Goal: Task Accomplishment & Management: Use online tool/utility

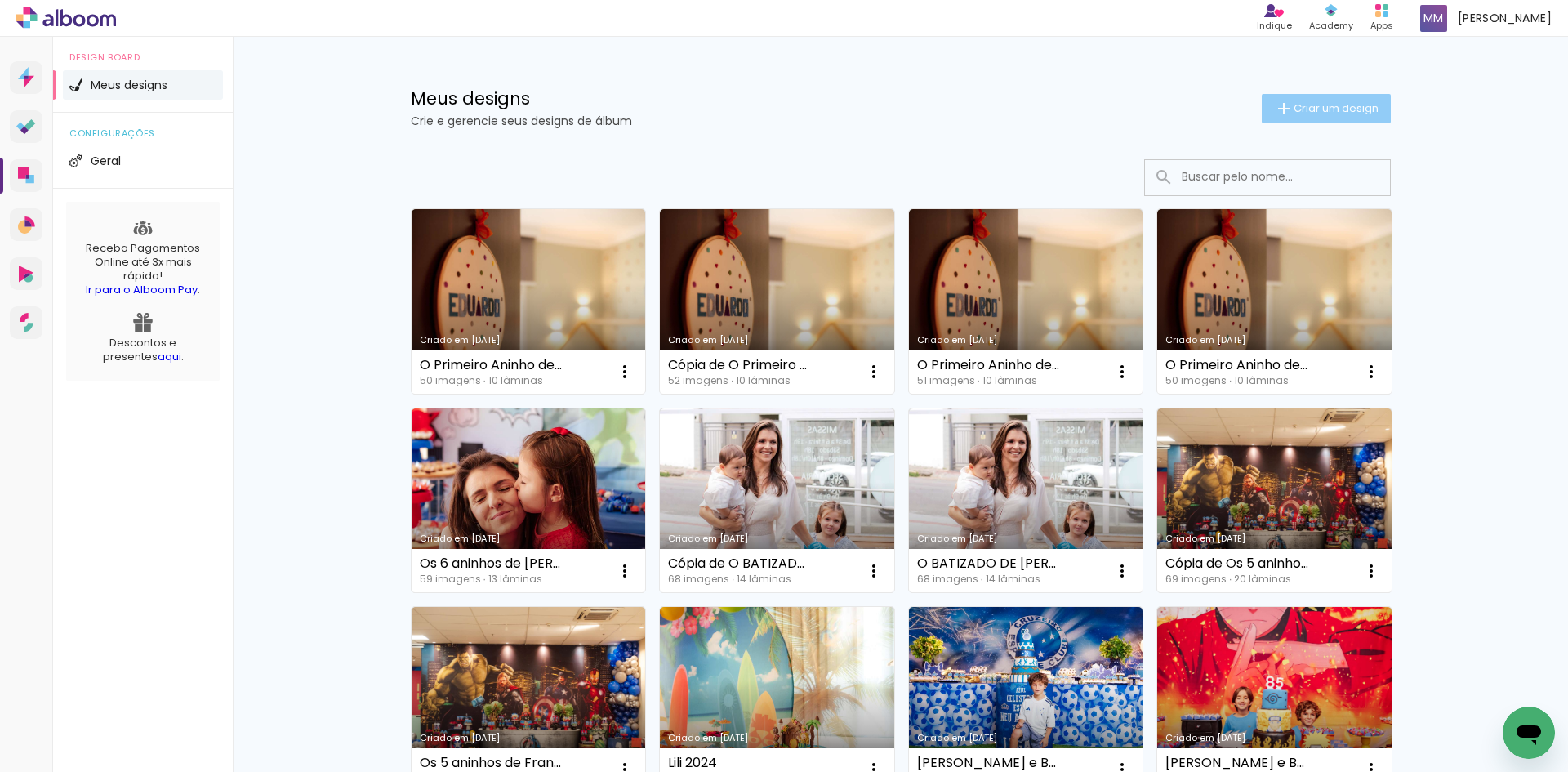
click at [1307, 114] on span "Criar um design" at bounding box center [1336, 108] width 85 height 11
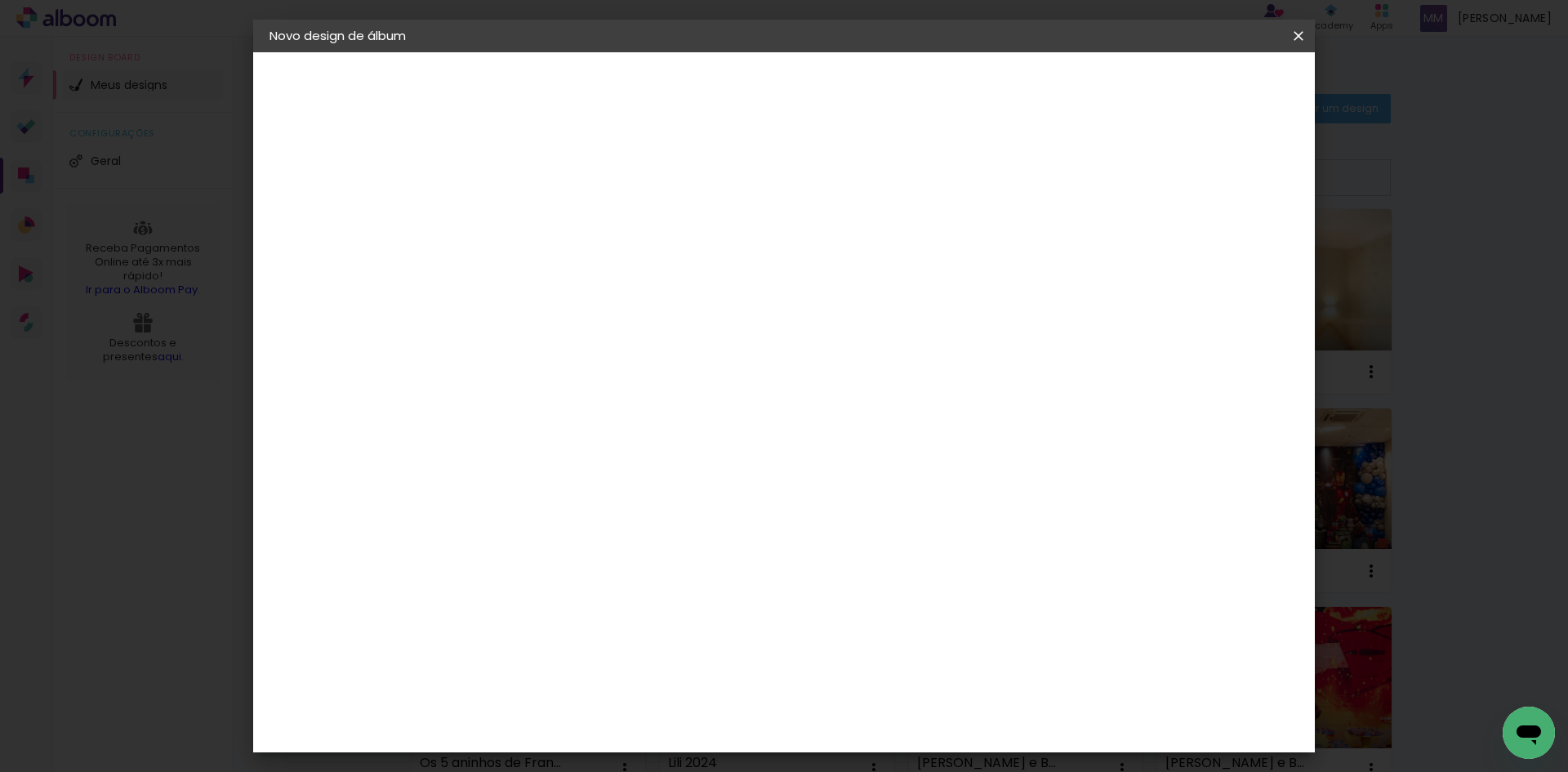
click at [537, 227] on input at bounding box center [537, 220] width 0 height 26
type input "o"
type input "Os"
type paper-input "Os"
type input "Os 4 aninhos de [PERSON_NAME]"
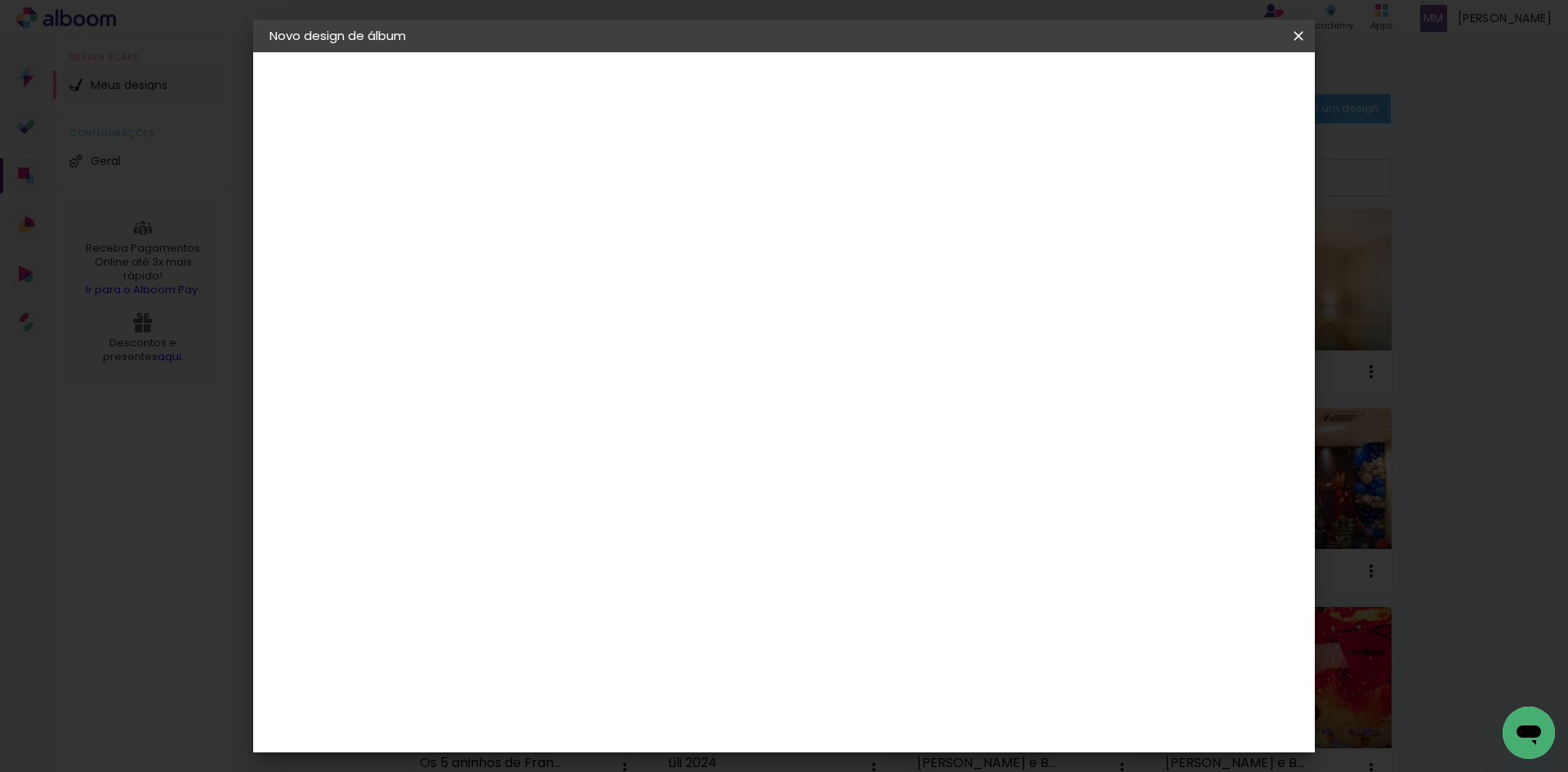
type paper-input "Os 4 aninhos de [PERSON_NAME]"
click at [0, 0] on slot "Avançar" at bounding box center [0, 0] width 0 height 0
click at [661, 311] on input at bounding box center [577, 310] width 165 height 21
type input "grafis"
type paper-input "grafis"
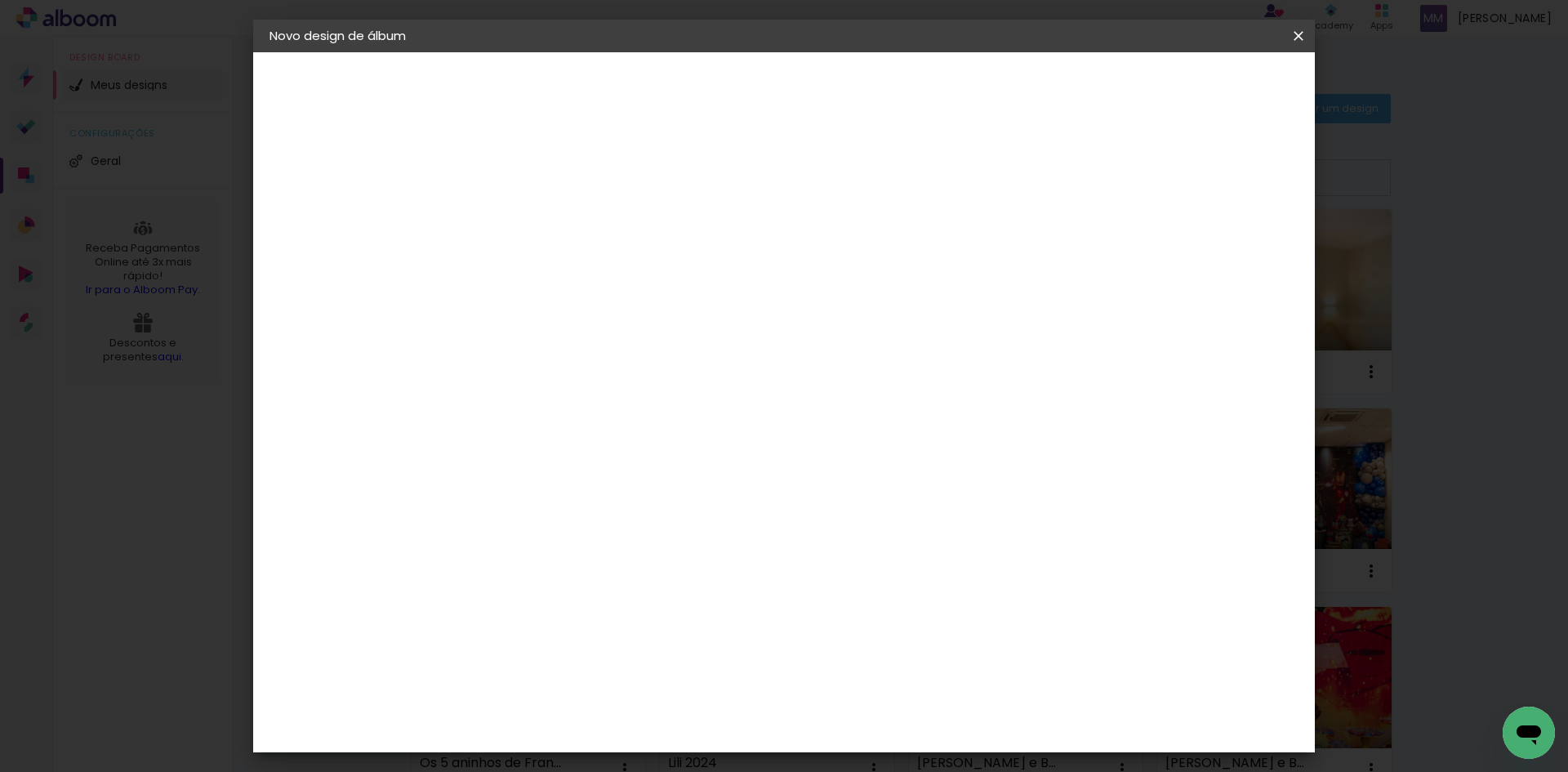
click at [634, 361] on paper-item "Grafis" at bounding box center [562, 369] width 144 height 36
click at [0, 0] on slot "Avançar" at bounding box center [0, 0] width 0 height 0
click at [600, 273] on input "text" at bounding box center [569, 285] width 63 height 26
click at [0, 0] on slot "Volga" at bounding box center [0, 0] width 0 height 0
type input "Volga"
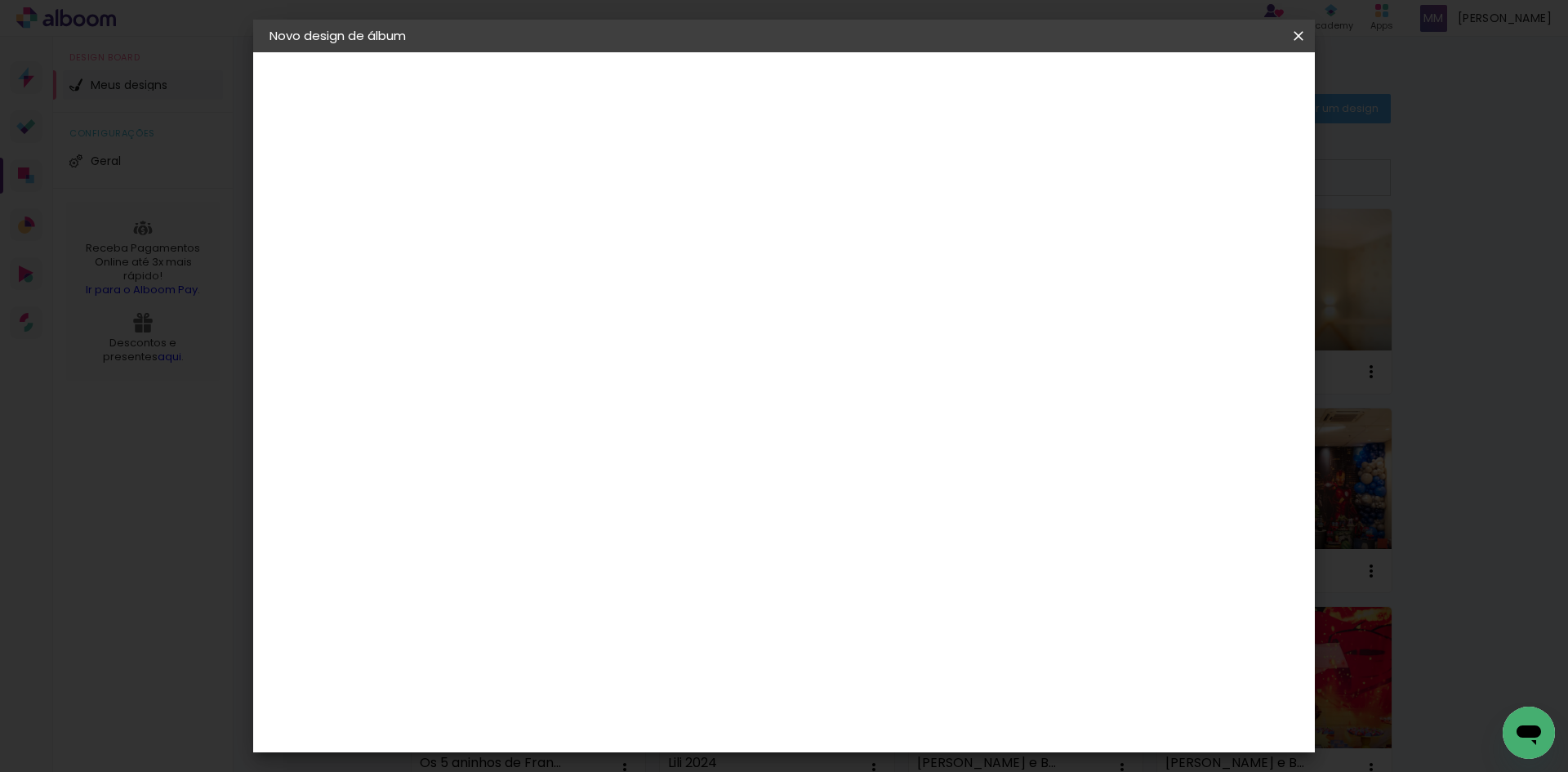
click at [647, 385] on span "15x20" at bounding box center [608, 400] width 76 height 44
click at [802, 74] on paper-button "Avançar" at bounding box center [763, 86] width 80 height 28
drag, startPoint x: 509, startPoint y: 174, endPoint x: 459, endPoint y: 176, distance: 50.0
click at [459, 53] on quentale-album-spec "Iniciar design Iniciar design" at bounding box center [784, 53] width 1062 height 0
type input "5"
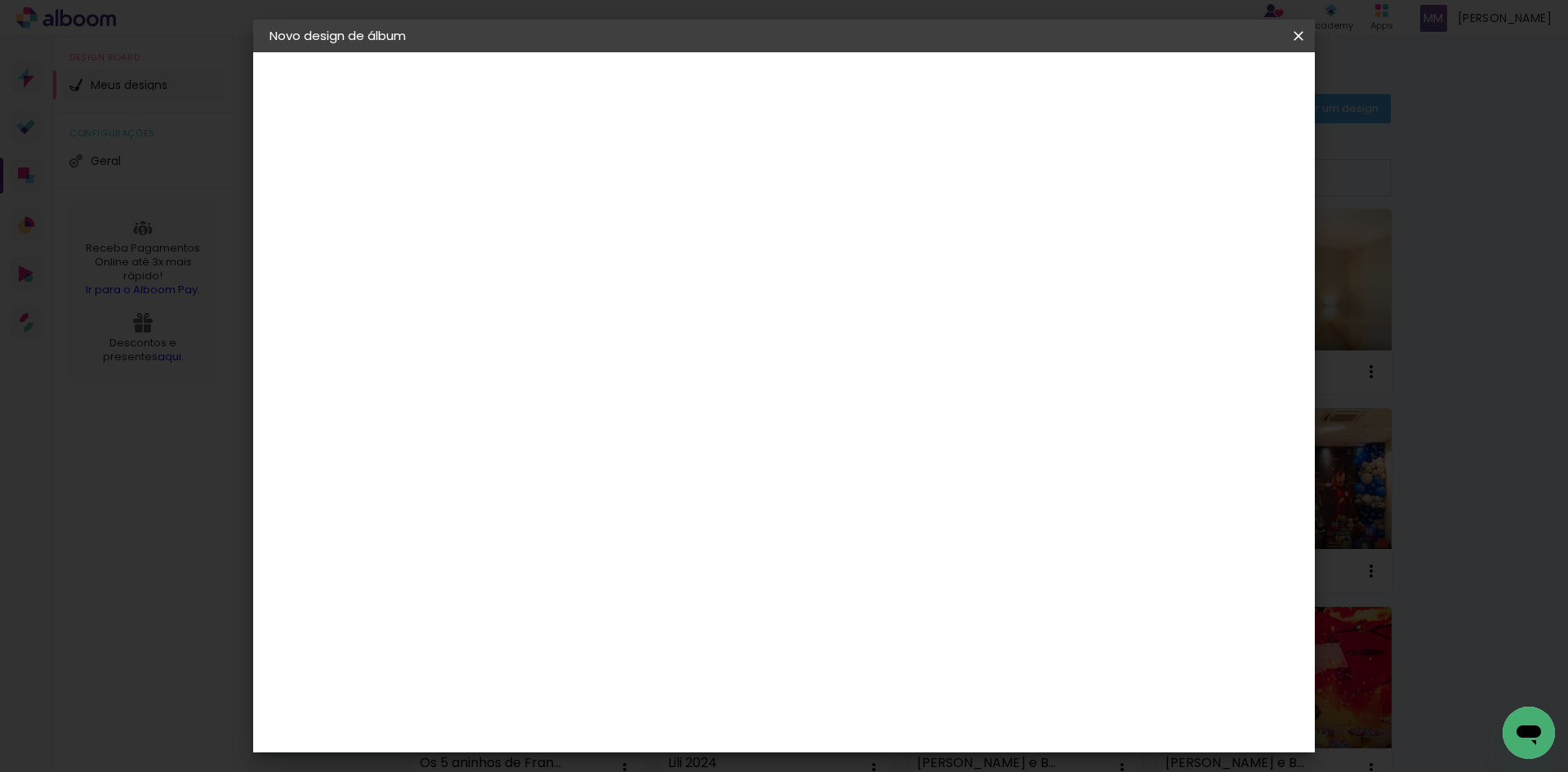
type paper-input "5"
click at [1197, 86] on span "Iniciar design" at bounding box center [1159, 87] width 74 height 12
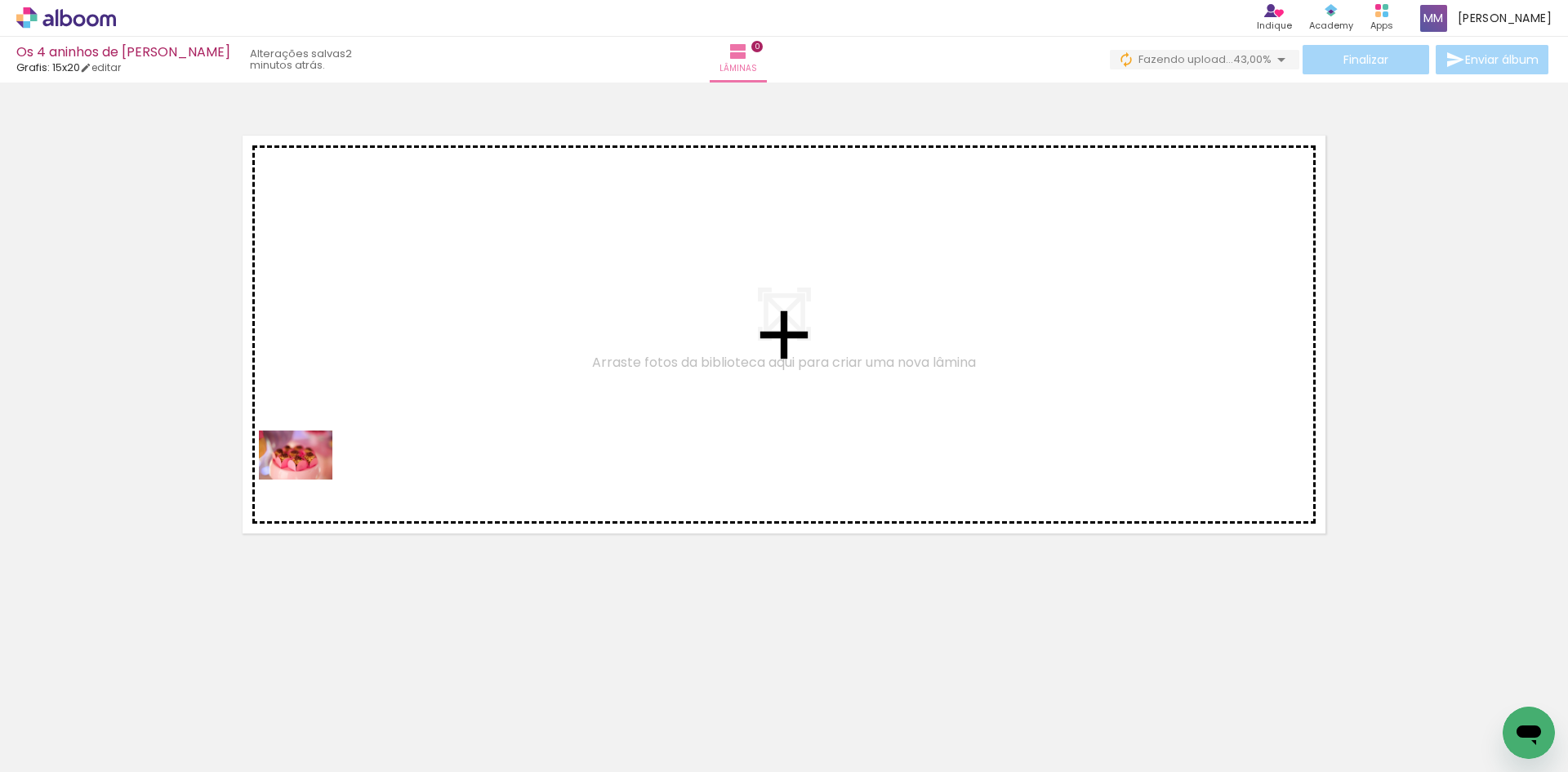
drag, startPoint x: 189, startPoint y: 726, endPoint x: 300, endPoint y: 700, distance: 114.0
click at [424, 393] on quentale-workspace at bounding box center [784, 386] width 1568 height 772
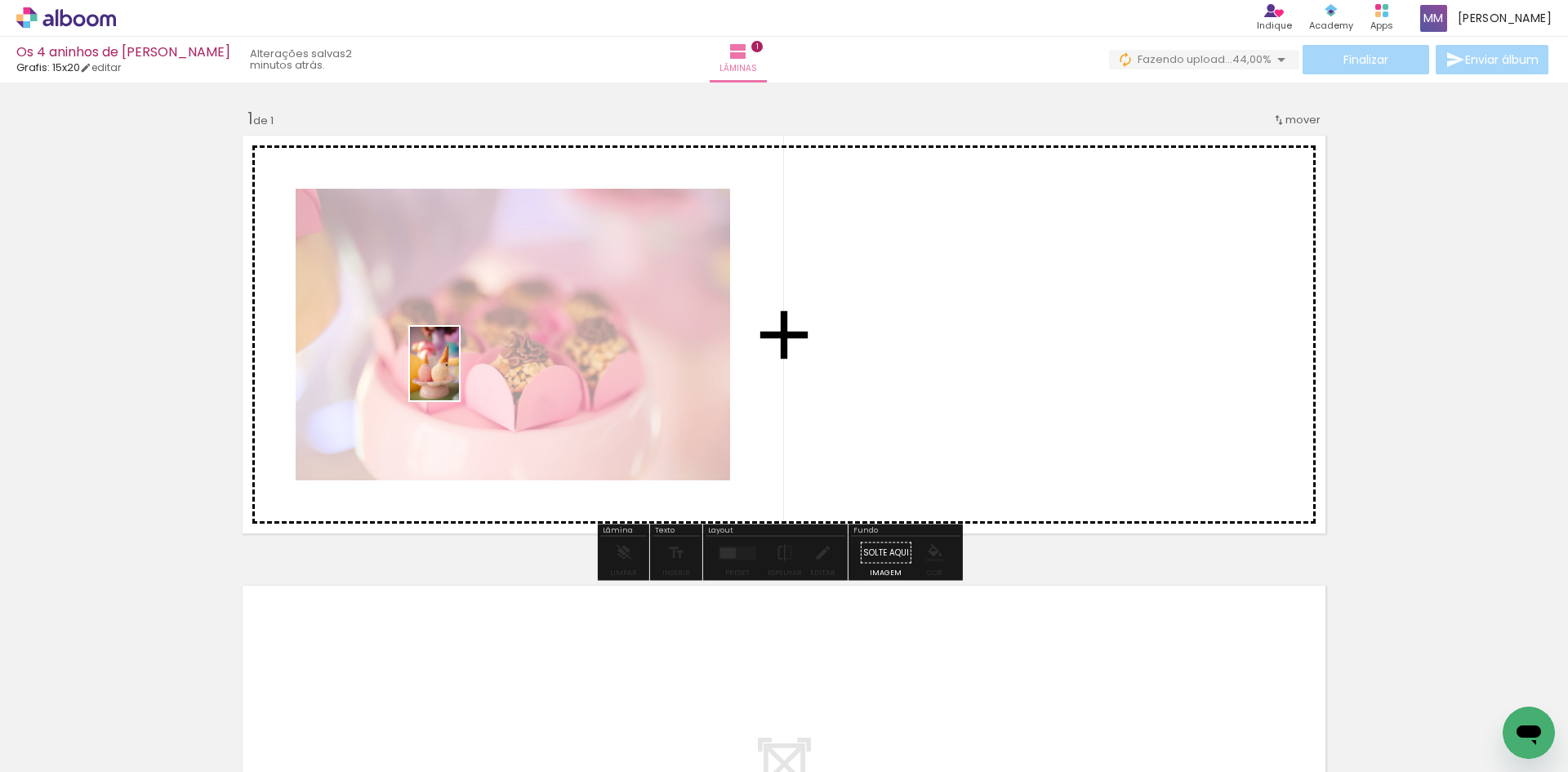
drag, startPoint x: 268, startPoint y: 718, endPoint x: 459, endPoint y: 376, distance: 391.7
click at [459, 376] on quentale-workspace at bounding box center [784, 386] width 1568 height 772
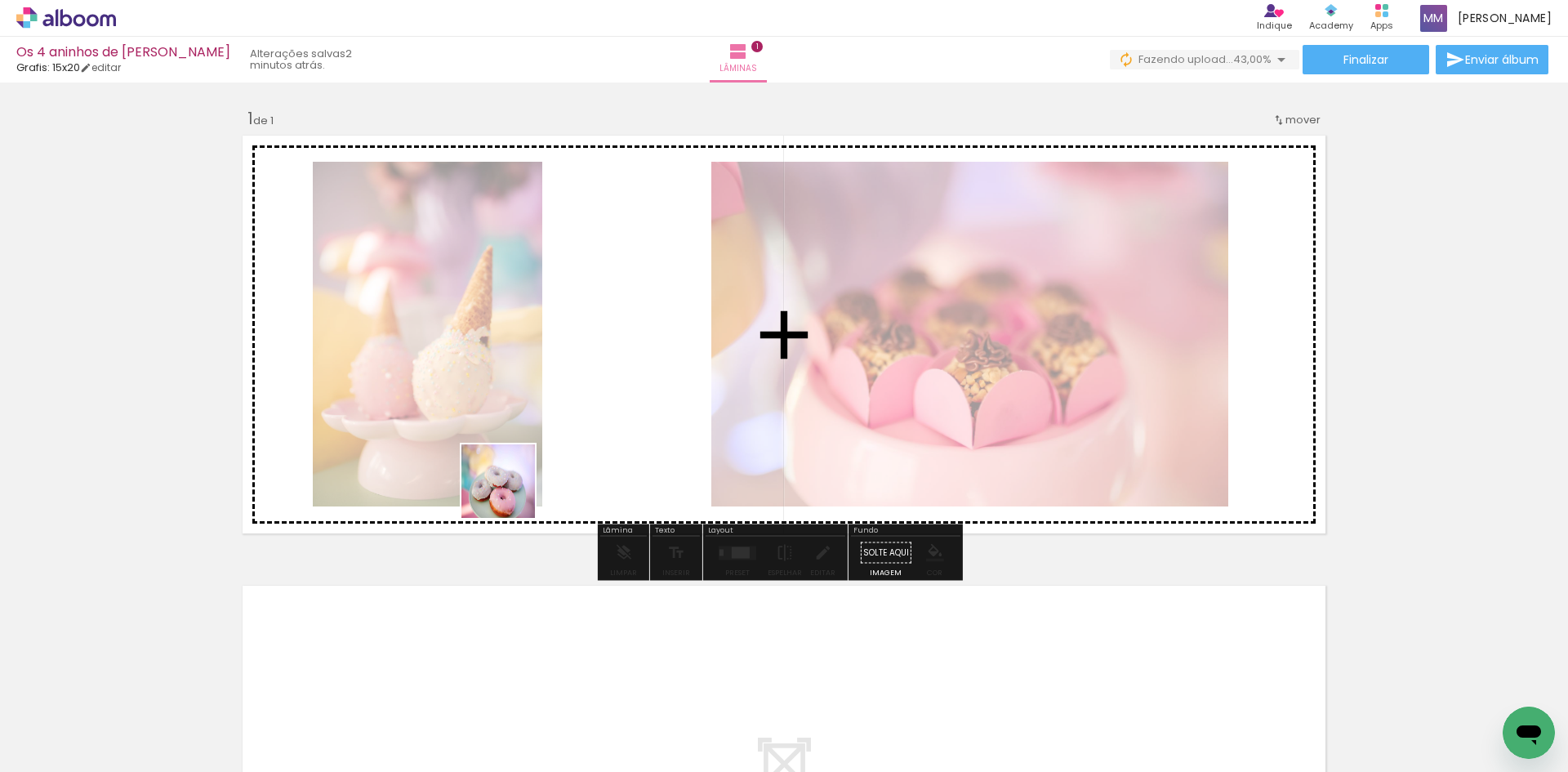
drag, startPoint x: 446, startPoint y: 734, endPoint x: 561, endPoint y: 579, distance: 193.0
click at [557, 387] on quentale-workspace at bounding box center [784, 386] width 1568 height 772
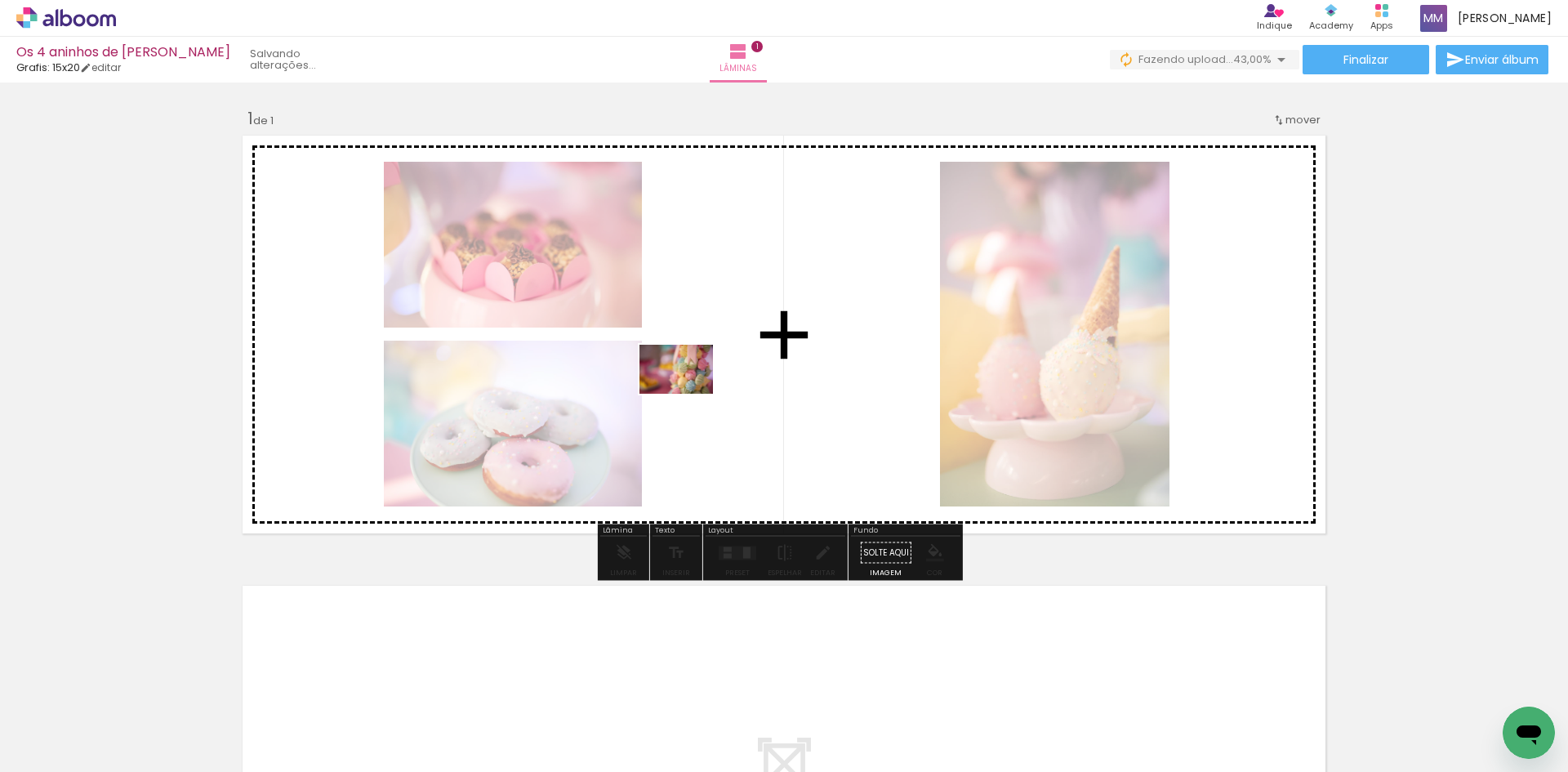
drag, startPoint x: 631, startPoint y: 734, endPoint x: 688, endPoint y: 393, distance: 345.7
click at [688, 393] on quentale-workspace at bounding box center [784, 386] width 1568 height 772
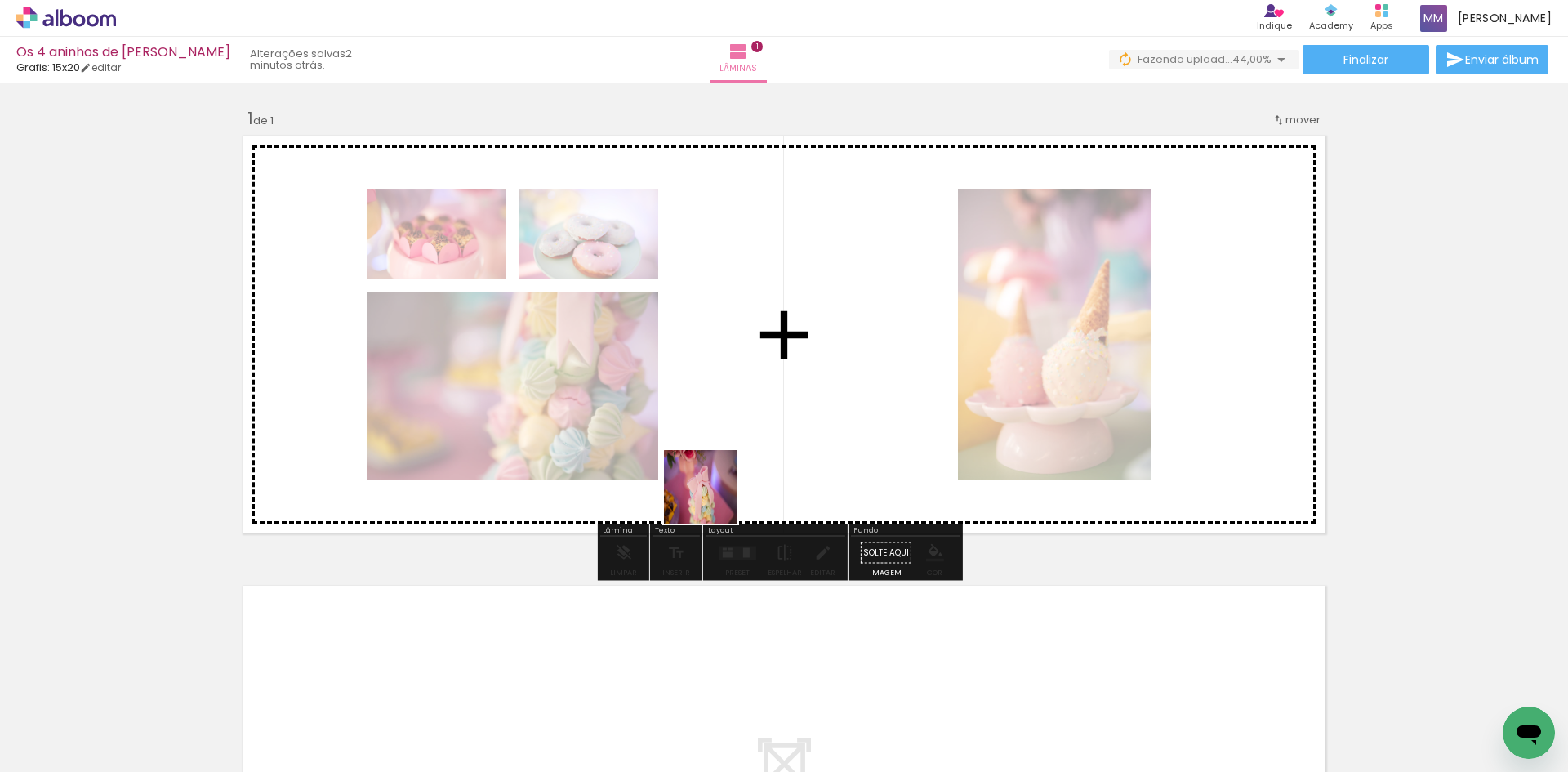
drag, startPoint x: 730, startPoint y: 732, endPoint x: 727, endPoint y: 424, distance: 308.0
click at [727, 424] on quentale-workspace at bounding box center [784, 386] width 1568 height 772
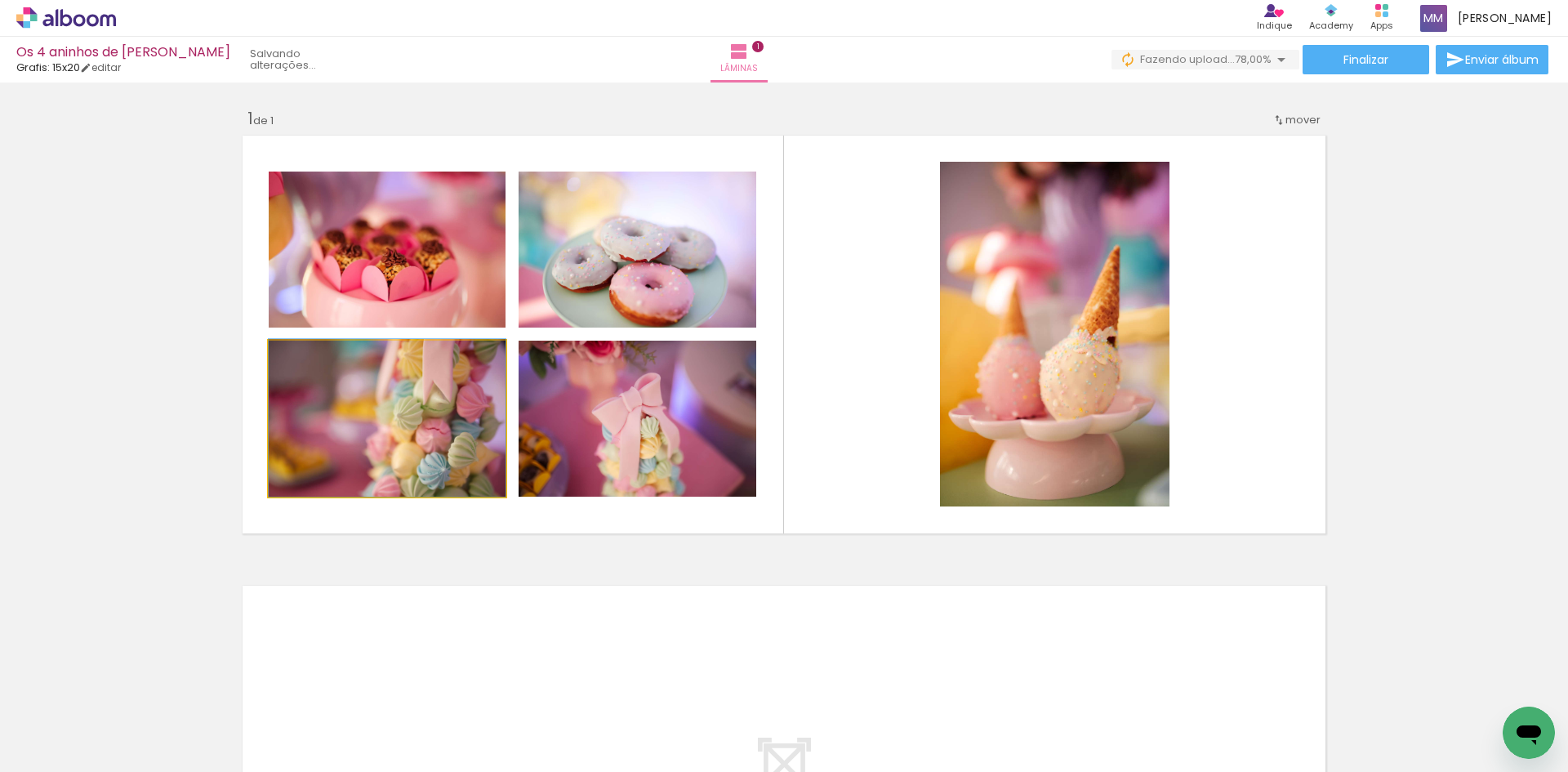
drag, startPoint x: 393, startPoint y: 442, endPoint x: 541, endPoint y: 416, distance: 150.3
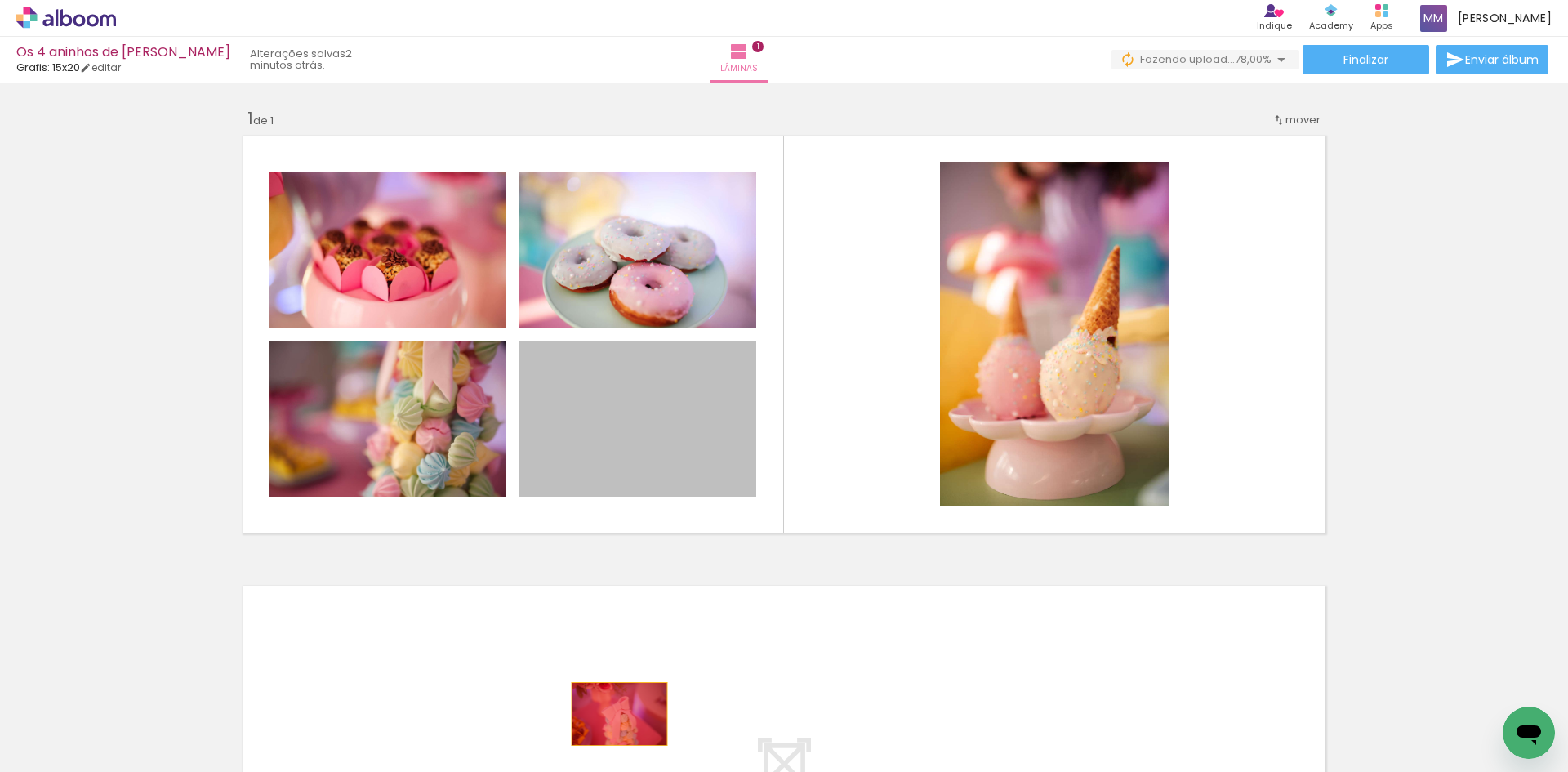
drag, startPoint x: 609, startPoint y: 416, endPoint x: 610, endPoint y: 708, distance: 292.0
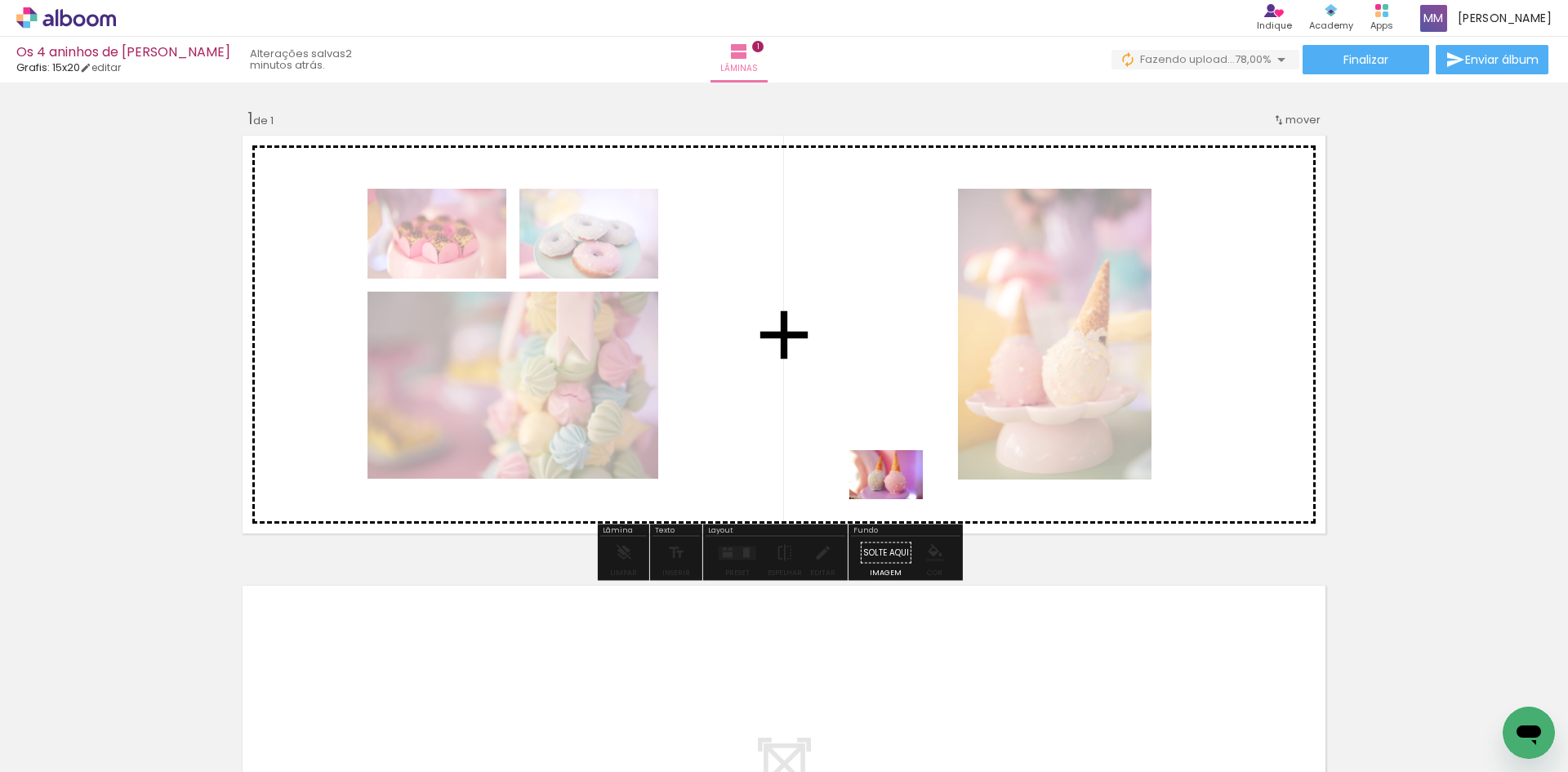
drag, startPoint x: 898, startPoint y: 728, endPoint x: 895, endPoint y: 492, distance: 236.0
click at [896, 494] on quentale-workspace at bounding box center [784, 386] width 1568 height 772
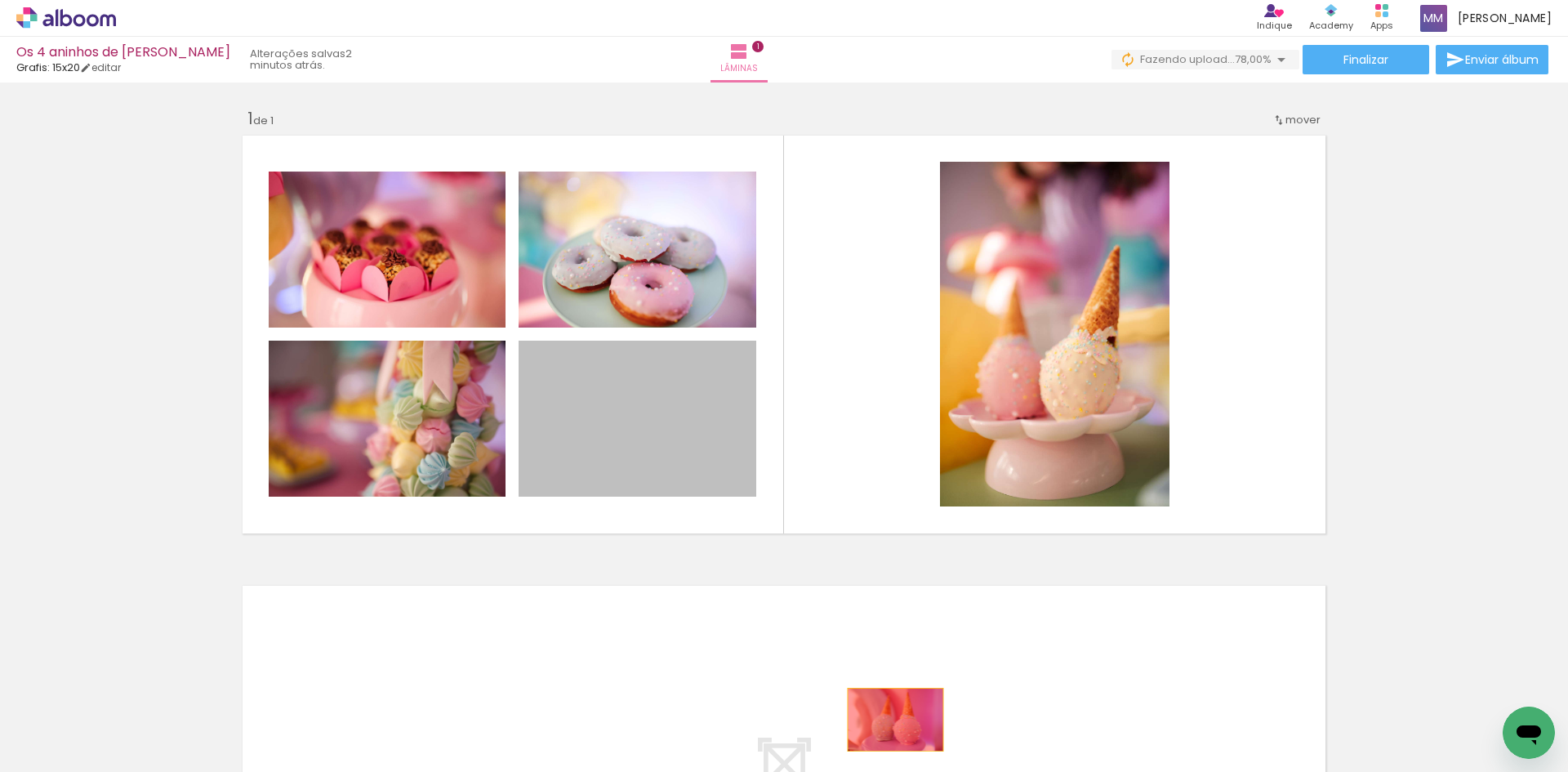
drag, startPoint x: 714, startPoint y: 456, endPoint x: 889, endPoint y: 717, distance: 314.2
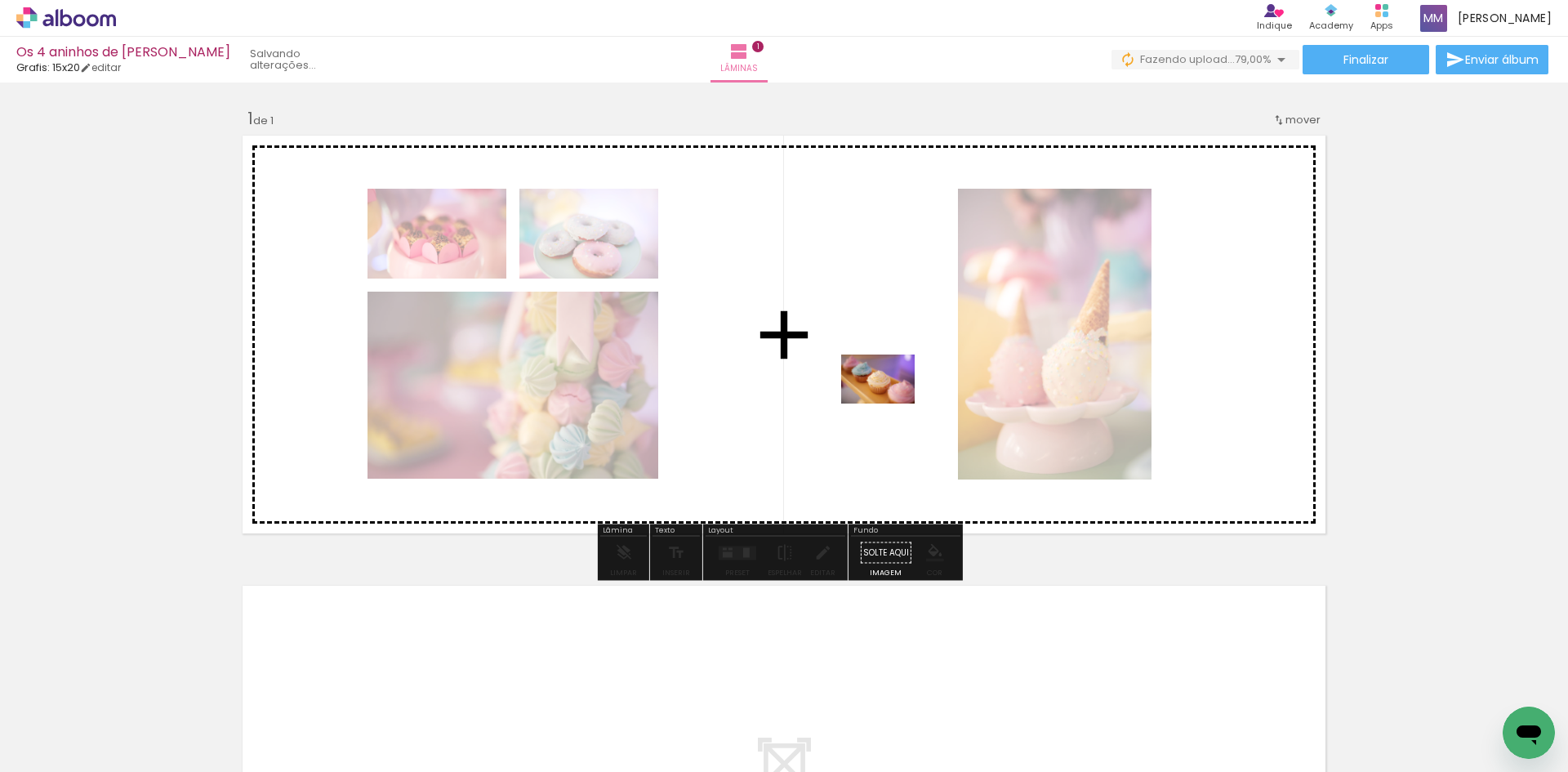
drag, startPoint x: 998, startPoint y: 709, endPoint x: 1157, endPoint y: 661, distance: 166.1
click at [890, 401] on quentale-workspace at bounding box center [784, 386] width 1568 height 772
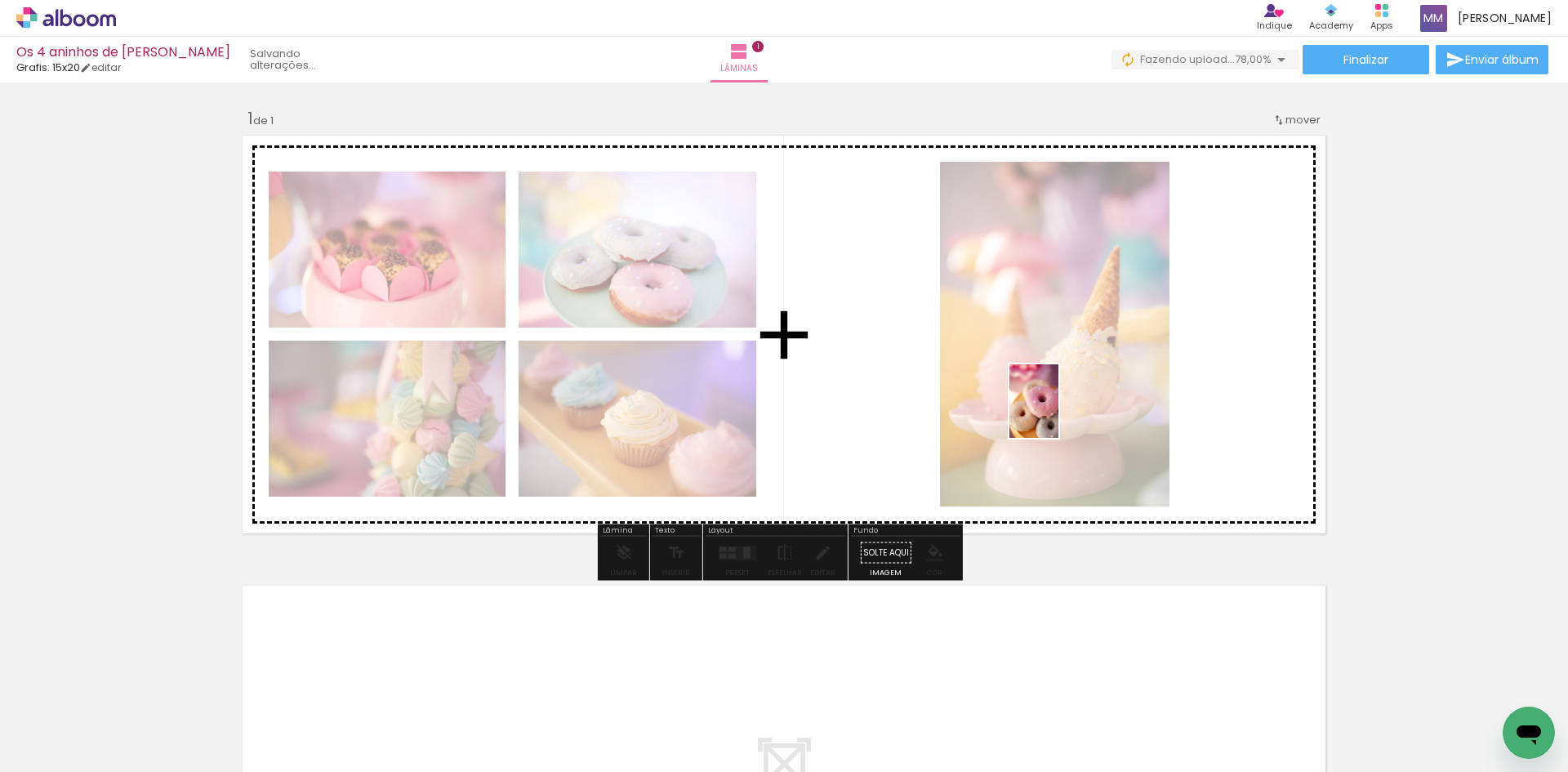
drag, startPoint x: 1176, startPoint y: 742, endPoint x: 1058, endPoint y: 408, distance: 354.2
click at [1058, 411] on quentale-workspace at bounding box center [784, 386] width 1568 height 772
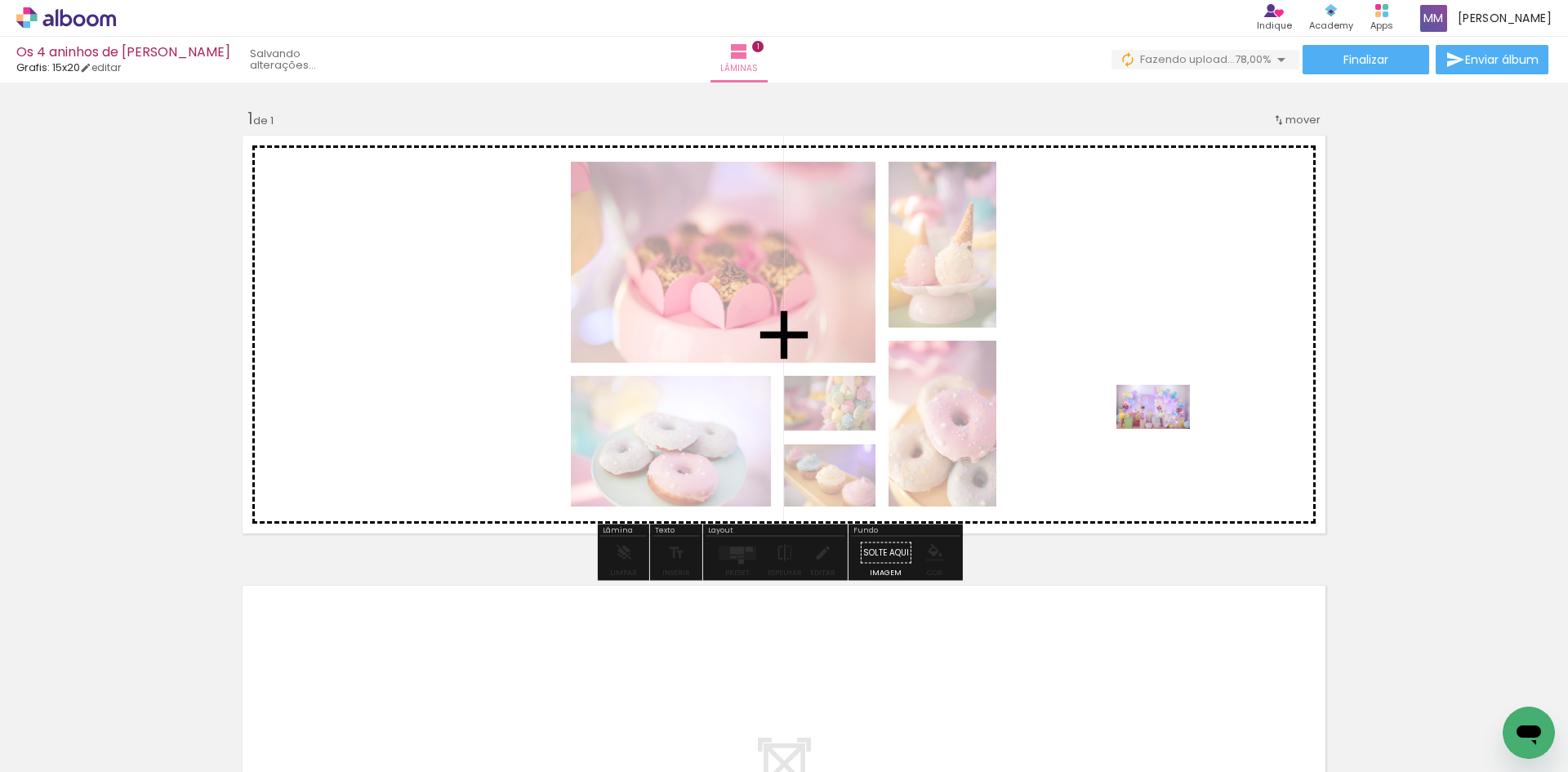
drag, startPoint x: 1368, startPoint y: 736, endPoint x: 1163, endPoint y: 424, distance: 373.3
click at [1161, 425] on quentale-workspace at bounding box center [784, 386] width 1568 height 772
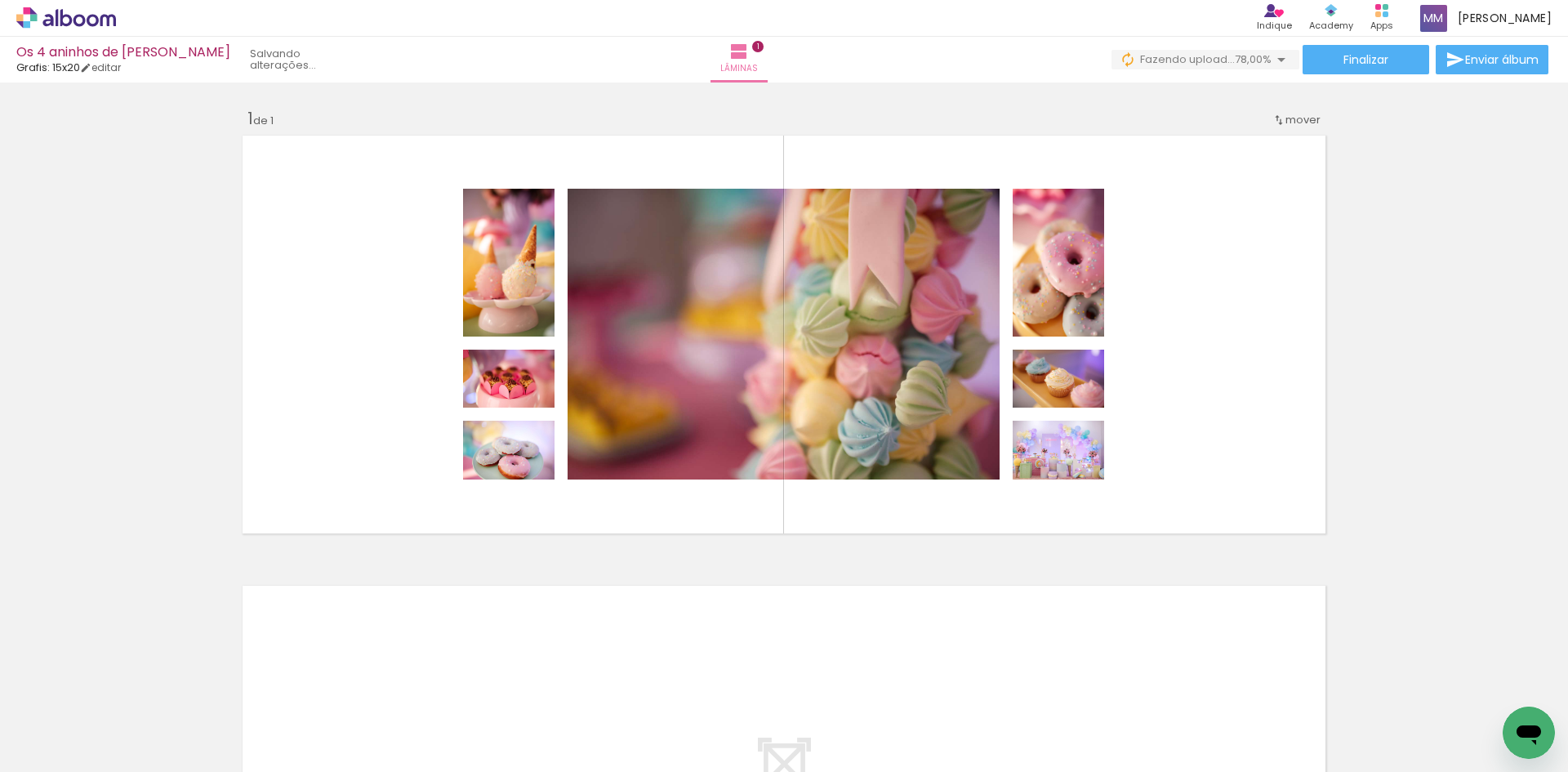
scroll to position [0, 695]
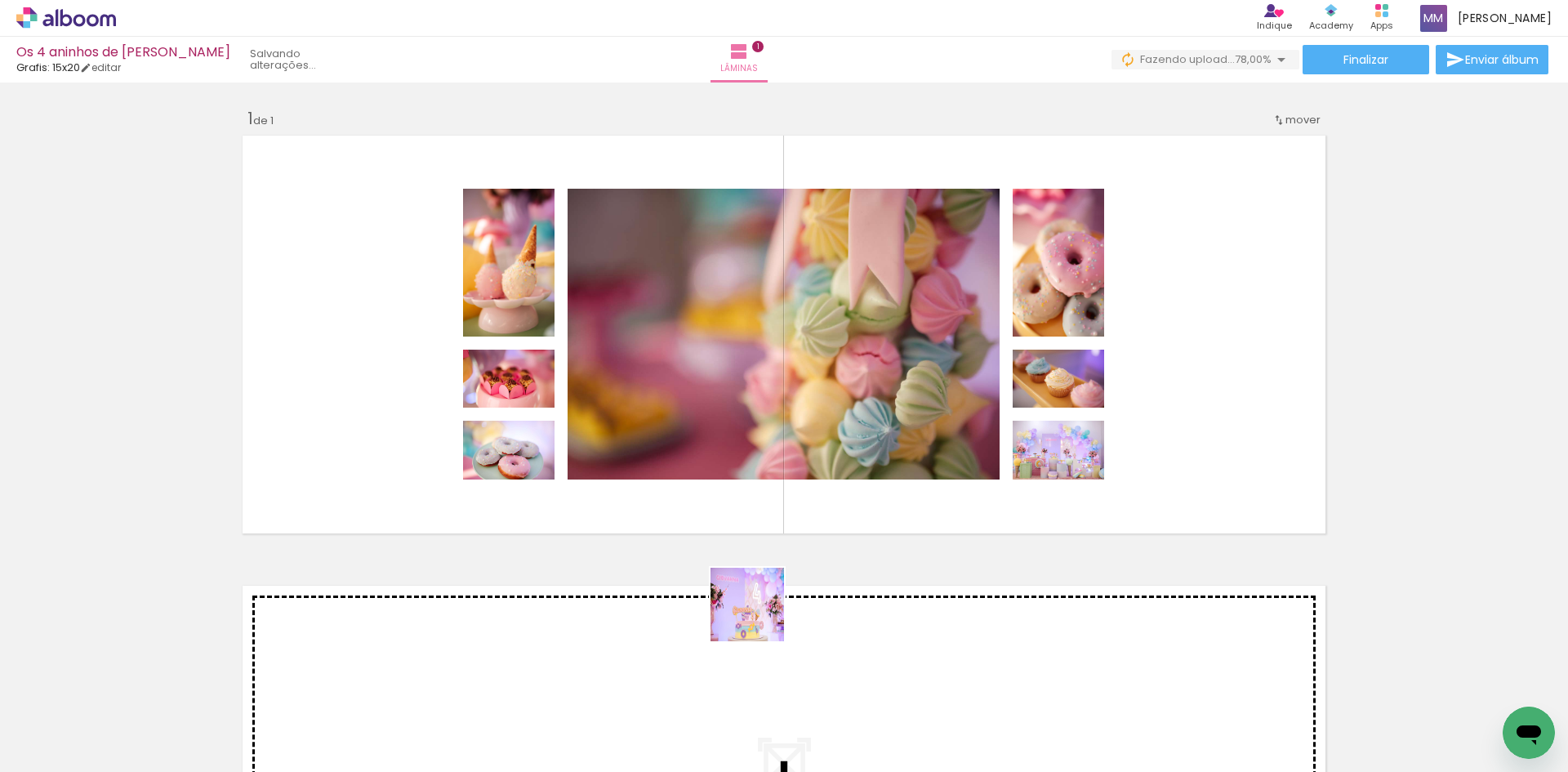
drag, startPoint x: 753, startPoint y: 744, endPoint x: 773, endPoint y: 417, distance: 327.6
click at [773, 417] on quentale-workspace at bounding box center [784, 386] width 1568 height 772
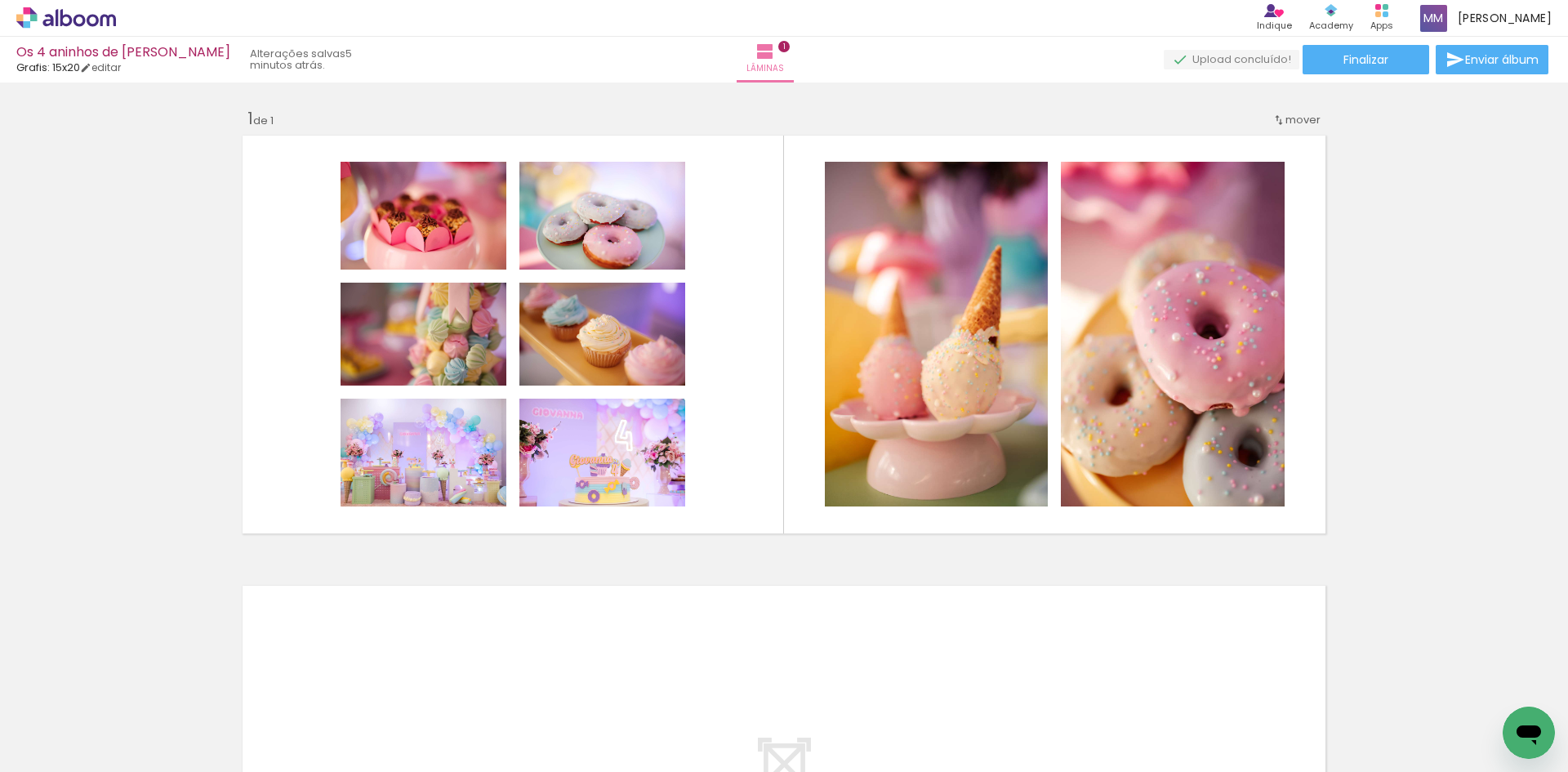
scroll to position [0, 2202]
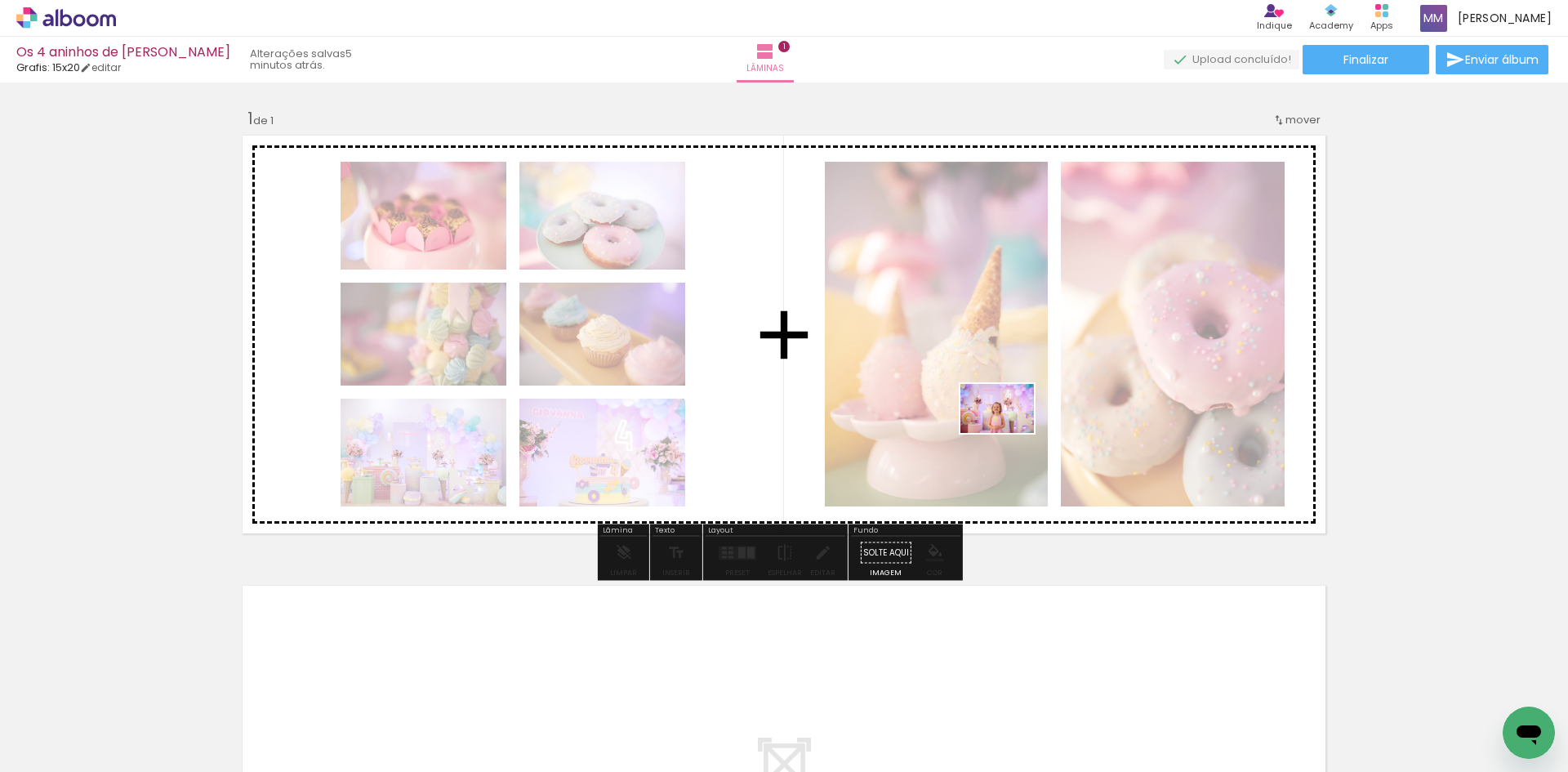
drag, startPoint x: 915, startPoint y: 731, endPoint x: 1011, endPoint y: 421, distance: 324.5
click at [1011, 421] on quentale-workspace at bounding box center [784, 386] width 1568 height 772
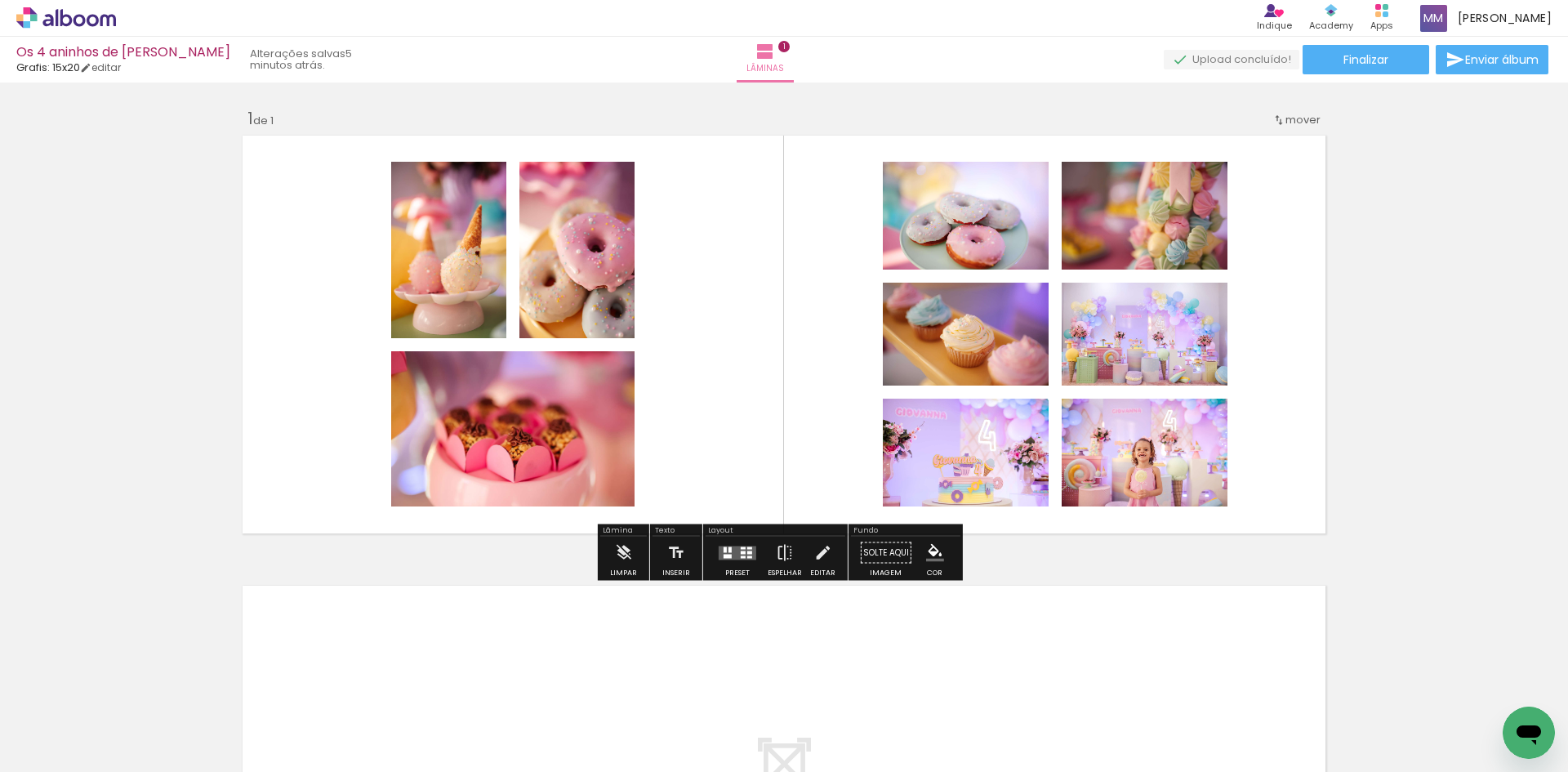
click at [729, 555] on quentale-layouter at bounding box center [737, 553] width 38 height 14
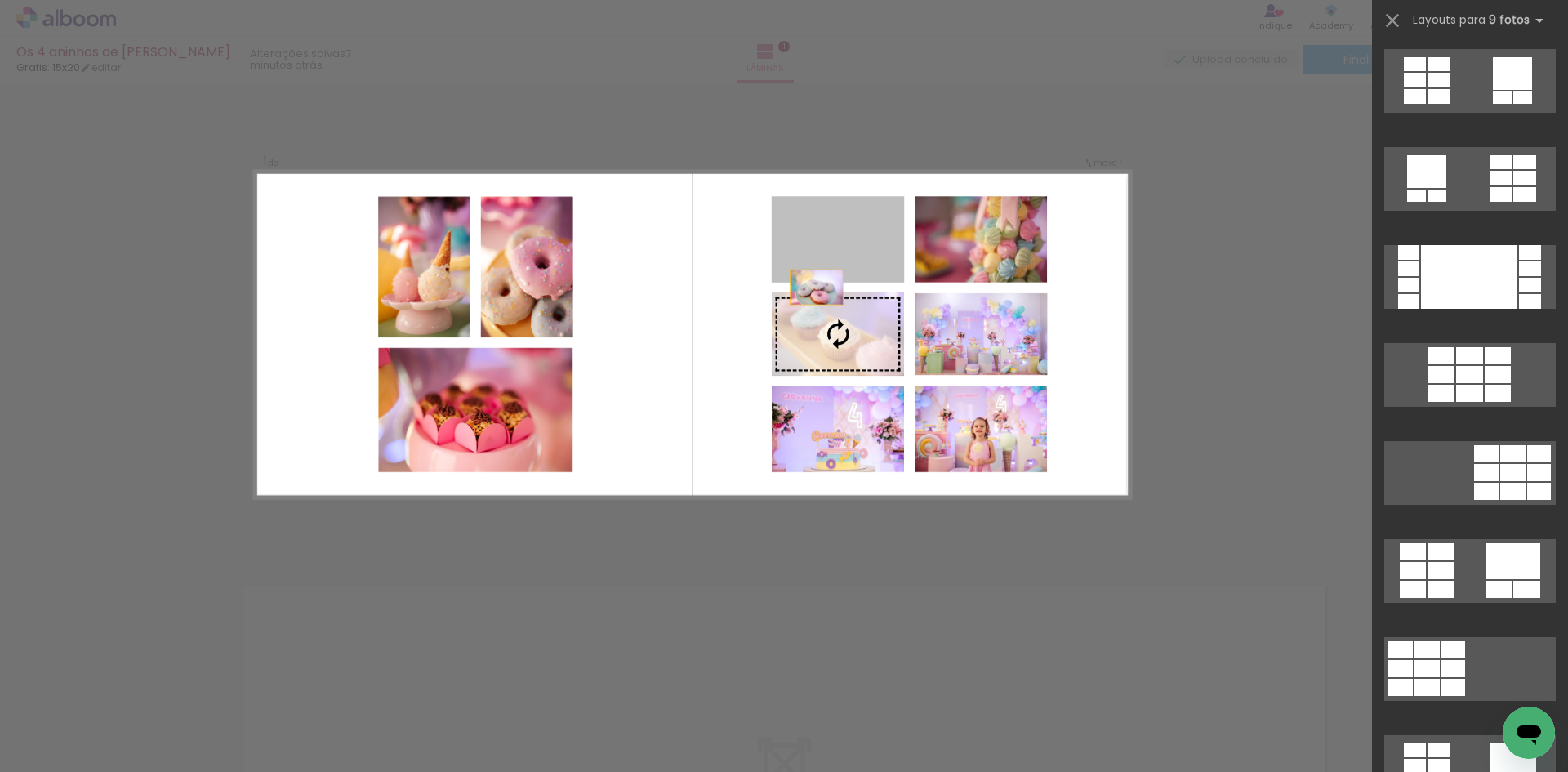
scroll to position [0, 0]
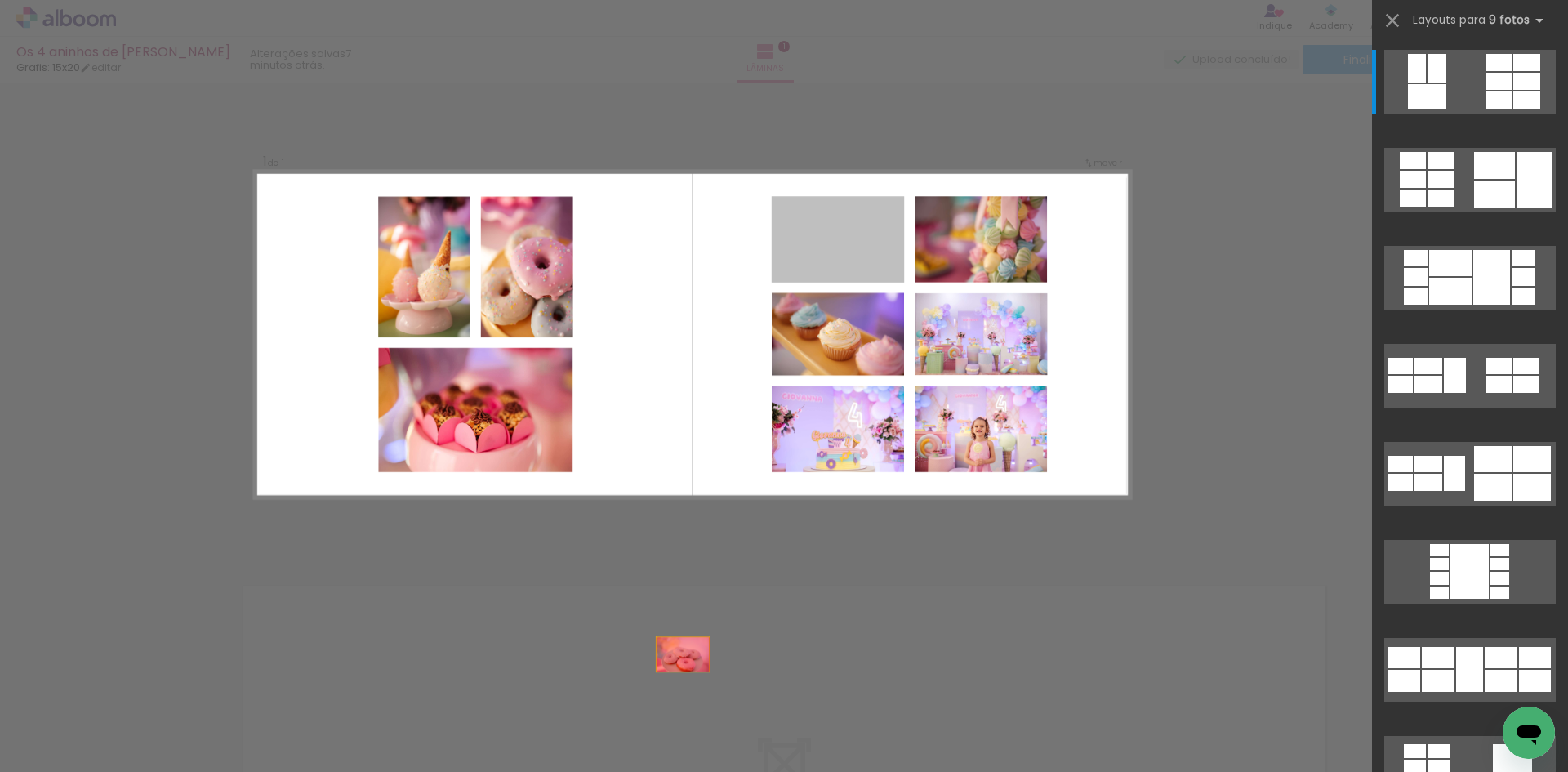
drag, startPoint x: 856, startPoint y: 241, endPoint x: 640, endPoint y: 748, distance: 551.1
click at [639, 758] on quentale-workspace at bounding box center [784, 386] width 1568 height 772
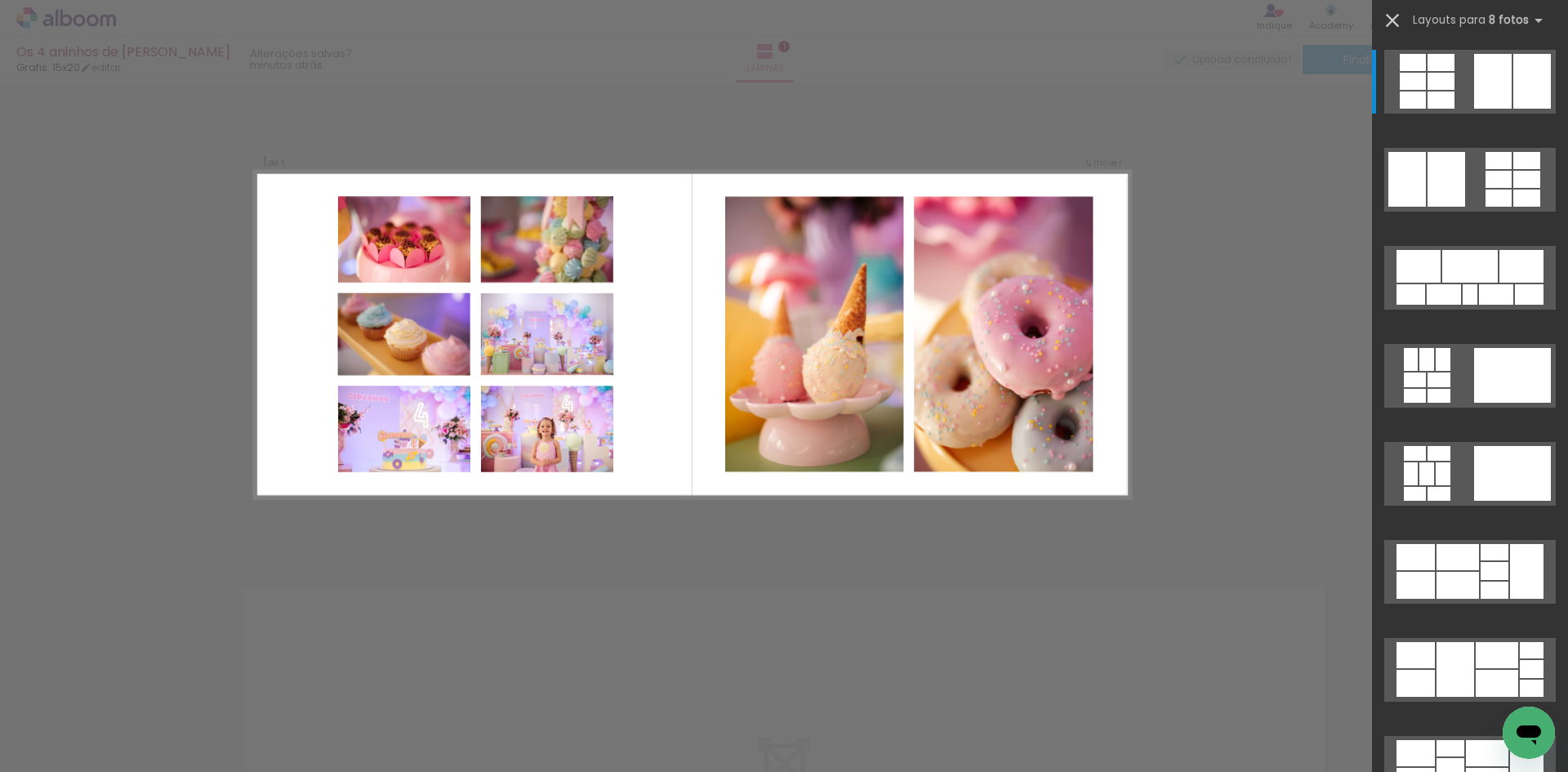
click at [1386, 21] on iron-icon at bounding box center [1392, 20] width 23 height 23
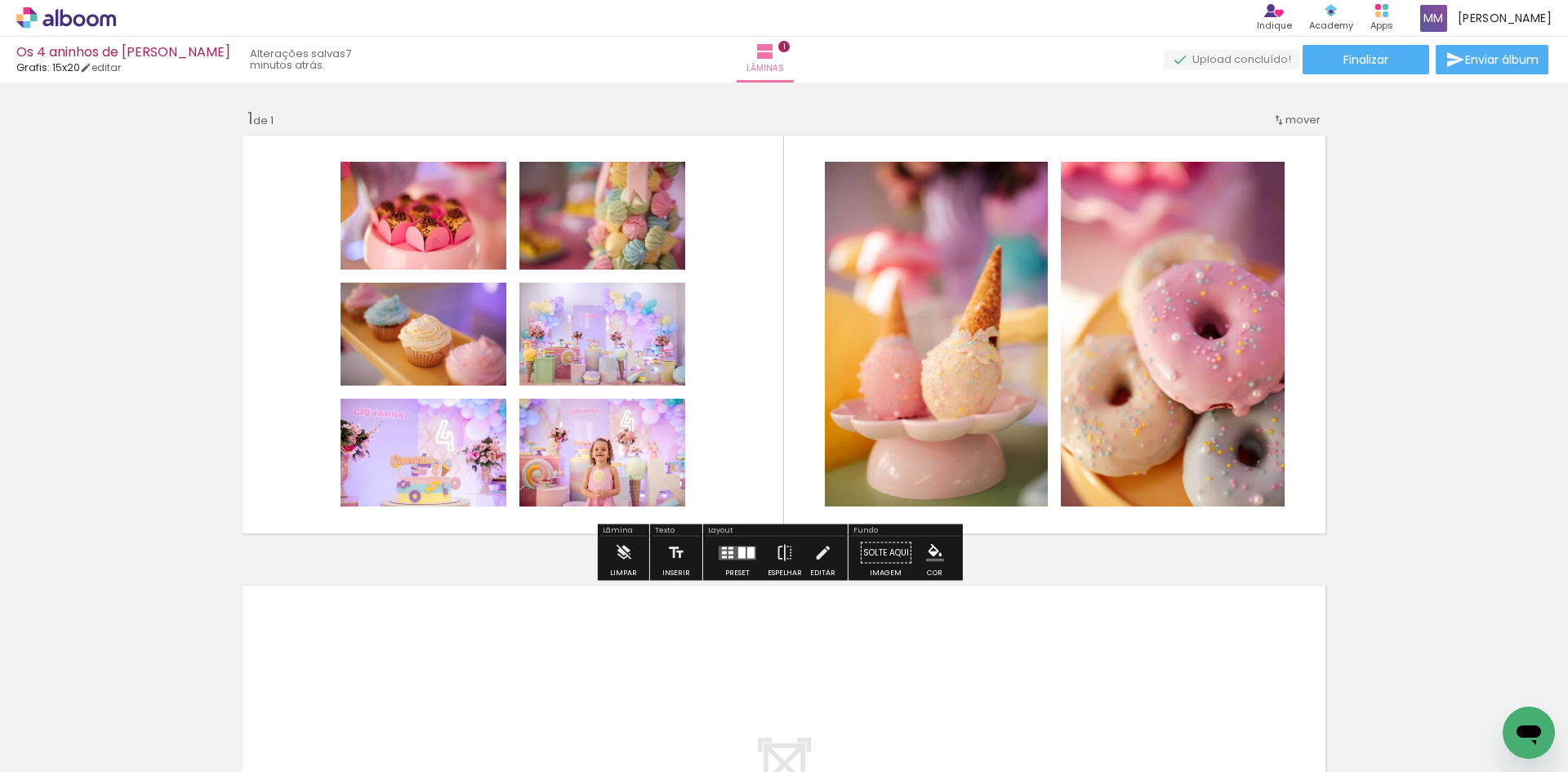
click at [747, 556] on div at bounding box center [750, 552] width 7 height 12
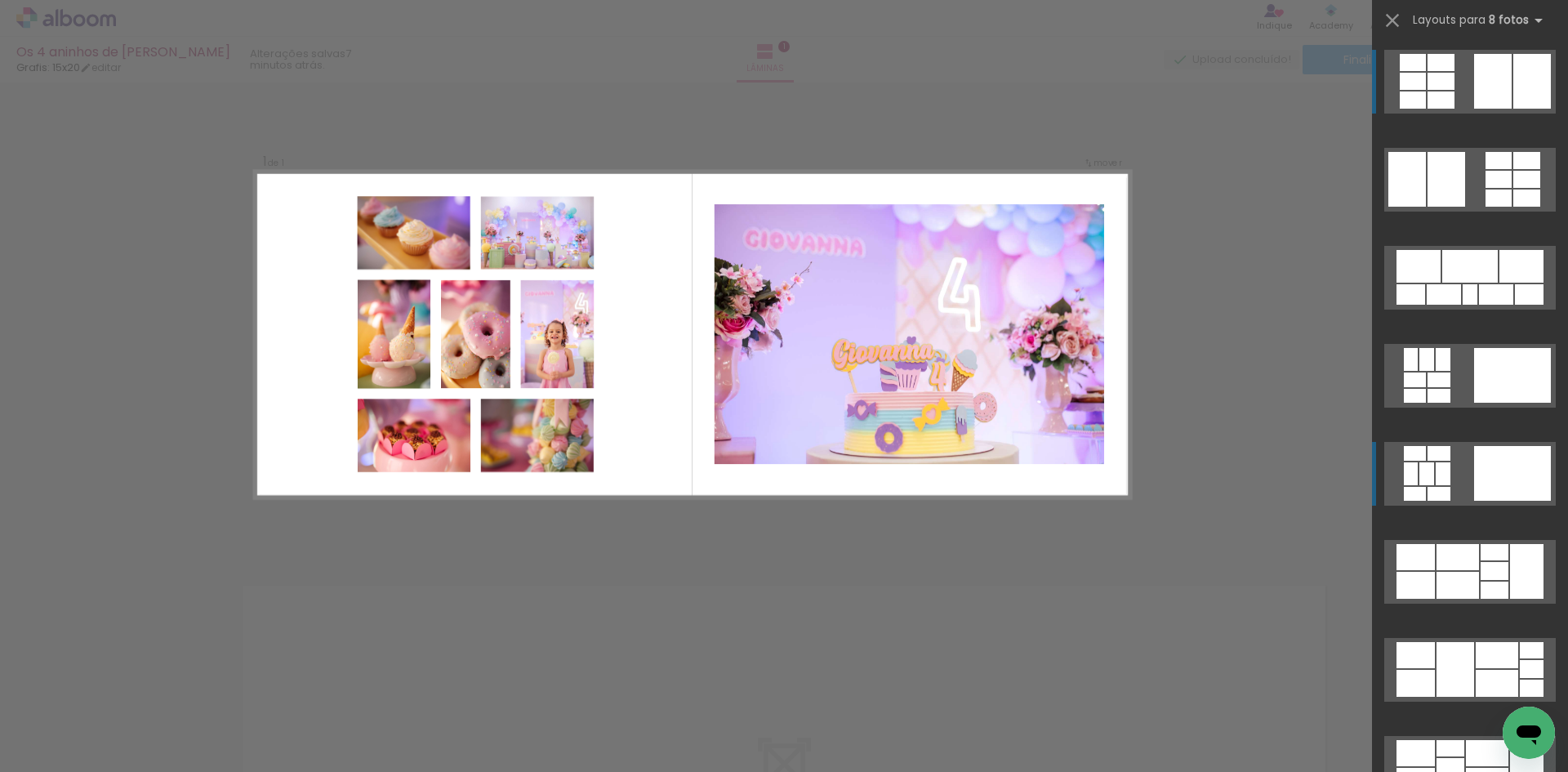
click at [1486, 477] on div at bounding box center [1512, 473] width 76 height 55
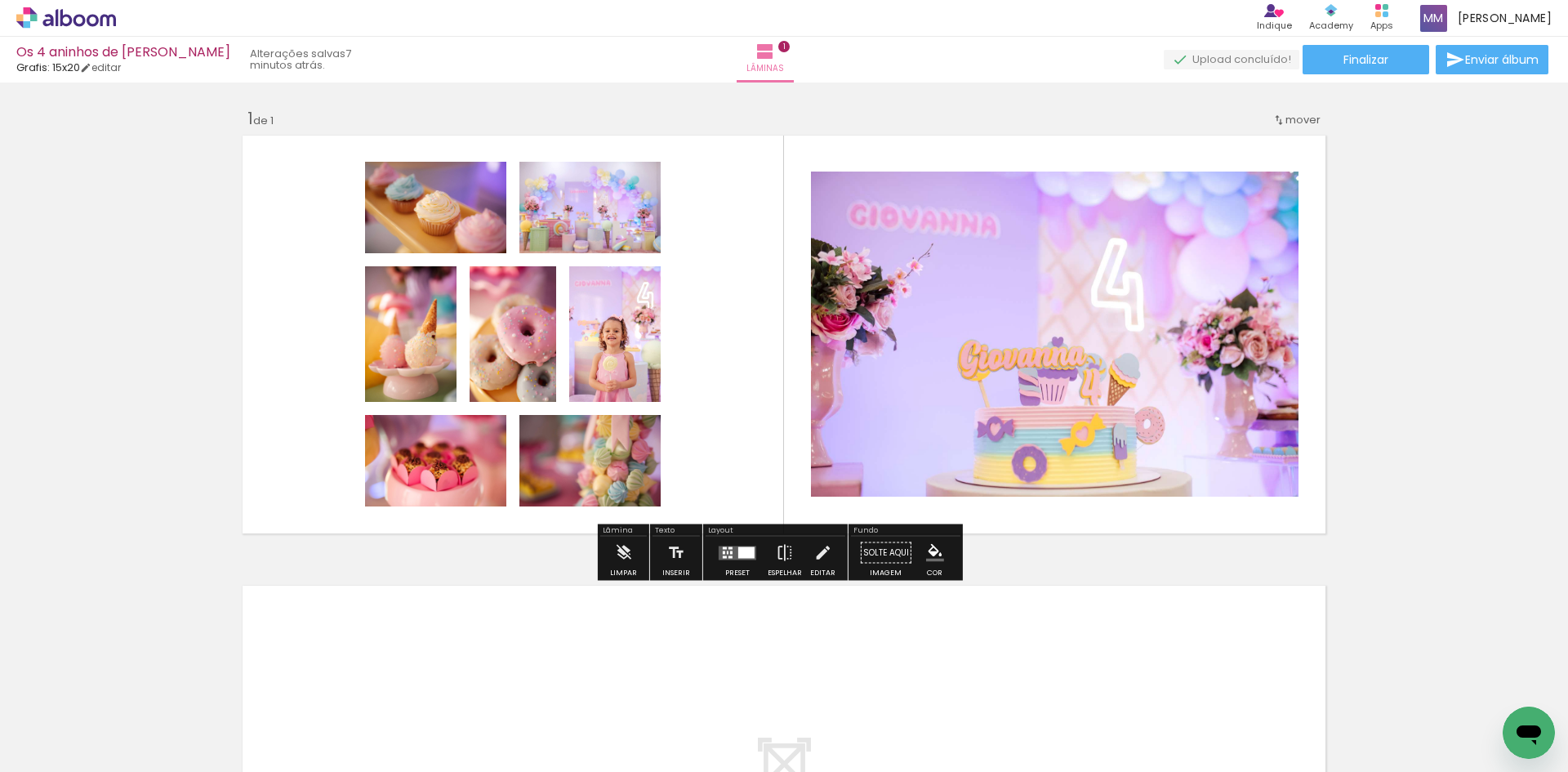
click at [746, 558] on quentale-layouter at bounding box center [737, 553] width 38 height 14
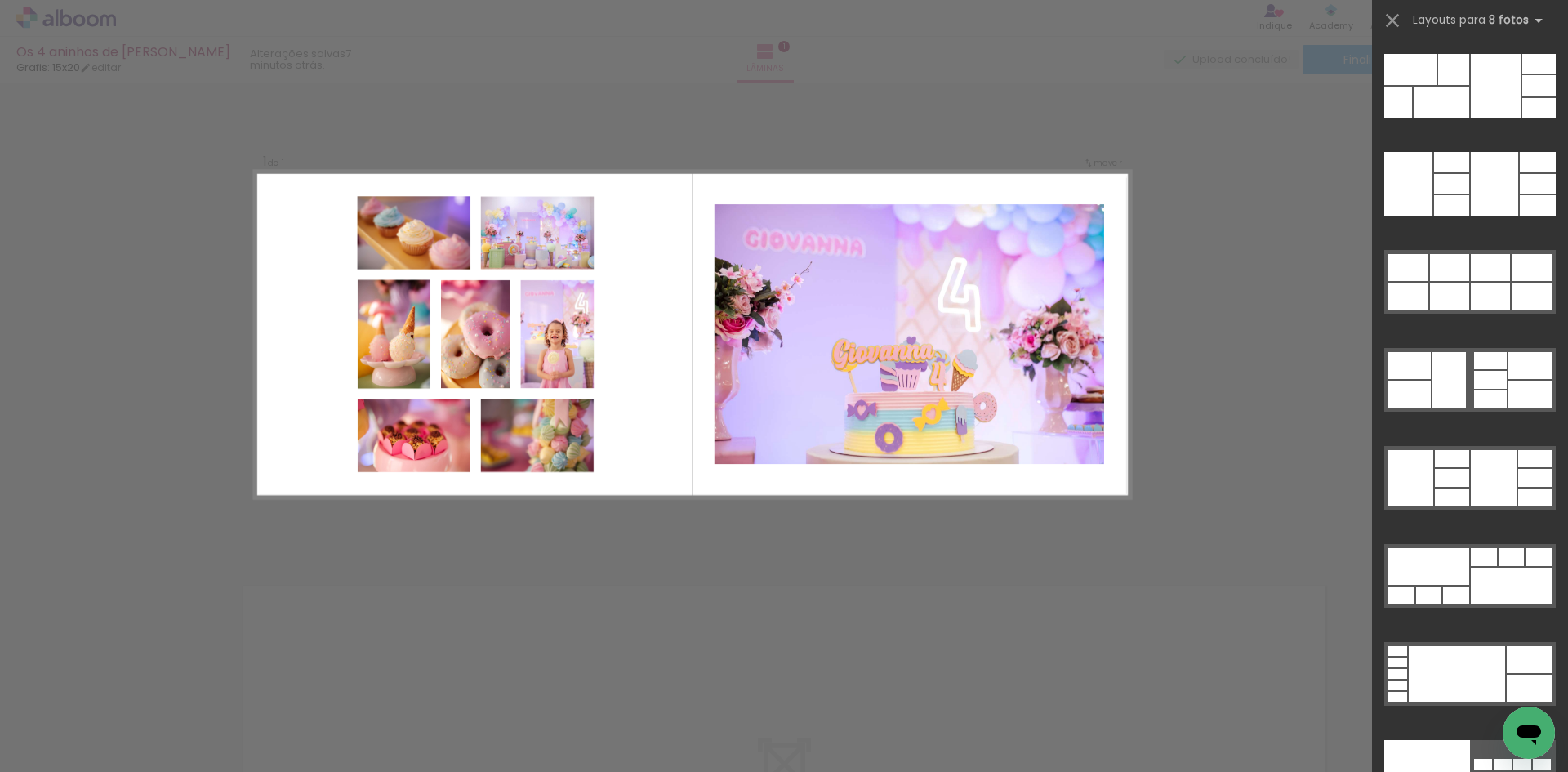
scroll to position [8435, 0]
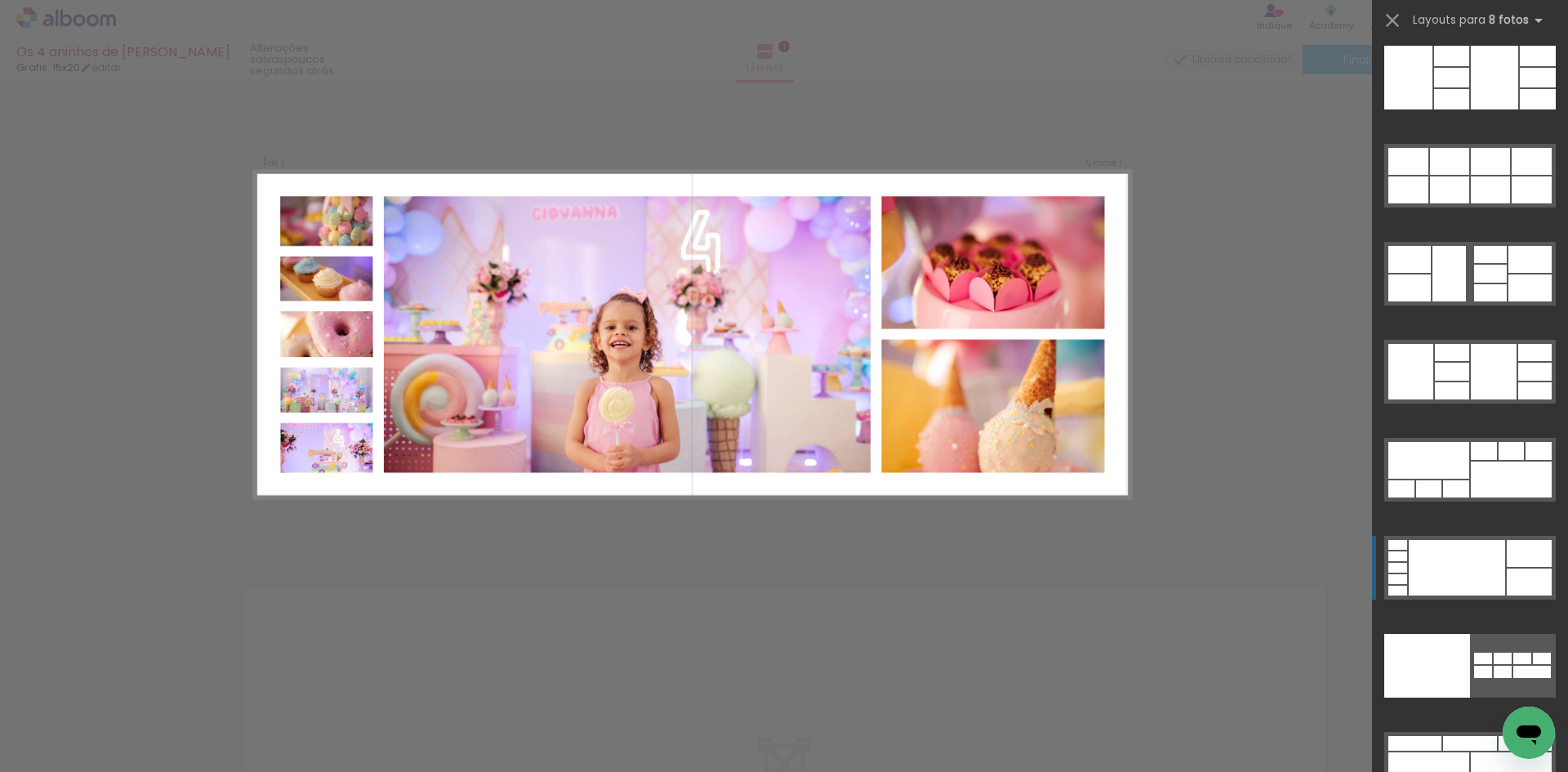
click at [1458, 558] on div at bounding box center [1456, 568] width 96 height 55
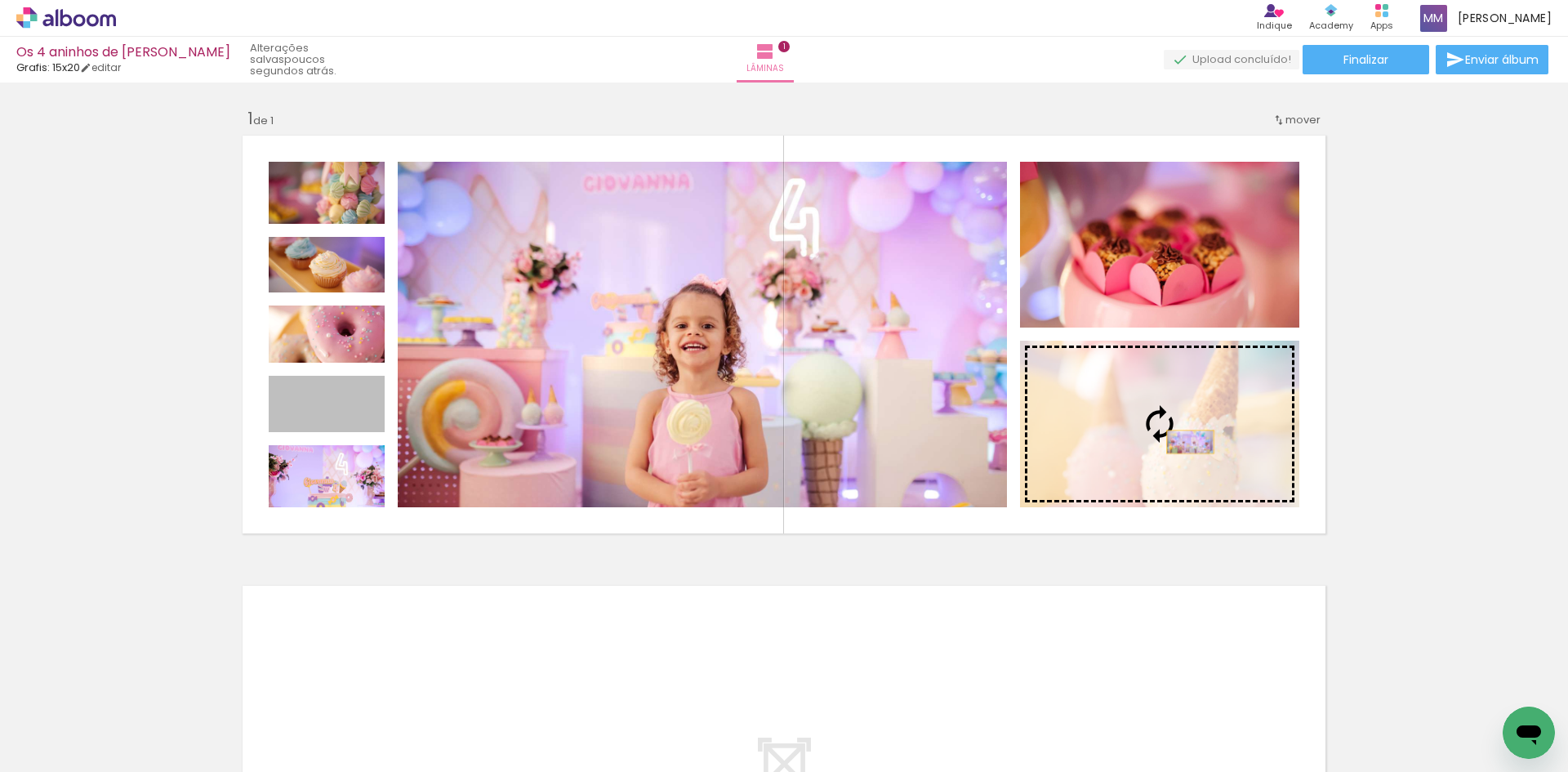
drag, startPoint x: 352, startPoint y: 423, endPoint x: 1185, endPoint y: 441, distance: 833.2
click at [0, 0] on slot at bounding box center [0, 0] width 0 height 0
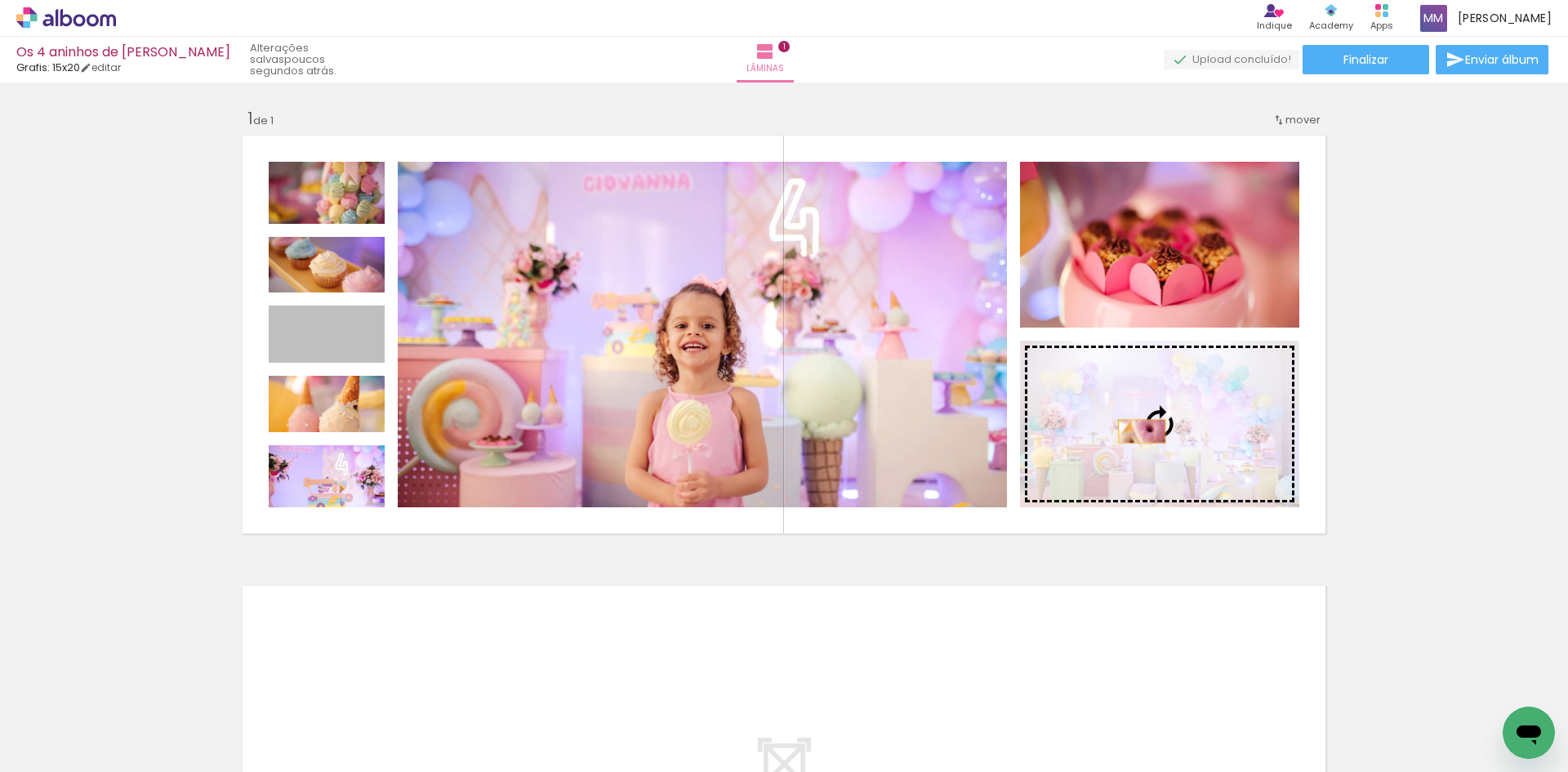
drag, startPoint x: 365, startPoint y: 352, endPoint x: 1136, endPoint y: 431, distance: 775.0
click at [0, 0] on slot at bounding box center [0, 0] width 0 height 0
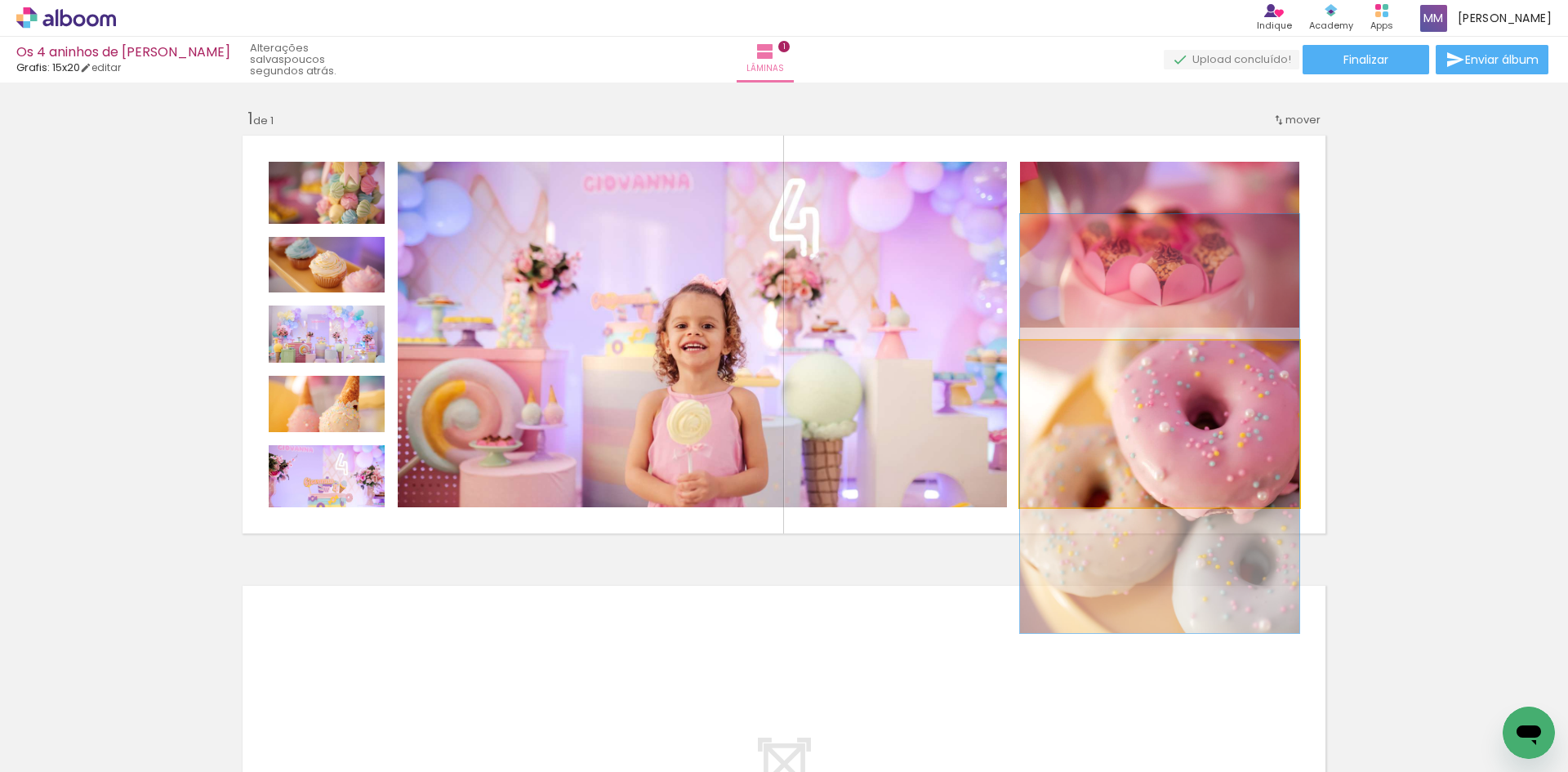
click at [1185, 456] on quentale-photo at bounding box center [1160, 424] width 279 height 166
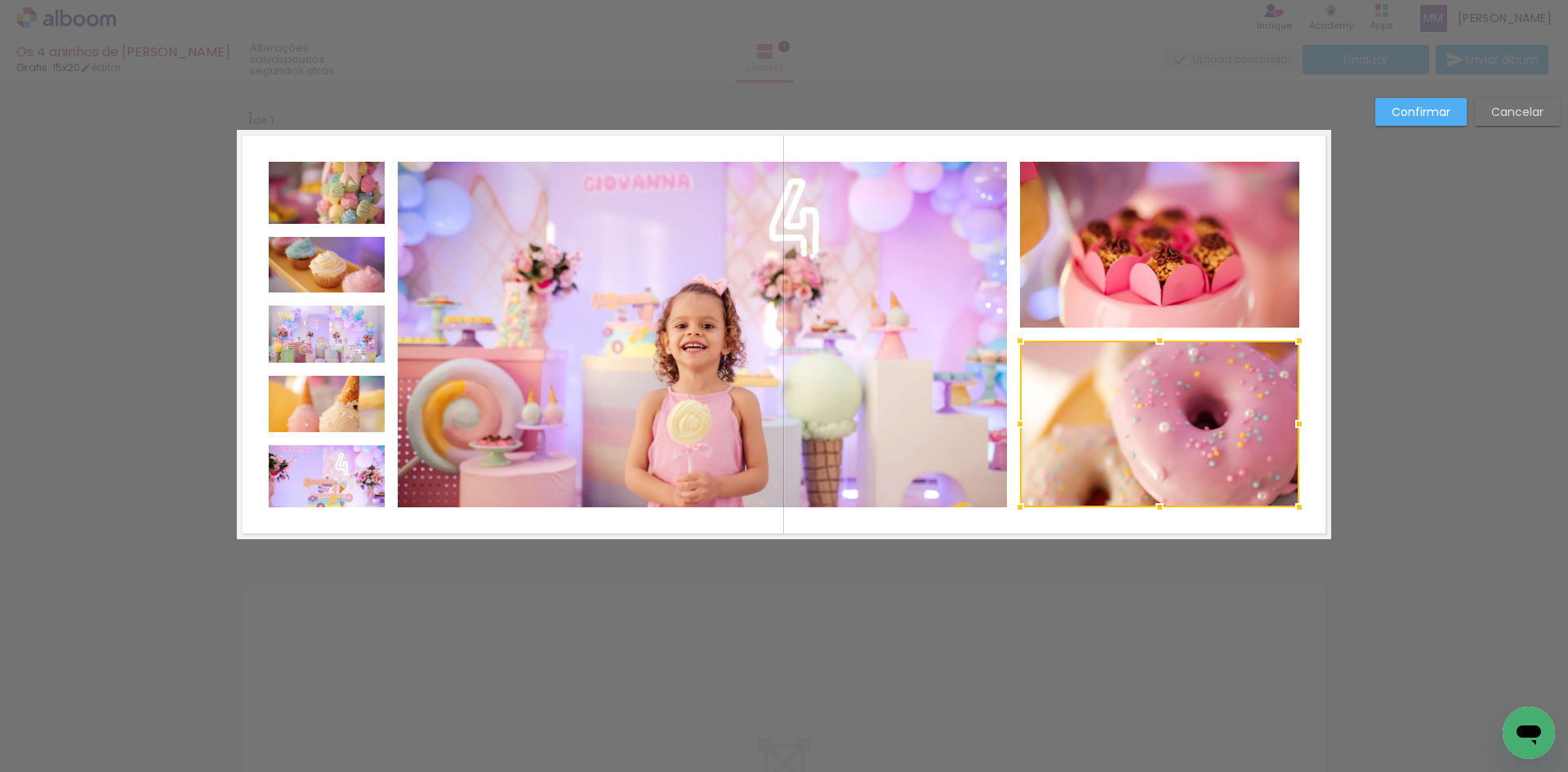
click at [1481, 405] on div "Confirmar Cancelar" at bounding box center [784, 552] width 1568 height 939
click at [1115, 614] on div "Confirmar Cancelar" at bounding box center [784, 552] width 1568 height 939
click at [0, 0] on slot "Cancelar" at bounding box center [0, 0] width 0 height 0
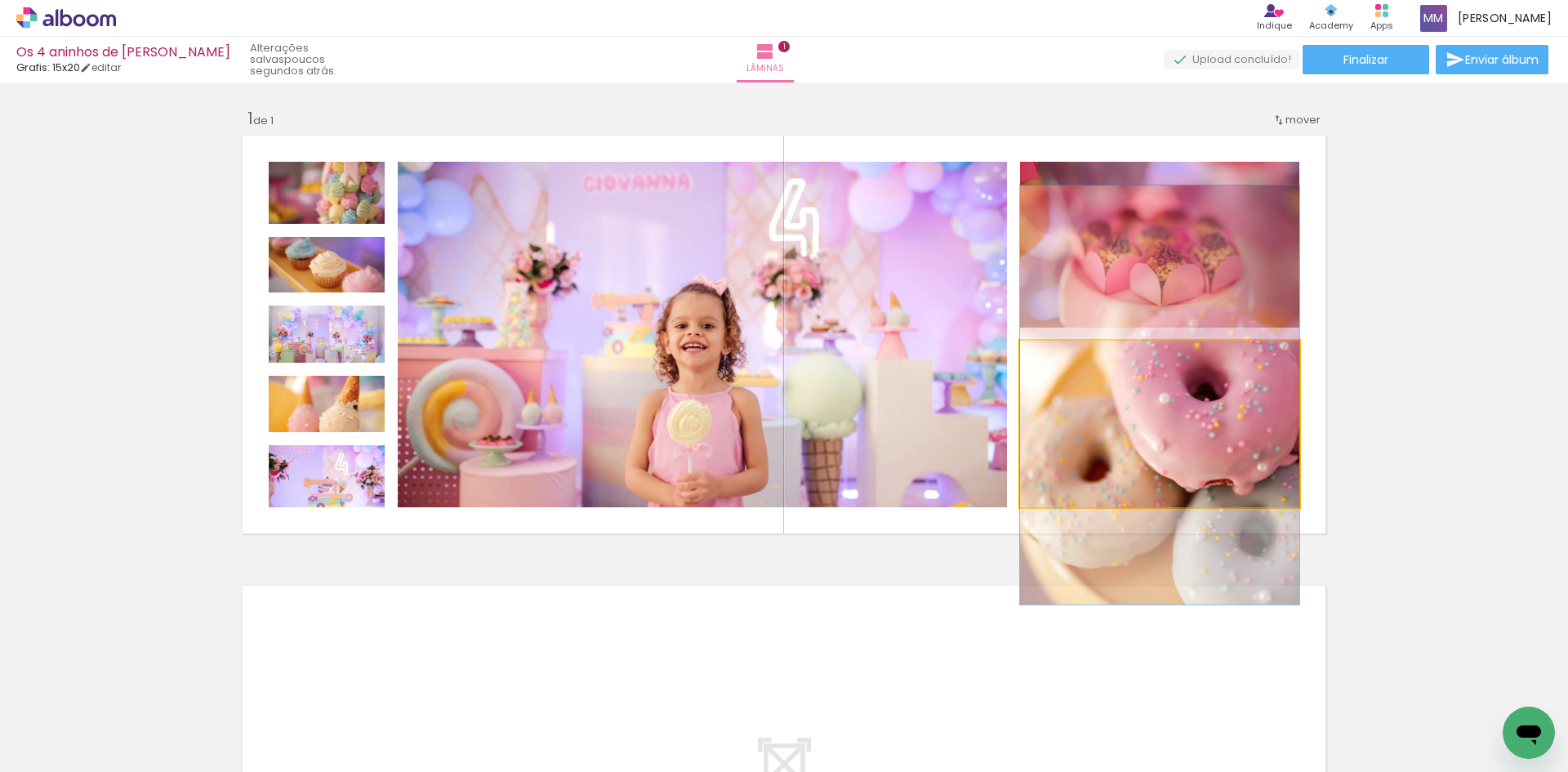
drag, startPoint x: 1202, startPoint y: 464, endPoint x: 1201, endPoint y: 435, distance: 29.0
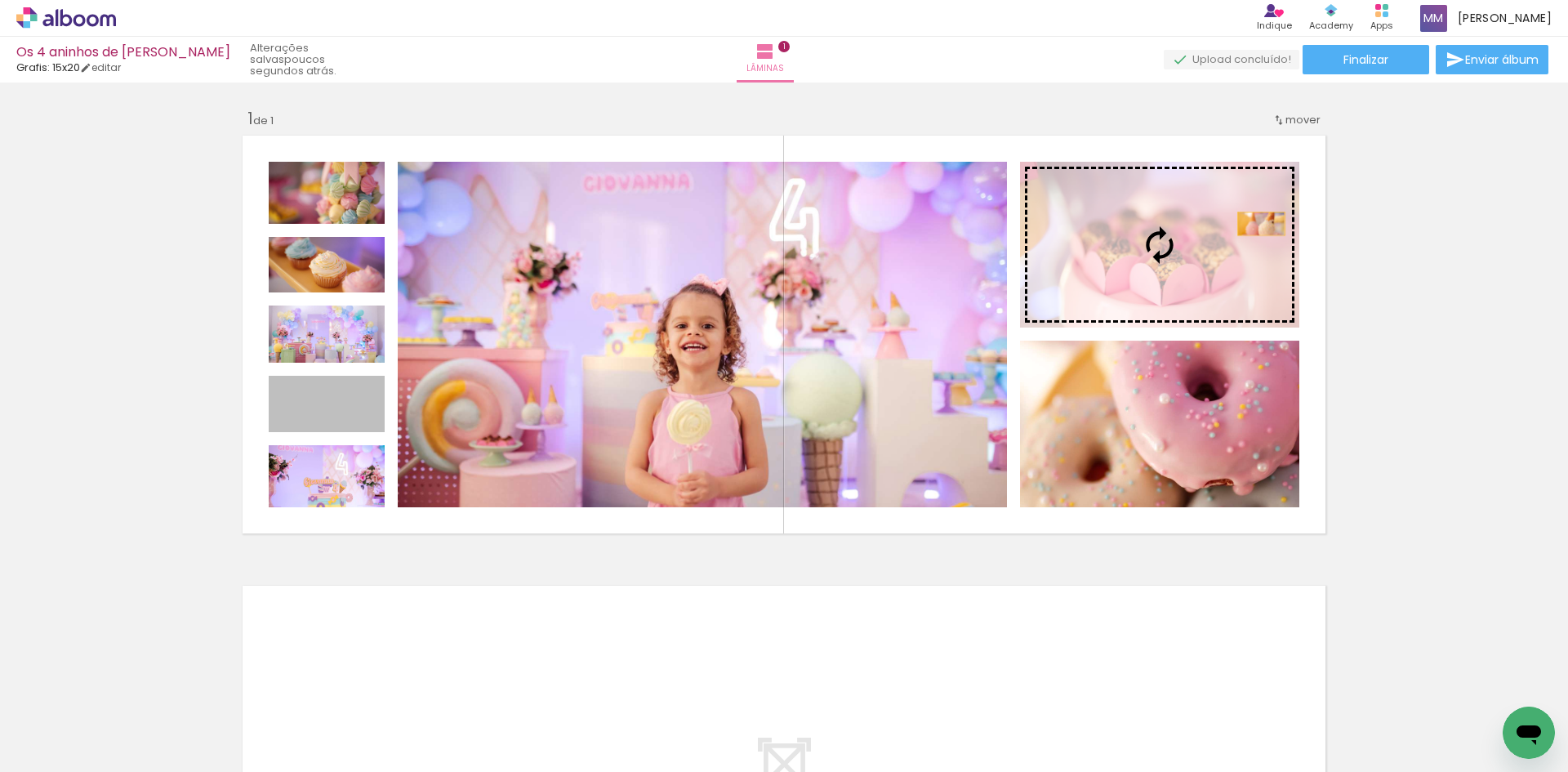
drag, startPoint x: 353, startPoint y: 411, endPoint x: 1255, endPoint y: 224, distance: 921.2
click at [0, 0] on slot at bounding box center [0, 0] width 0 height 0
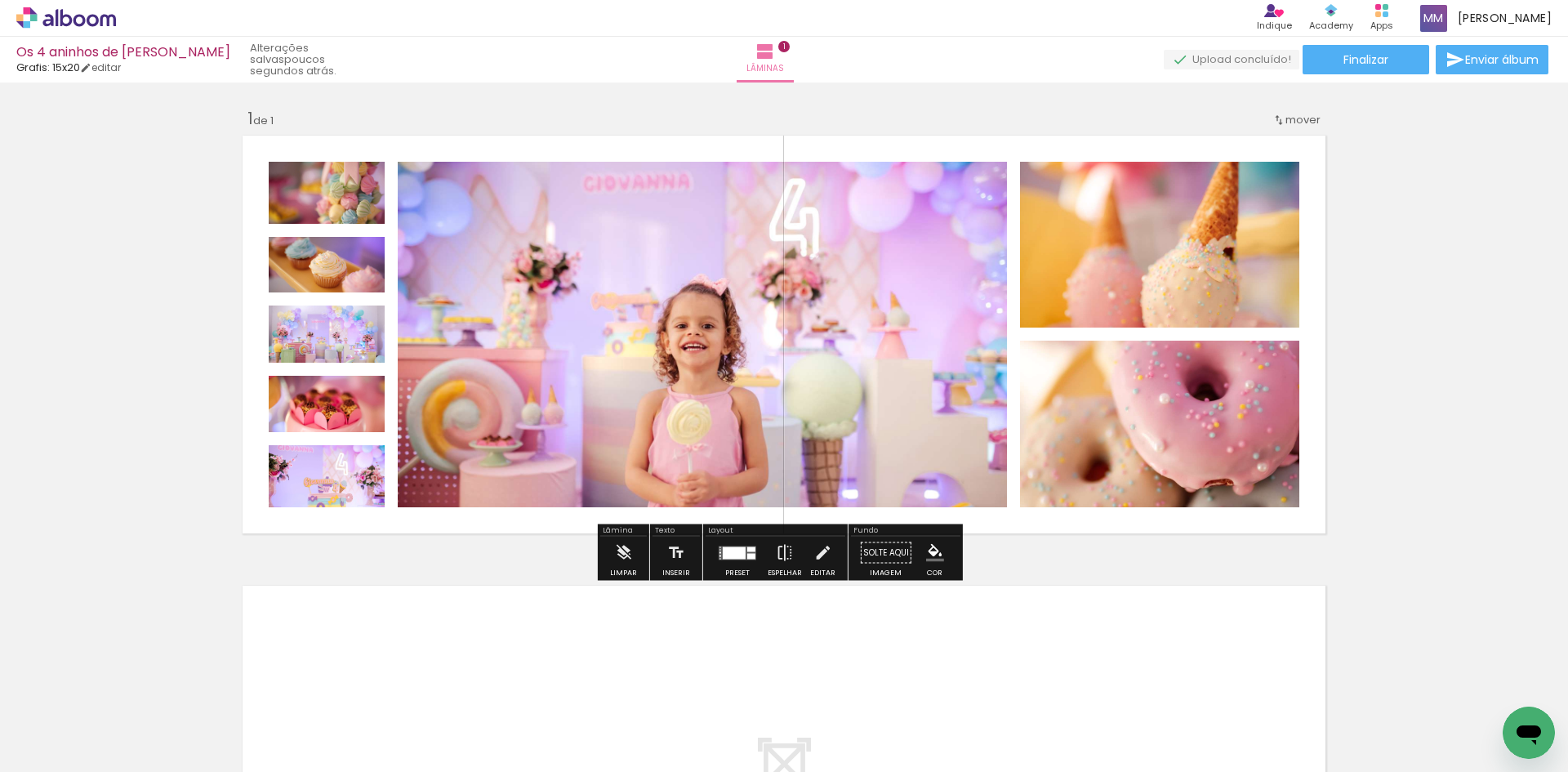
click at [1256, 249] on quentale-photo at bounding box center [1160, 244] width 279 height 165
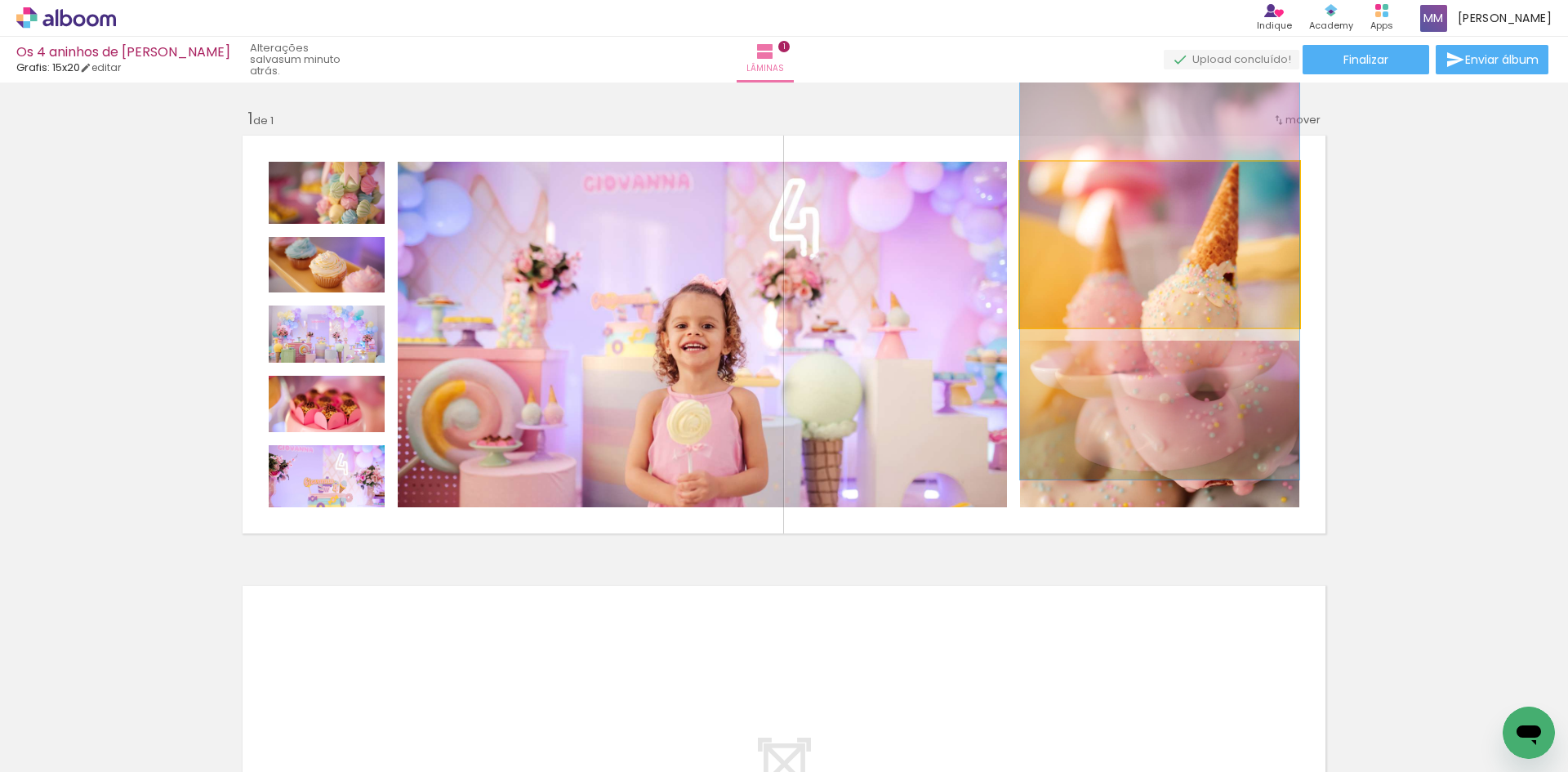
drag, startPoint x: 1256, startPoint y: 249, endPoint x: 1255, endPoint y: 274, distance: 25.0
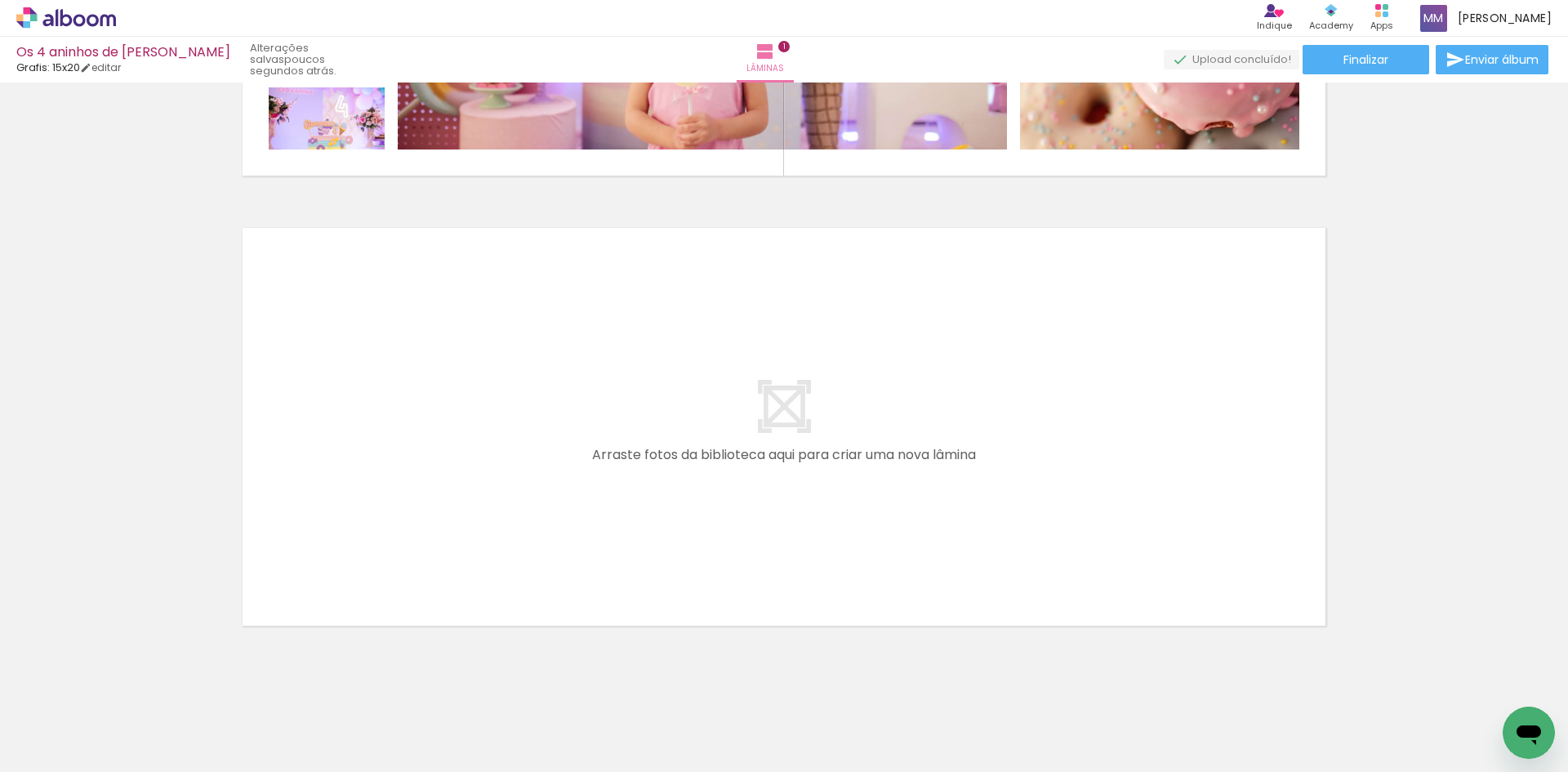
scroll to position [377, 0]
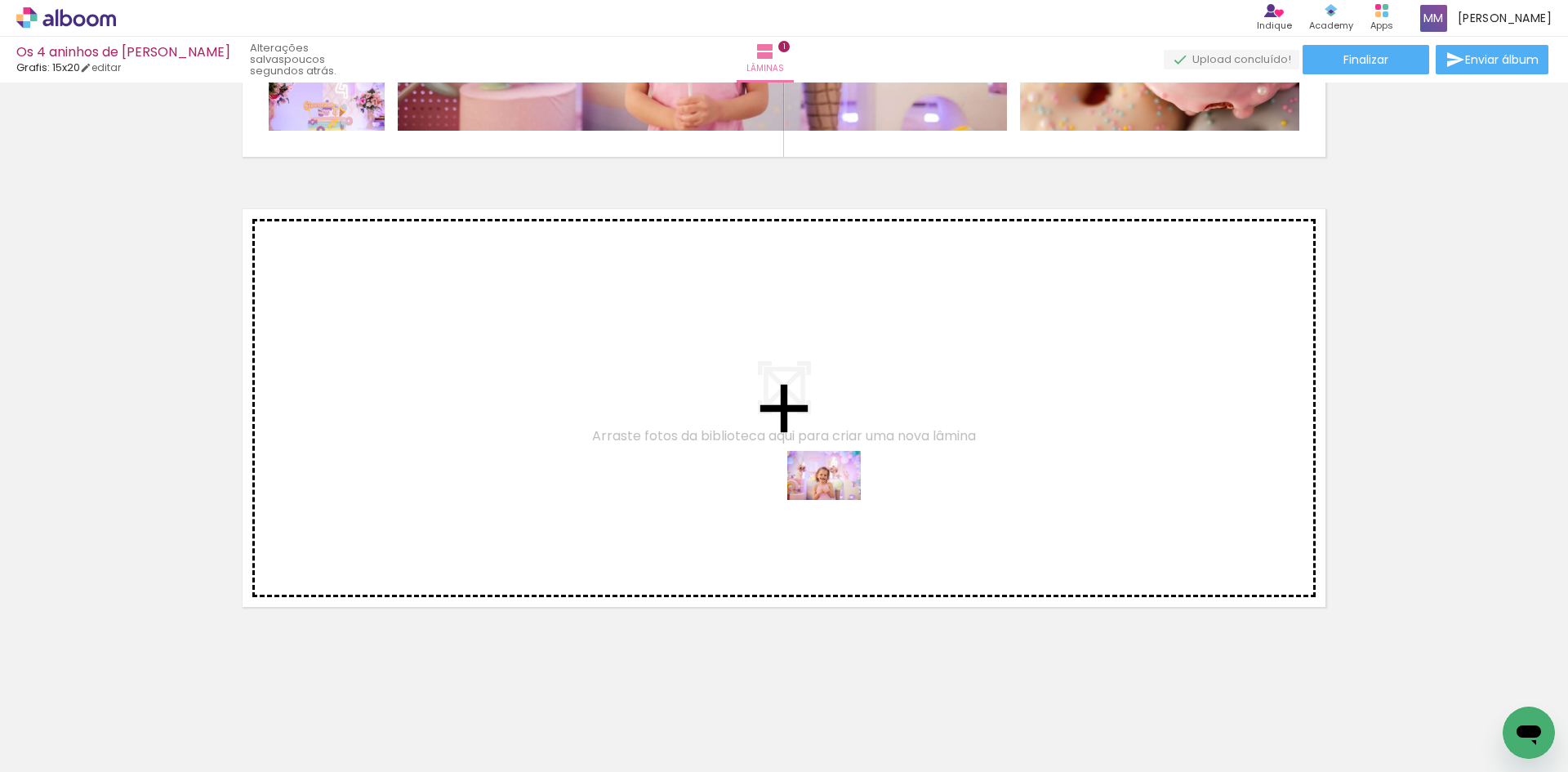
drag, startPoint x: 993, startPoint y: 727, endPoint x: 832, endPoint y: 496, distance: 281.6
click at [832, 496] on quentale-workspace at bounding box center [784, 386] width 1568 height 772
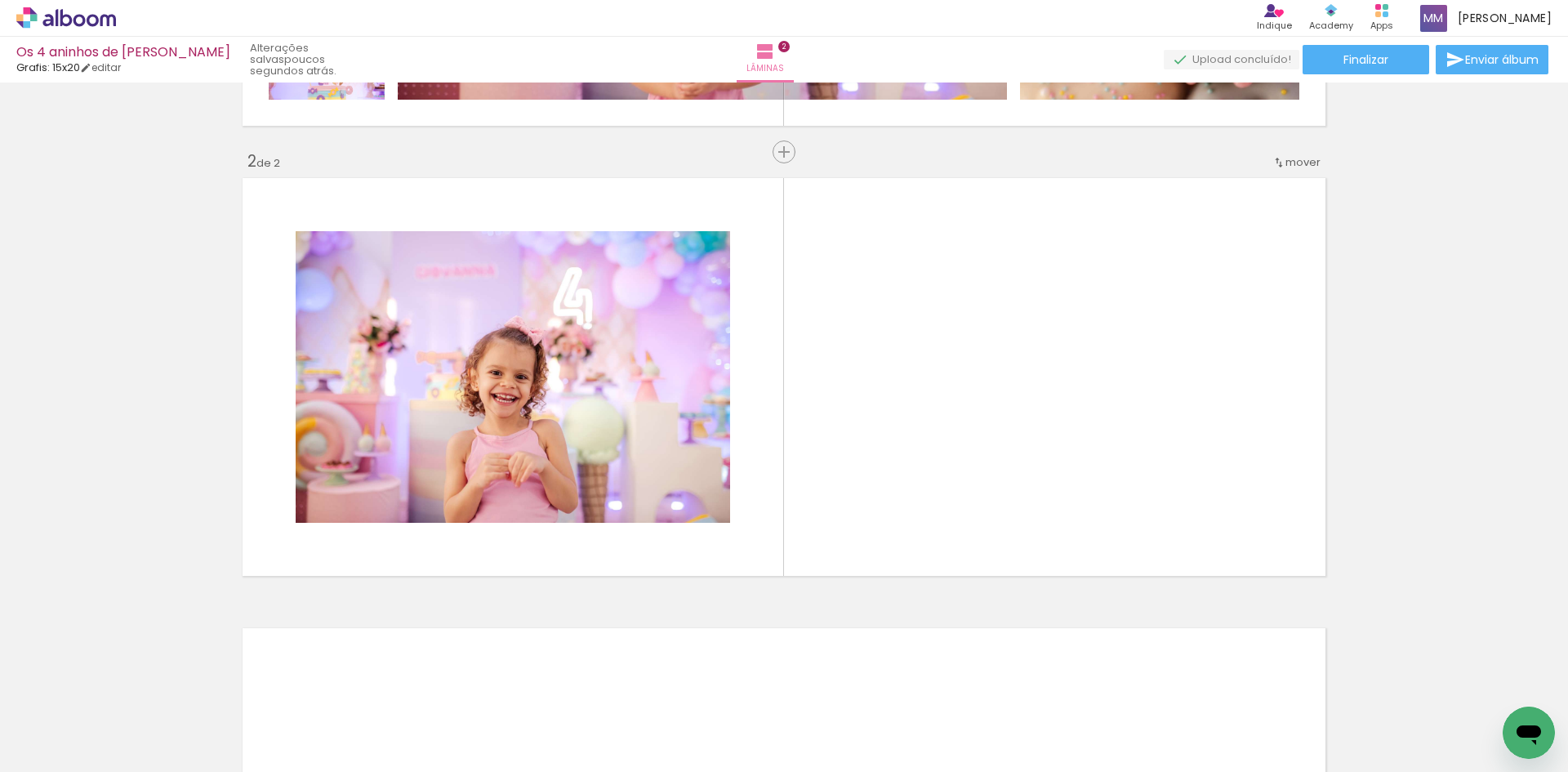
scroll to position [408, 0]
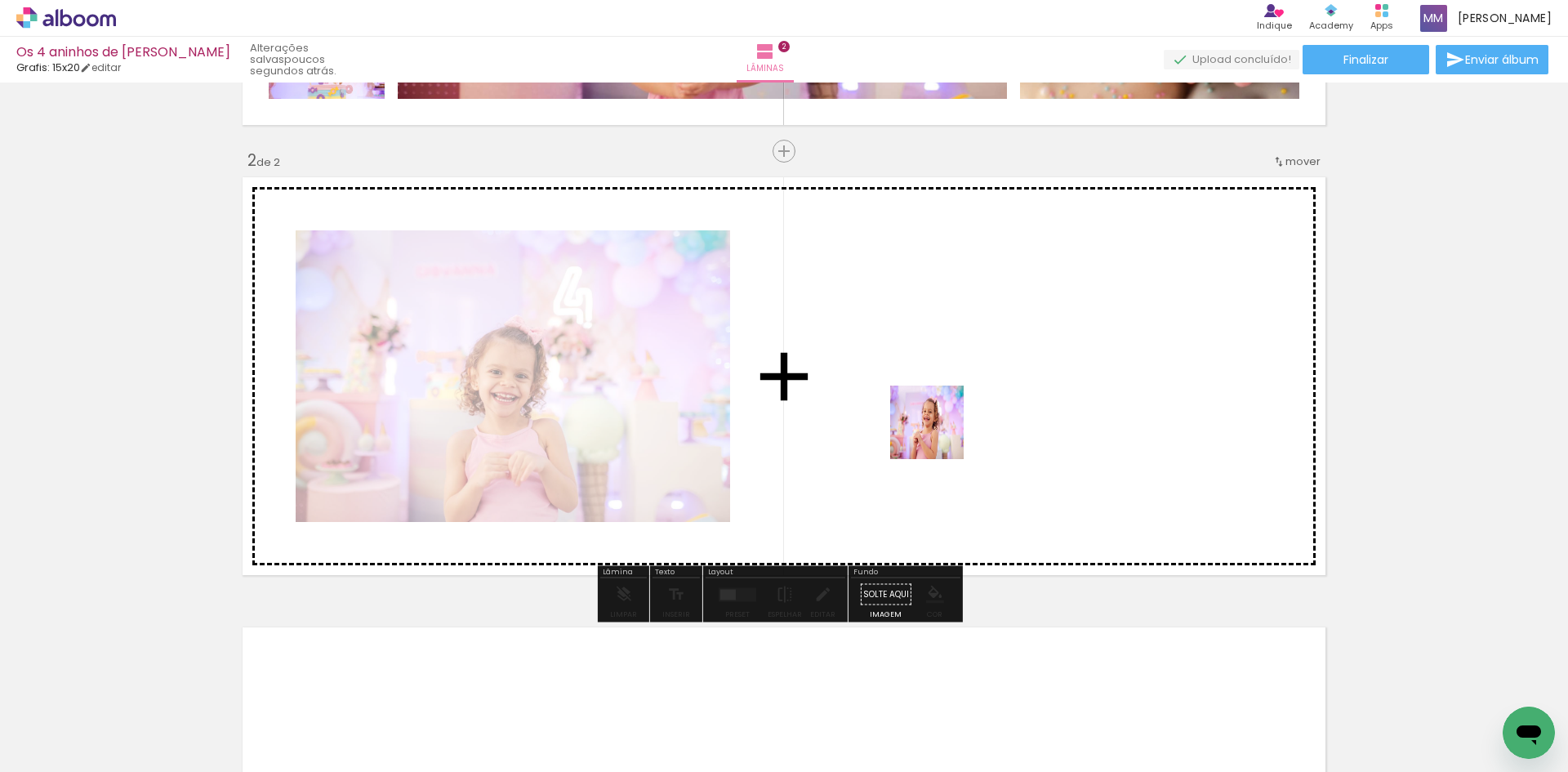
drag, startPoint x: 1075, startPoint y: 728, endPoint x: 933, endPoint y: 425, distance: 334.6
click at [933, 425] on quentale-workspace at bounding box center [784, 386] width 1568 height 772
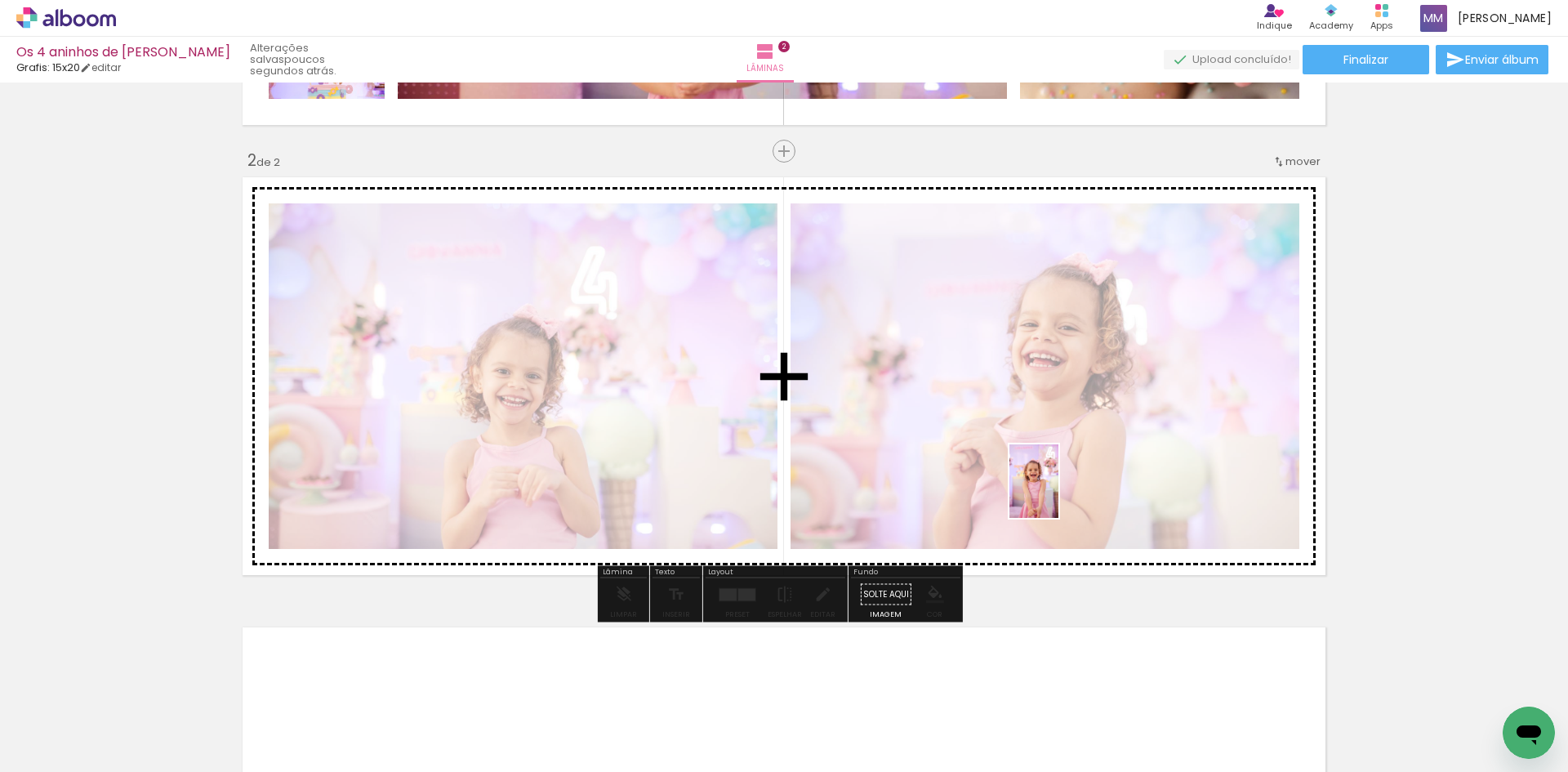
drag, startPoint x: 1178, startPoint y: 736, endPoint x: 1058, endPoint y: 493, distance: 271.0
click at [1058, 493] on quentale-workspace at bounding box center [784, 386] width 1568 height 772
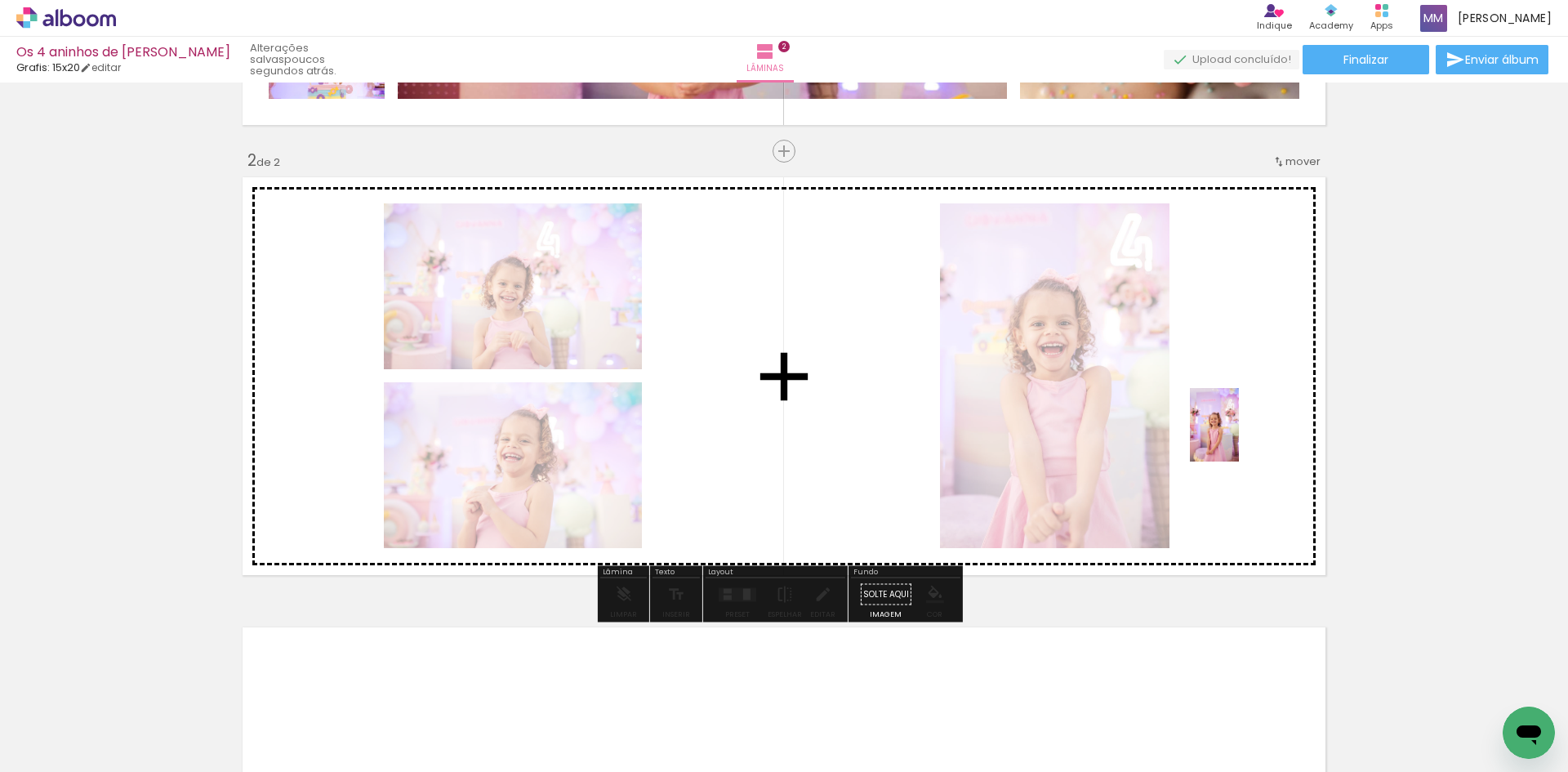
drag, startPoint x: 1267, startPoint y: 733, endPoint x: 1239, endPoint y: 437, distance: 297.3
click at [1239, 437] on quentale-workspace at bounding box center [784, 386] width 1568 height 772
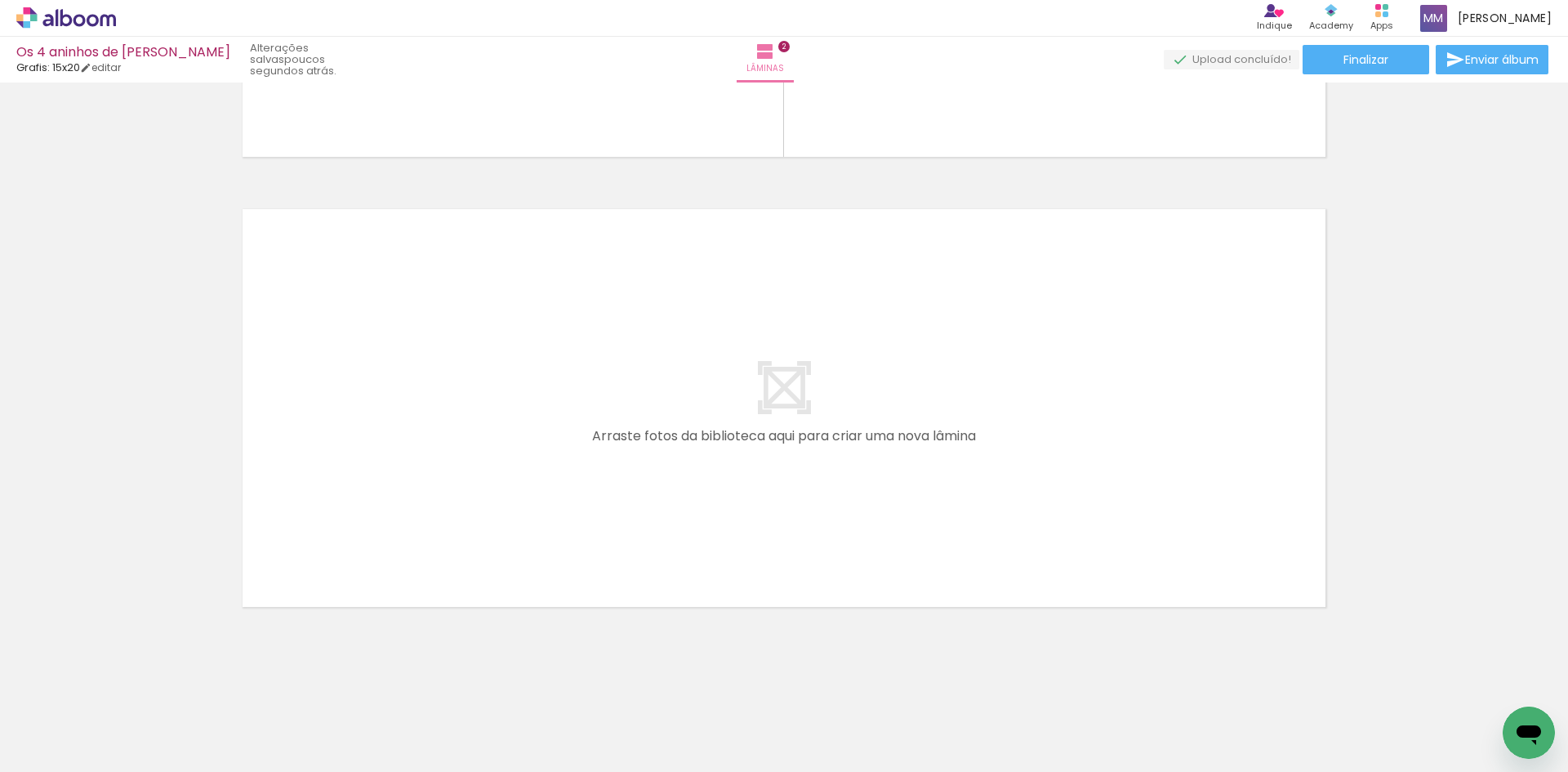
scroll to position [0, 1695]
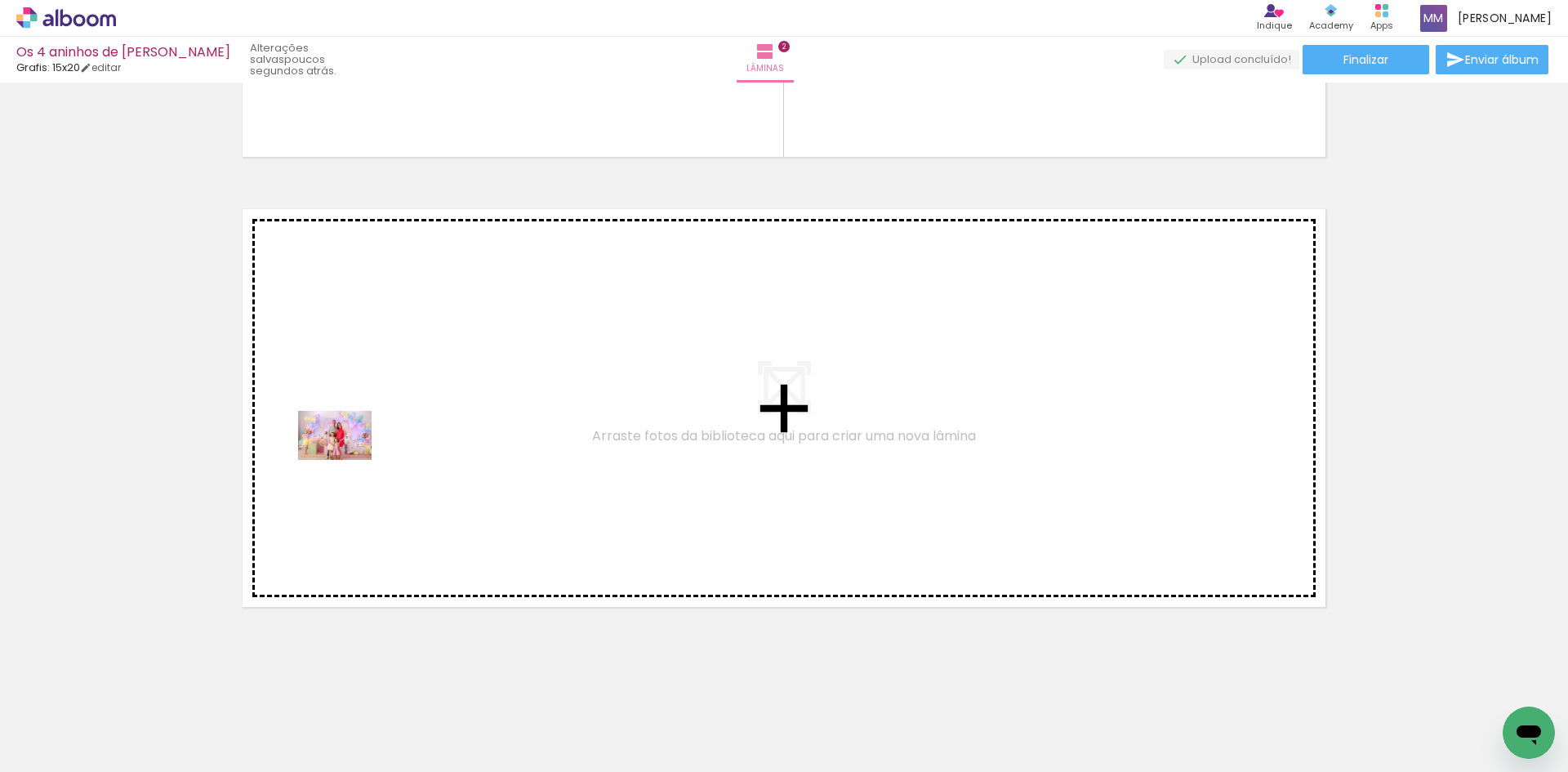
drag, startPoint x: 299, startPoint y: 730, endPoint x: 347, endPoint y: 460, distance: 274.2
click at [347, 460] on quentale-workspace at bounding box center [784, 386] width 1568 height 772
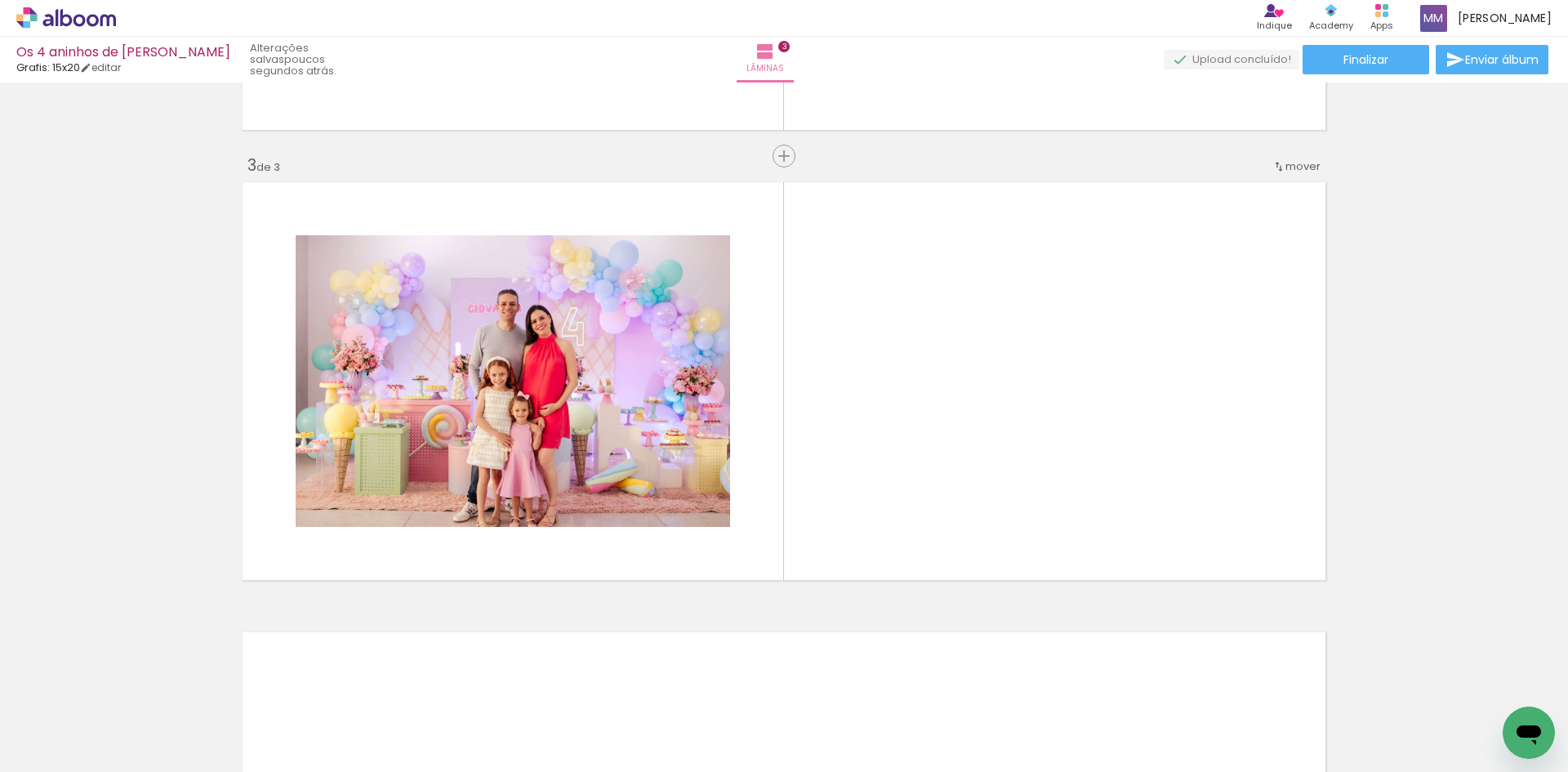
scroll to position [858, 0]
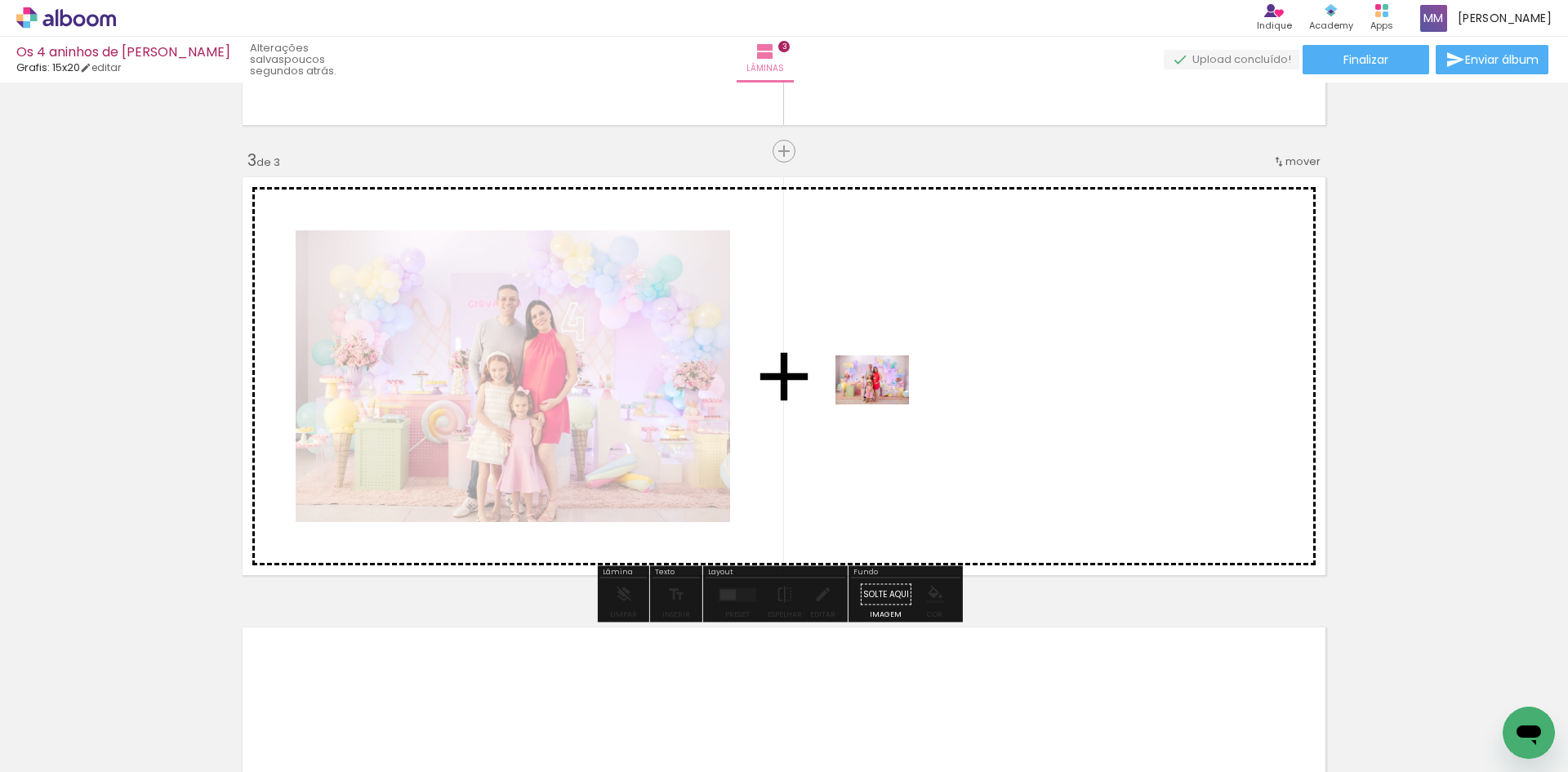
drag, startPoint x: 393, startPoint y: 723, endPoint x: 885, endPoint y: 404, distance: 586.4
click at [885, 404] on quentale-workspace at bounding box center [784, 386] width 1568 height 772
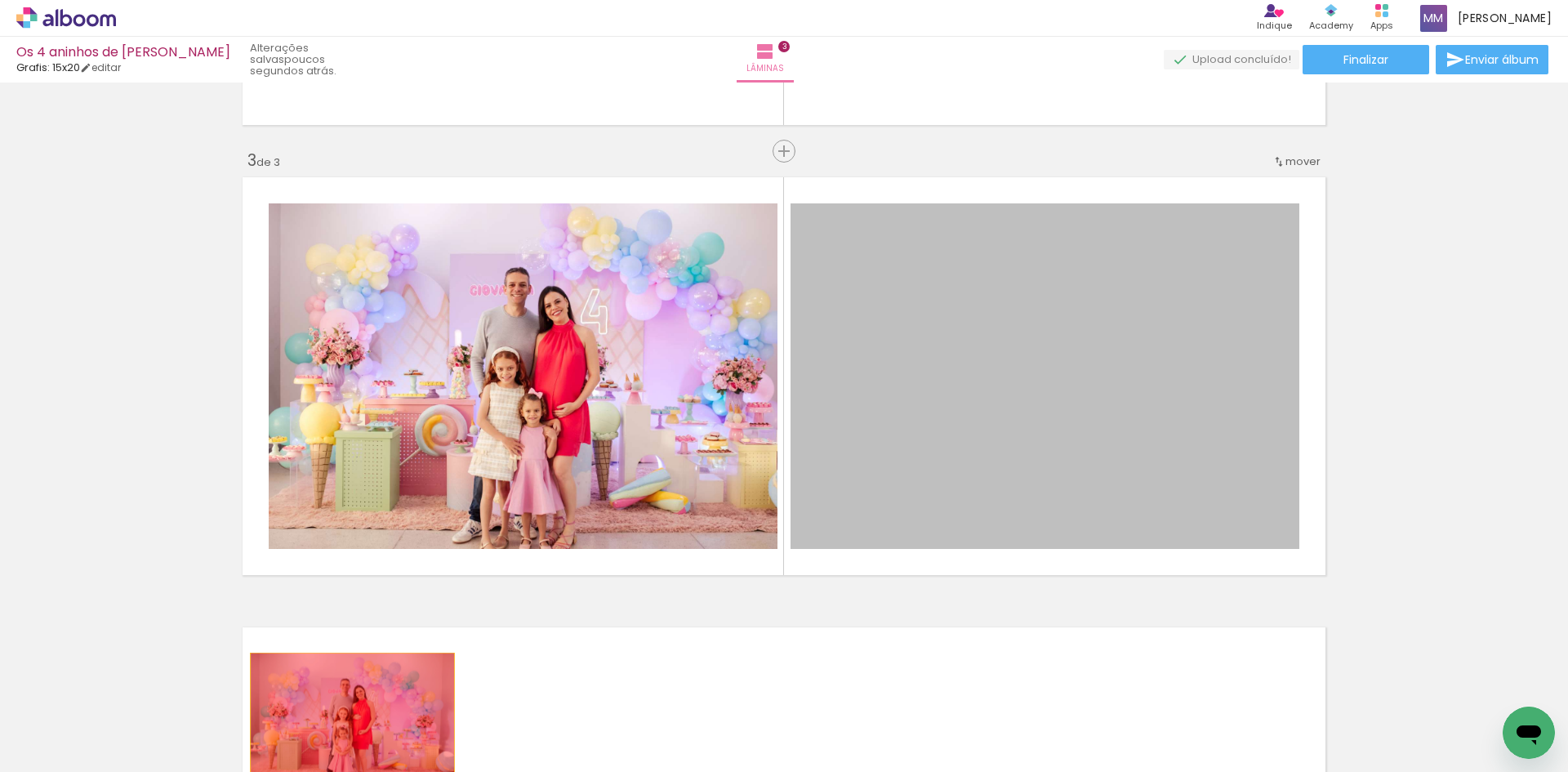
drag, startPoint x: 1061, startPoint y: 374, endPoint x: 347, endPoint y: 722, distance: 794.3
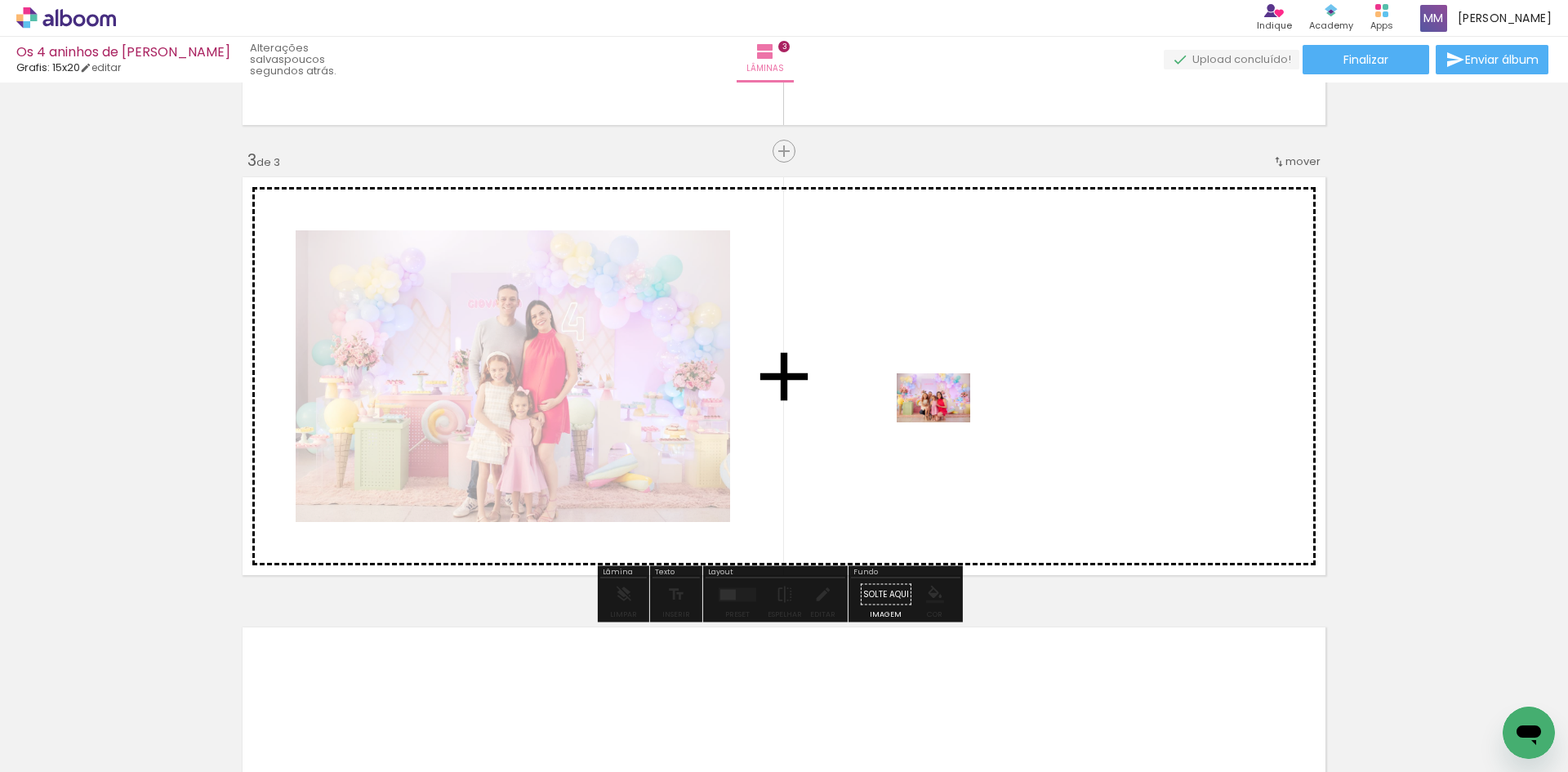
drag, startPoint x: 485, startPoint y: 728, endPoint x: 967, endPoint y: 399, distance: 583.6
click at [967, 399] on quentale-workspace at bounding box center [784, 386] width 1568 height 772
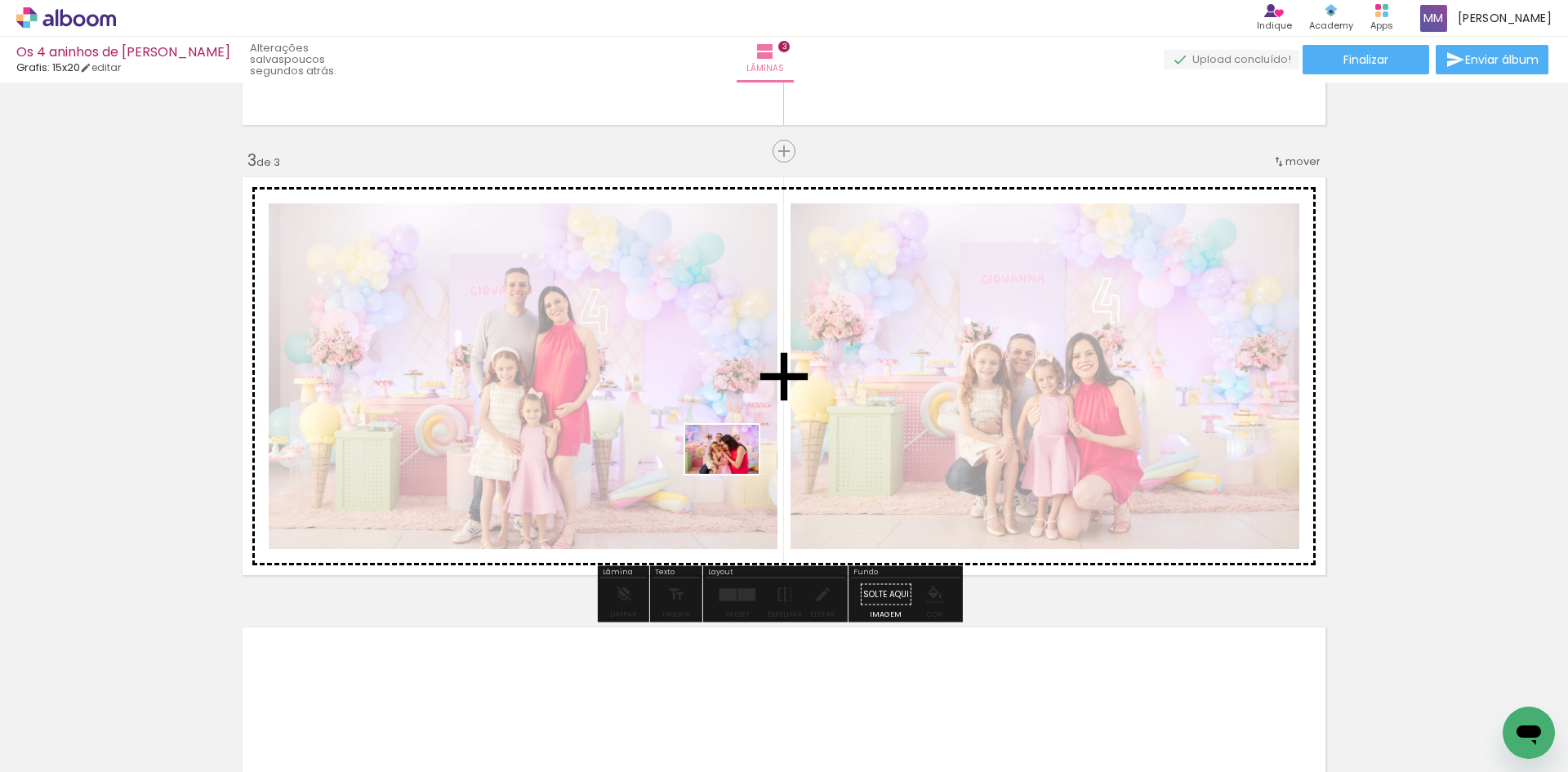
drag, startPoint x: 573, startPoint y: 713, endPoint x: 734, endPoint y: 474, distance: 288.2
click at [734, 474] on quentale-workspace at bounding box center [784, 386] width 1568 height 772
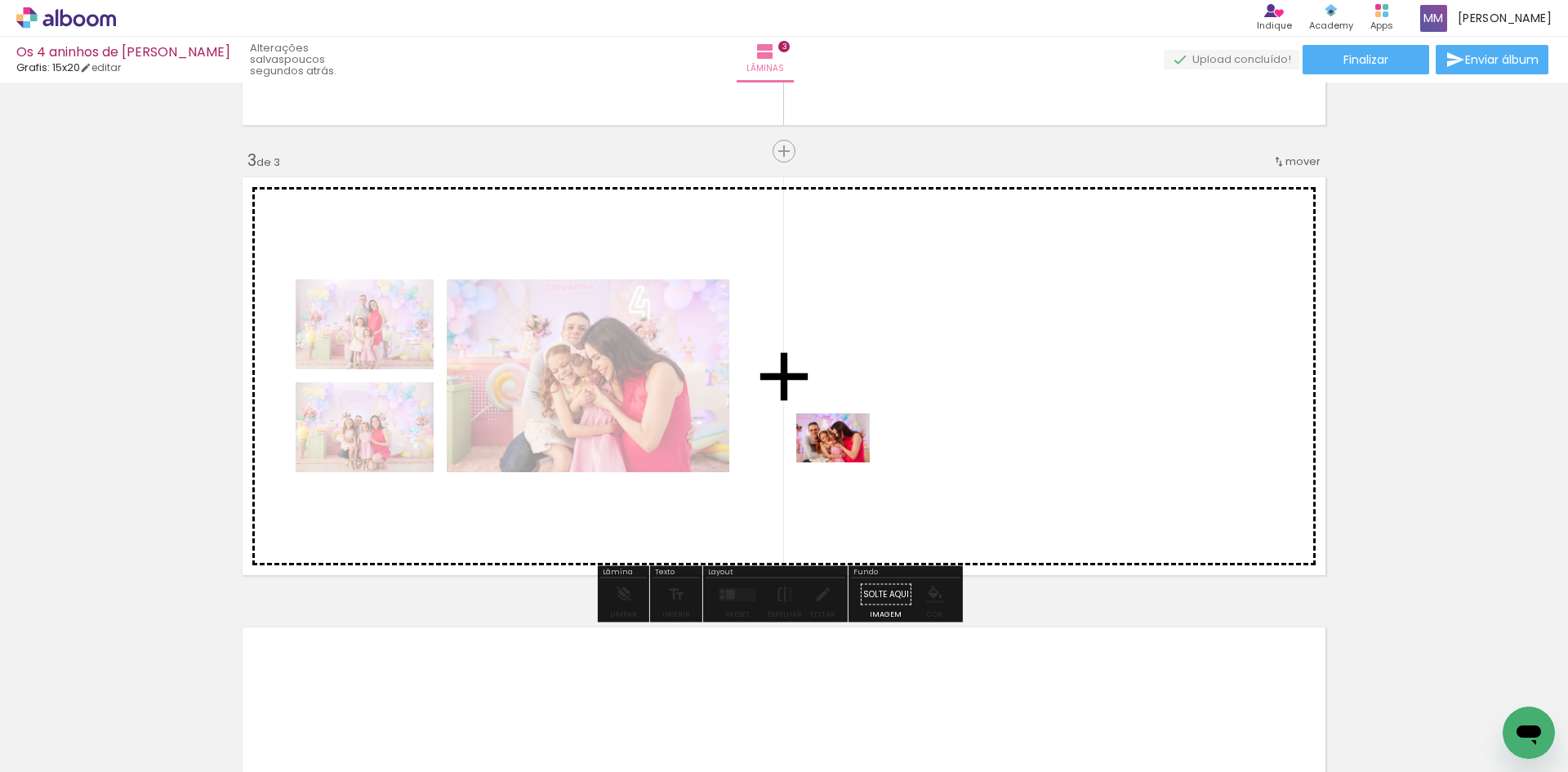
drag, startPoint x: 678, startPoint y: 731, endPoint x: 758, endPoint y: 718, distance: 81.0
click at [857, 443] on quentale-workspace at bounding box center [784, 386] width 1568 height 772
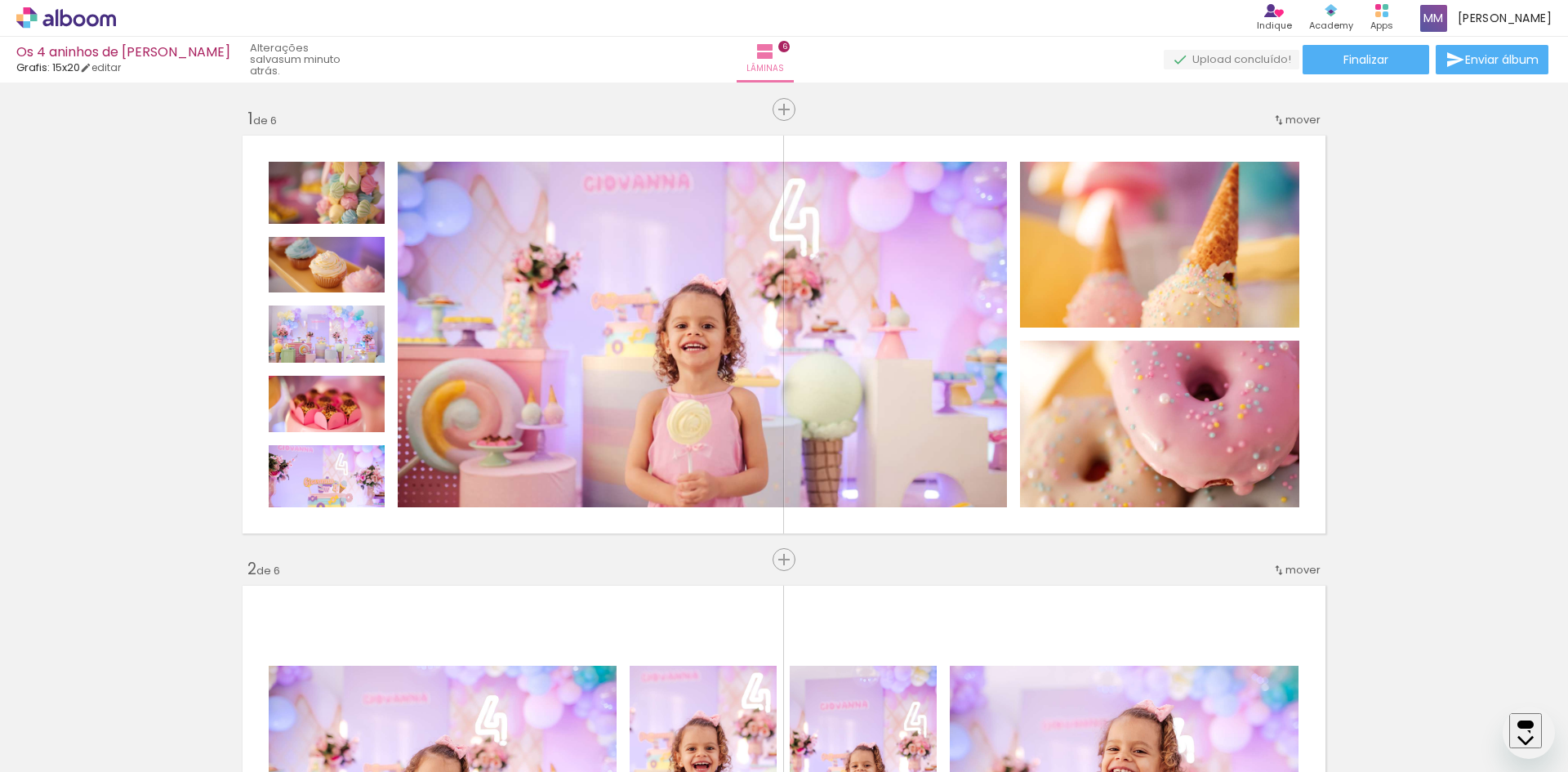
scroll to position [2209, 0]
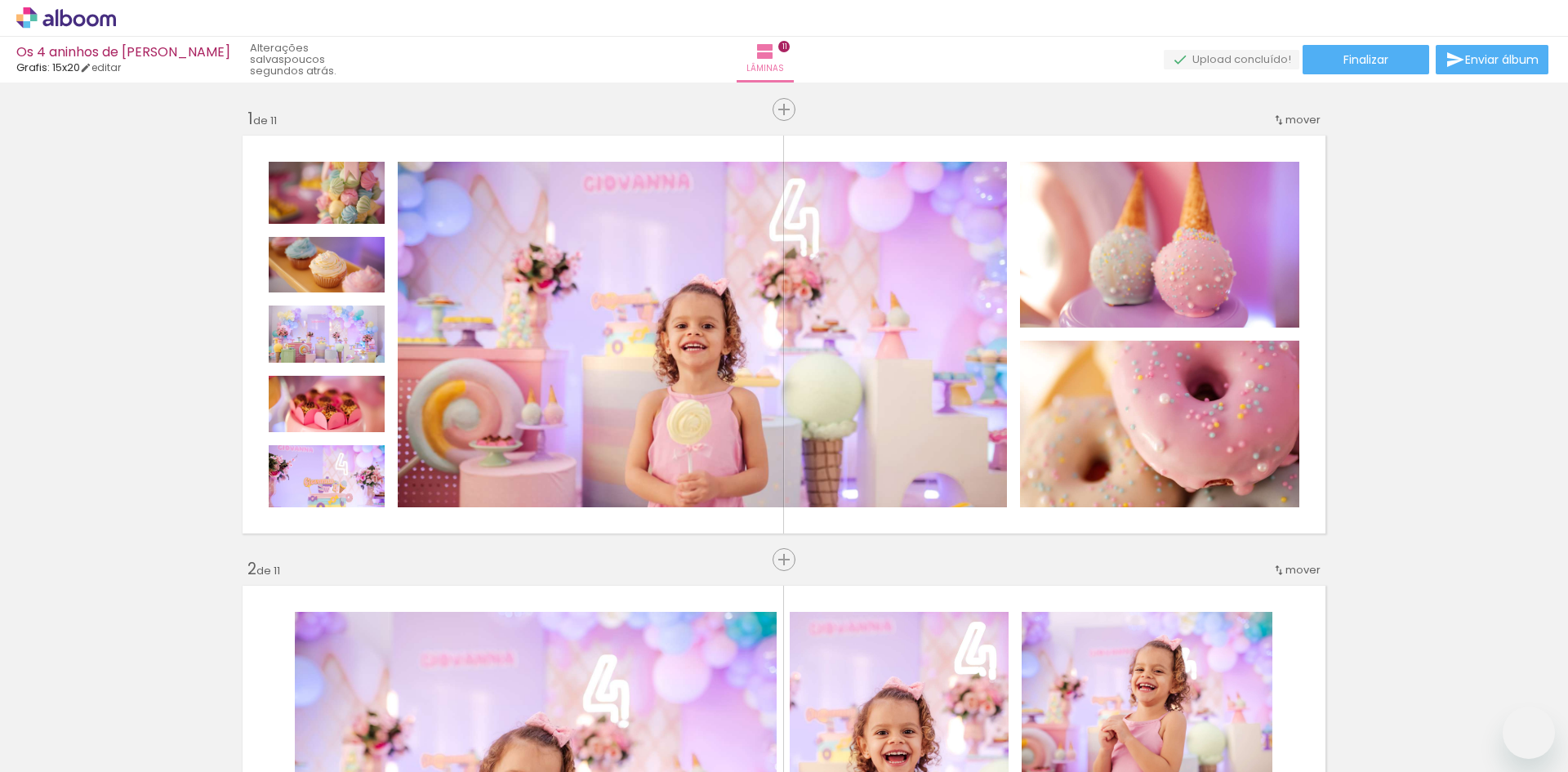
click at [0, 0] on slot at bounding box center [0, 0] width 0 height 0
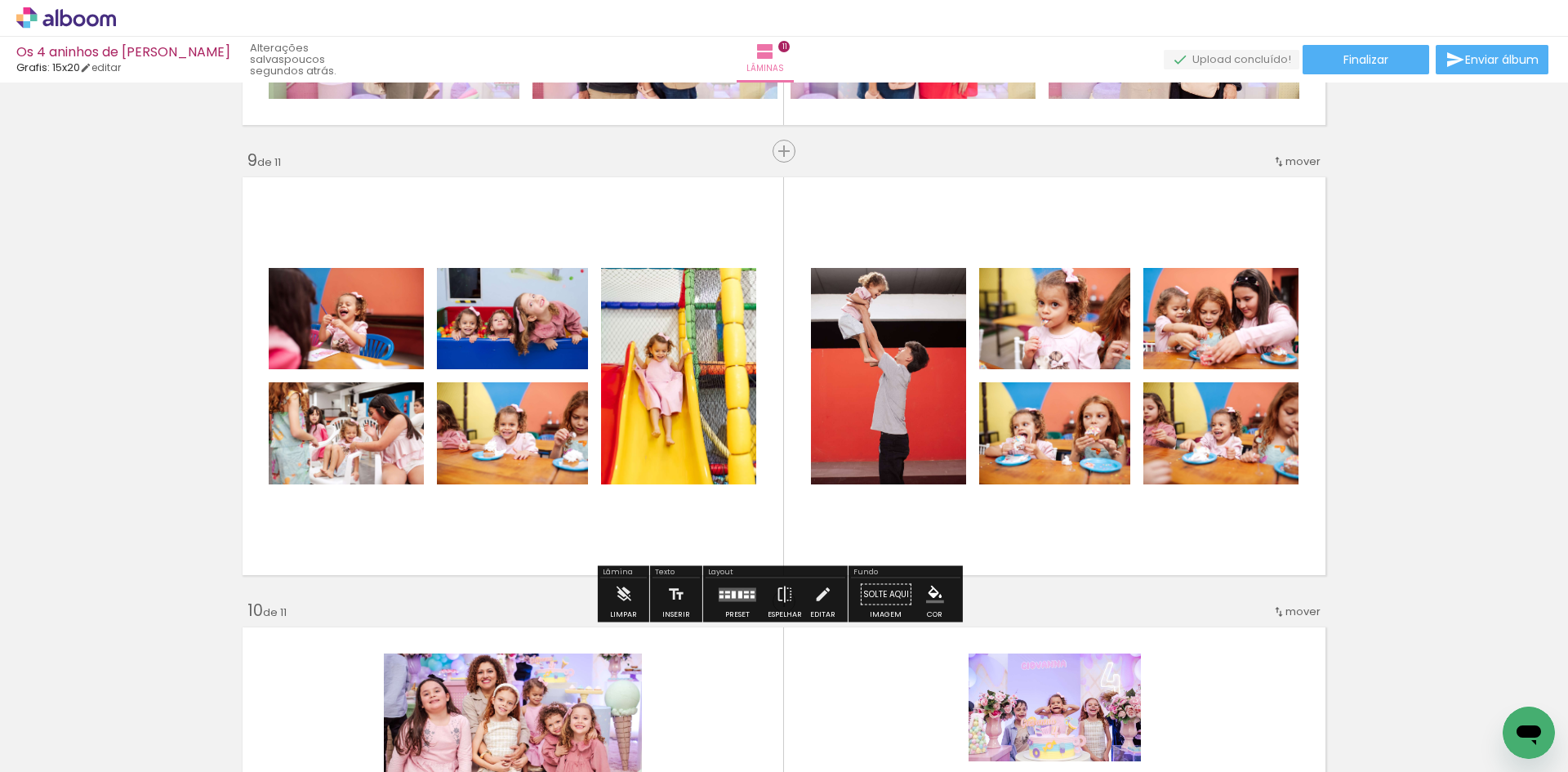
scroll to position [210, 0]
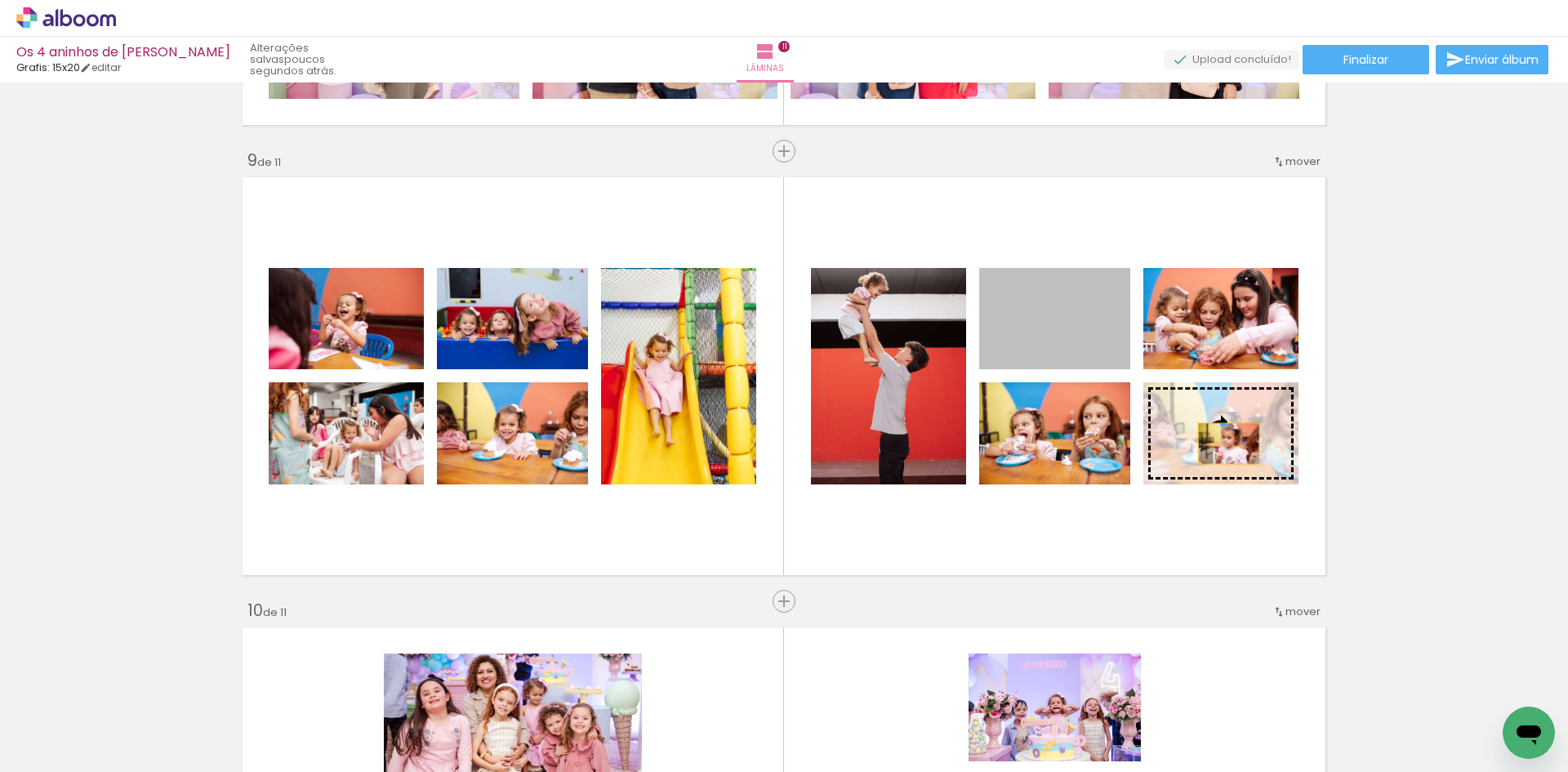
drag, startPoint x: 1078, startPoint y: 338, endPoint x: 1222, endPoint y: 444, distance: 178.8
click at [0, 0] on slot at bounding box center [0, 0] width 0 height 0
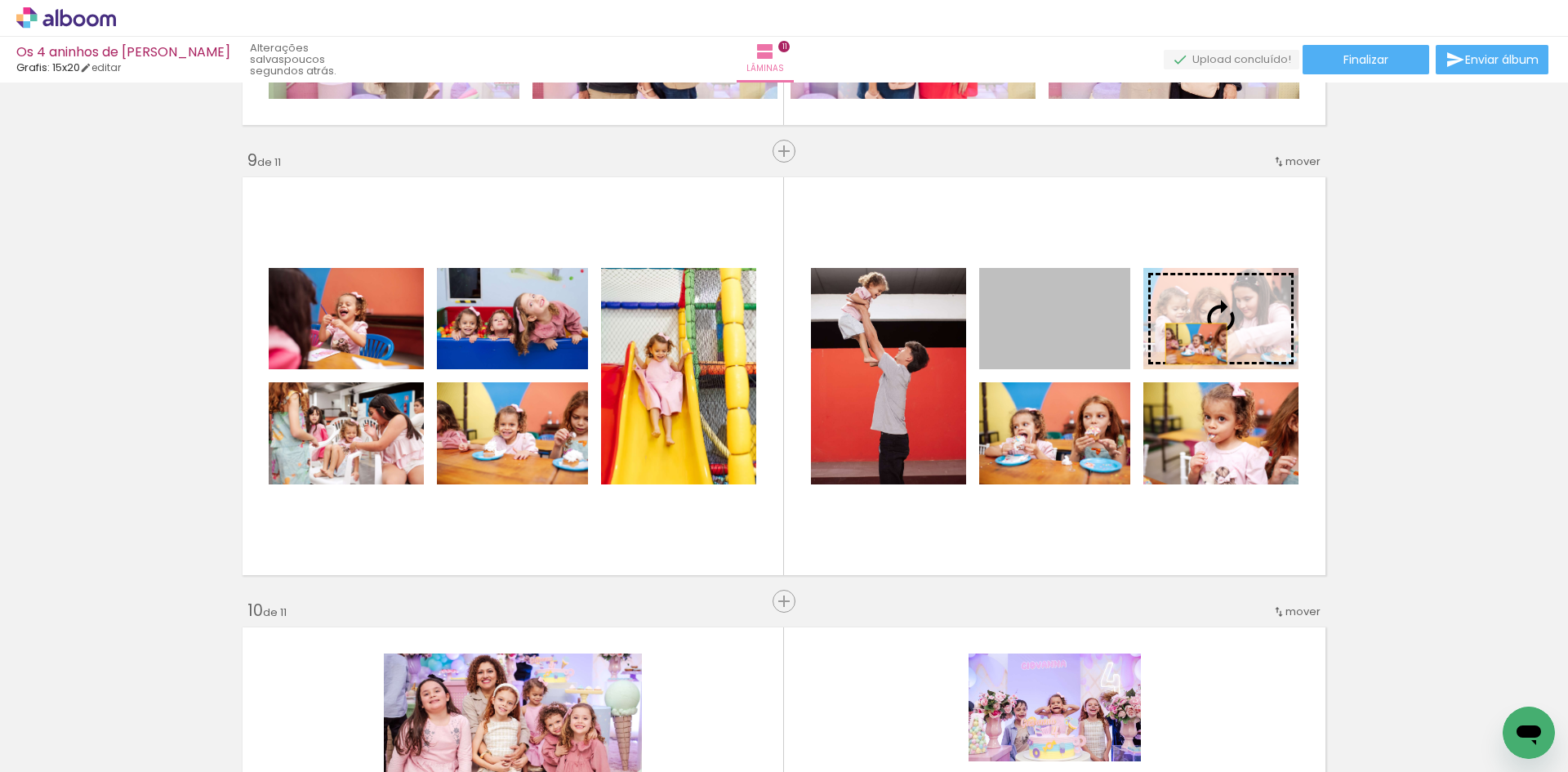
drag, startPoint x: 1072, startPoint y: 347, endPoint x: 1192, endPoint y: 342, distance: 120.1
click at [0, 0] on slot at bounding box center [0, 0] width 0 height 0
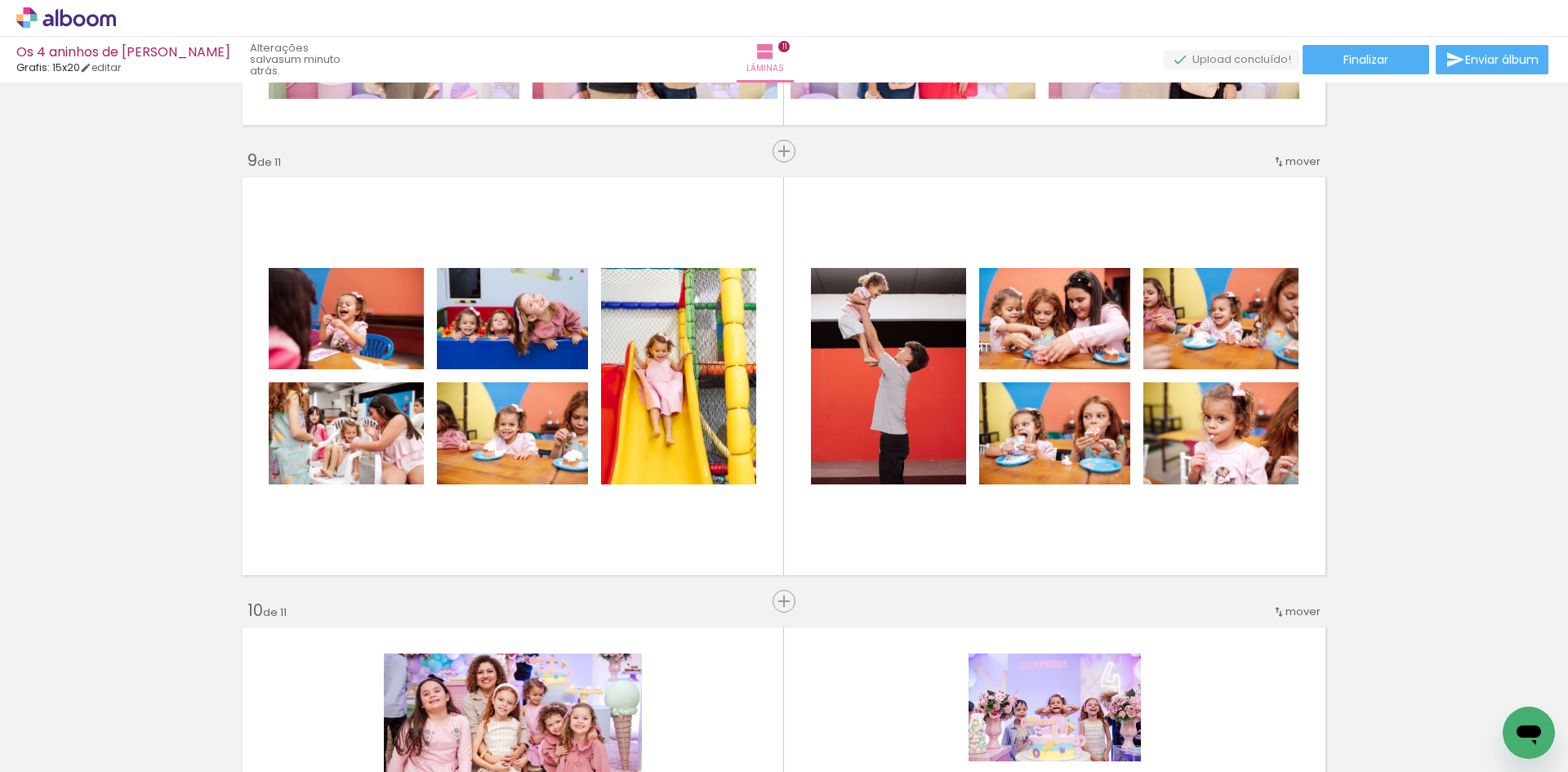
scroll to position [0, 7141]
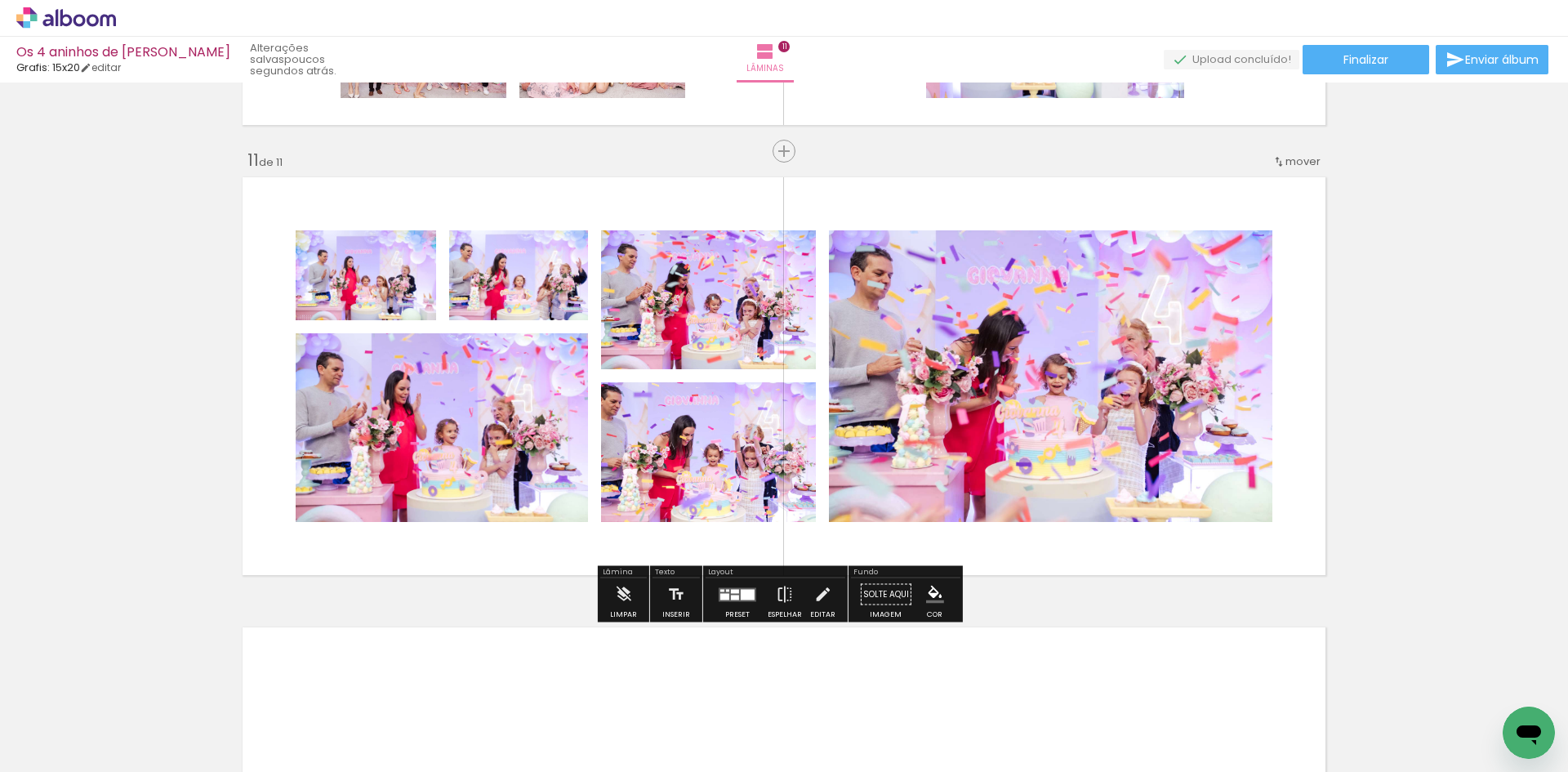
scroll to position [0, 3629]
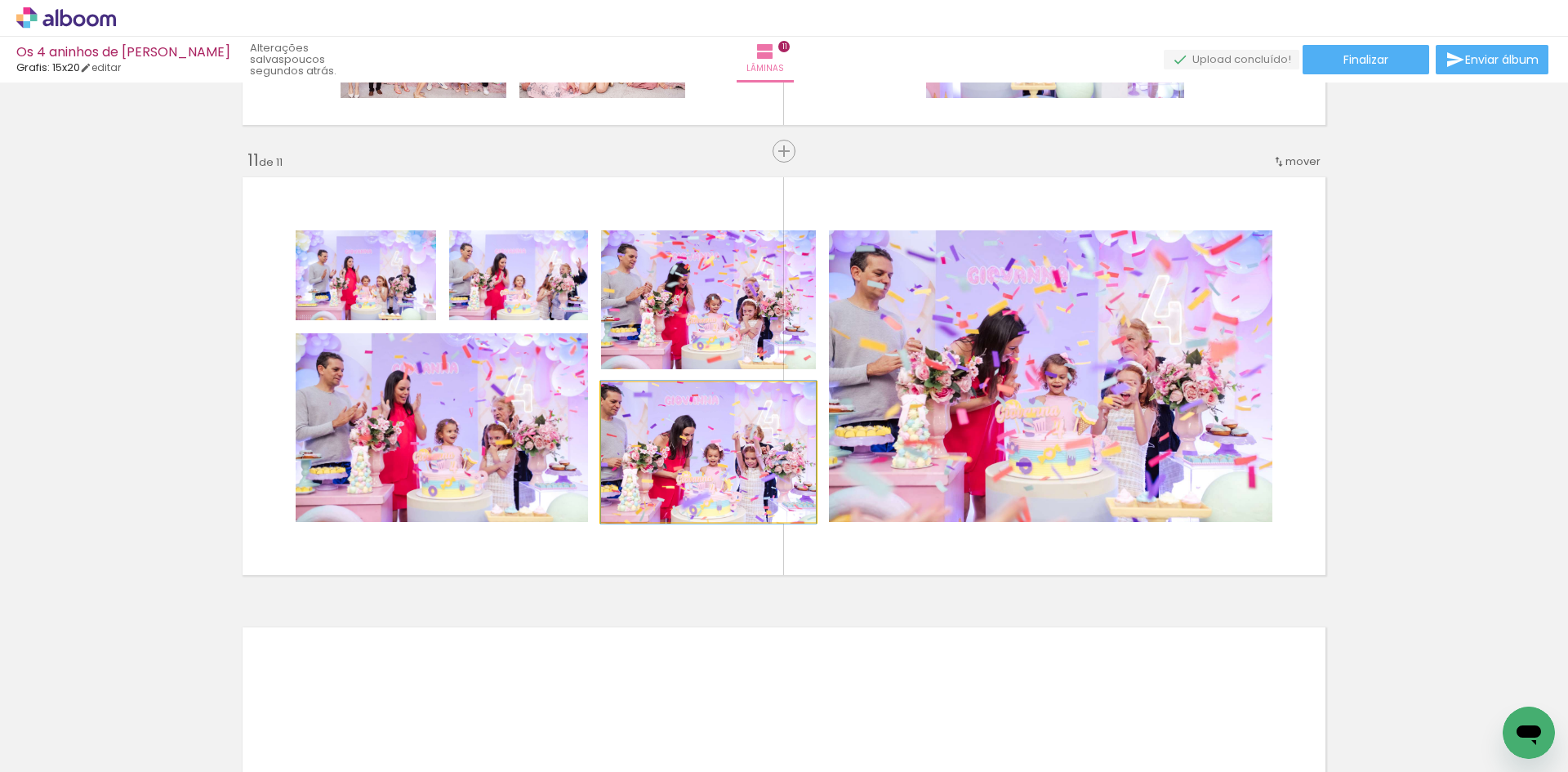
drag, startPoint x: 707, startPoint y: 478, endPoint x: 1003, endPoint y: 433, distance: 299.4
click at [0, 0] on slot at bounding box center [0, 0] width 0 height 0
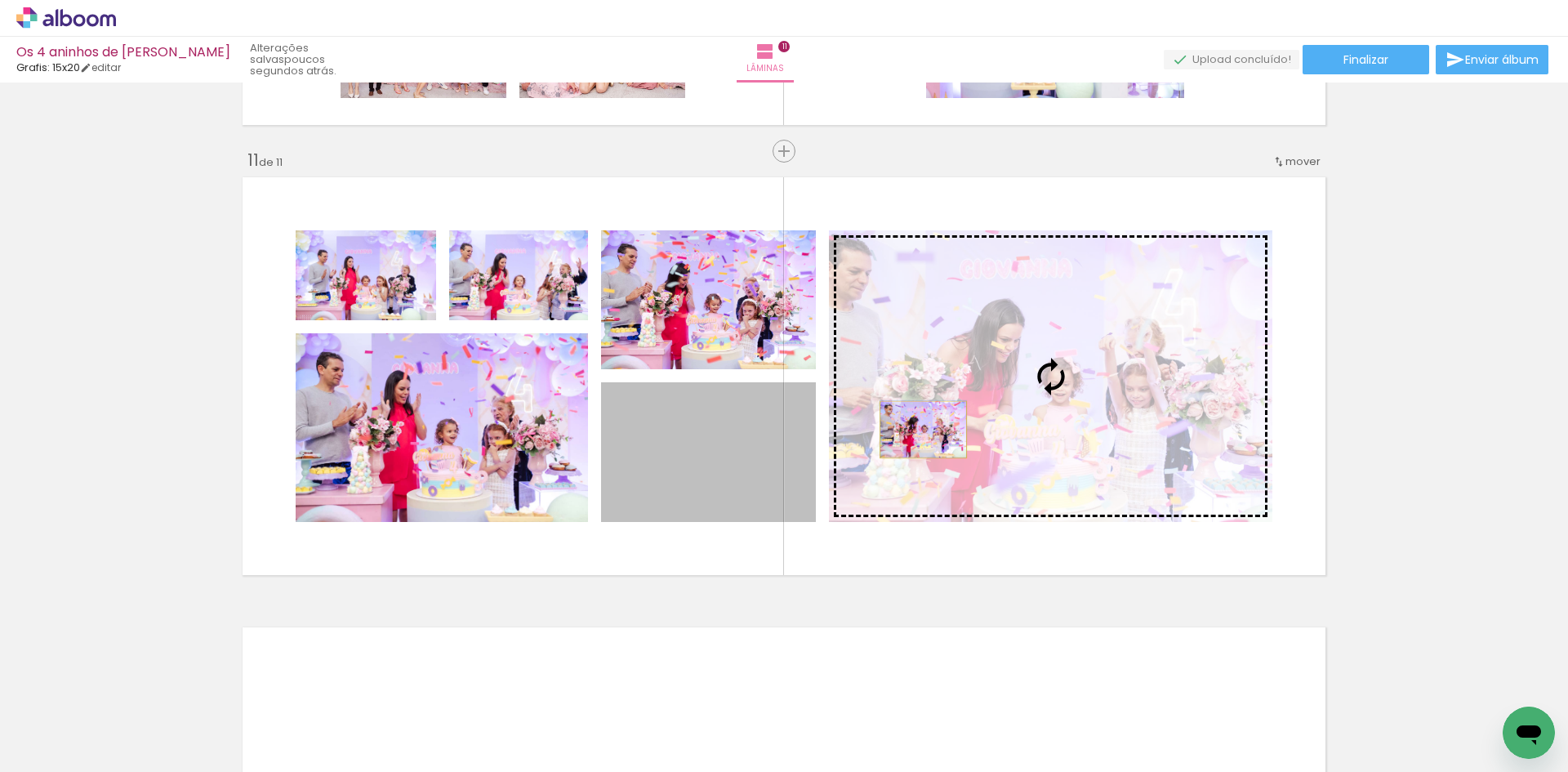
drag, startPoint x: 735, startPoint y: 464, endPoint x: 923, endPoint y: 427, distance: 191.6
click at [0, 0] on slot at bounding box center [0, 0] width 0 height 0
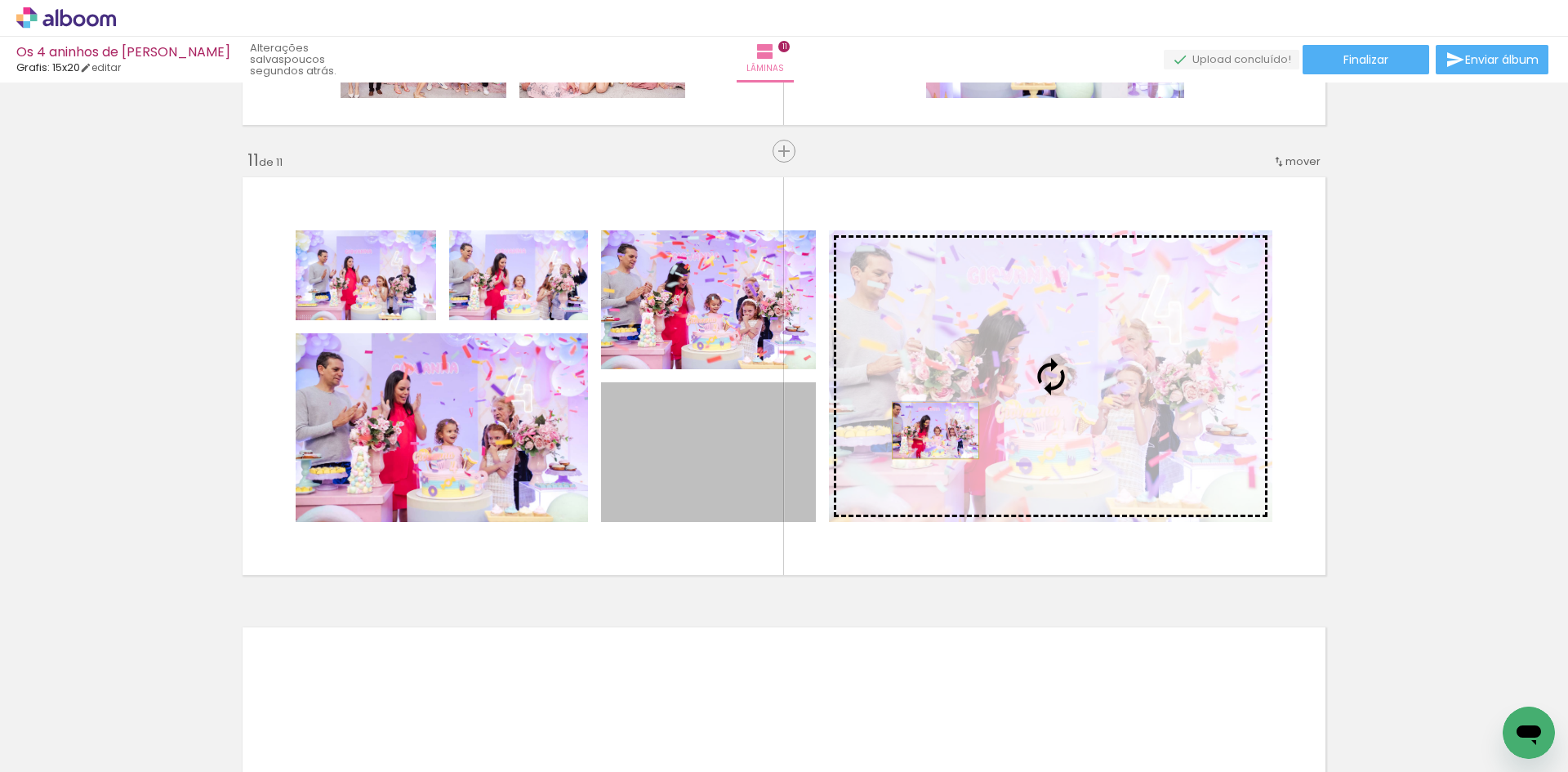
drag, startPoint x: 712, startPoint y: 465, endPoint x: 930, endPoint y: 427, distance: 221.3
click at [0, 0] on slot at bounding box center [0, 0] width 0 height 0
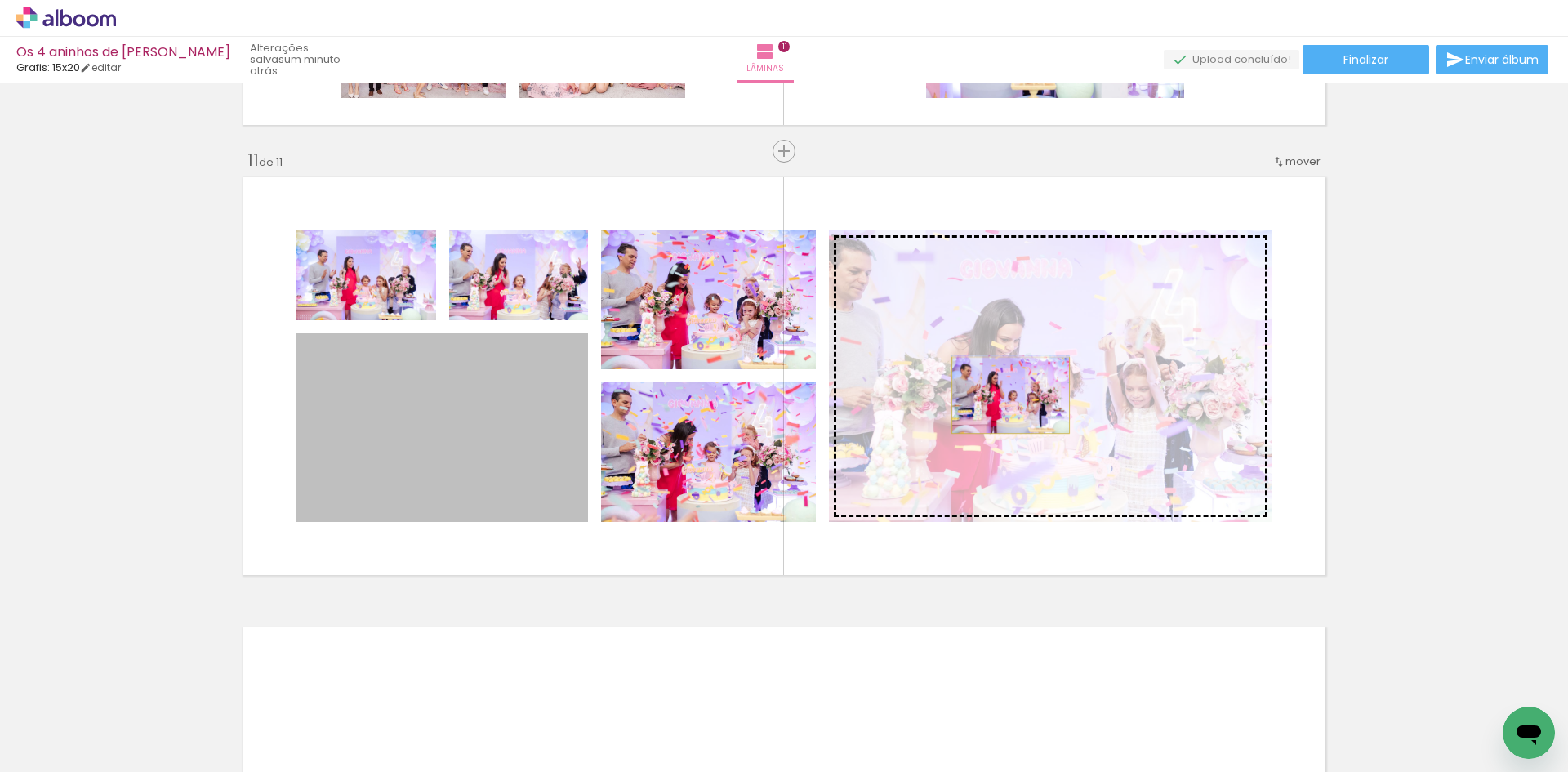
drag, startPoint x: 489, startPoint y: 435, endPoint x: 1004, endPoint y: 392, distance: 516.8
click at [0, 0] on slot at bounding box center [0, 0] width 0 height 0
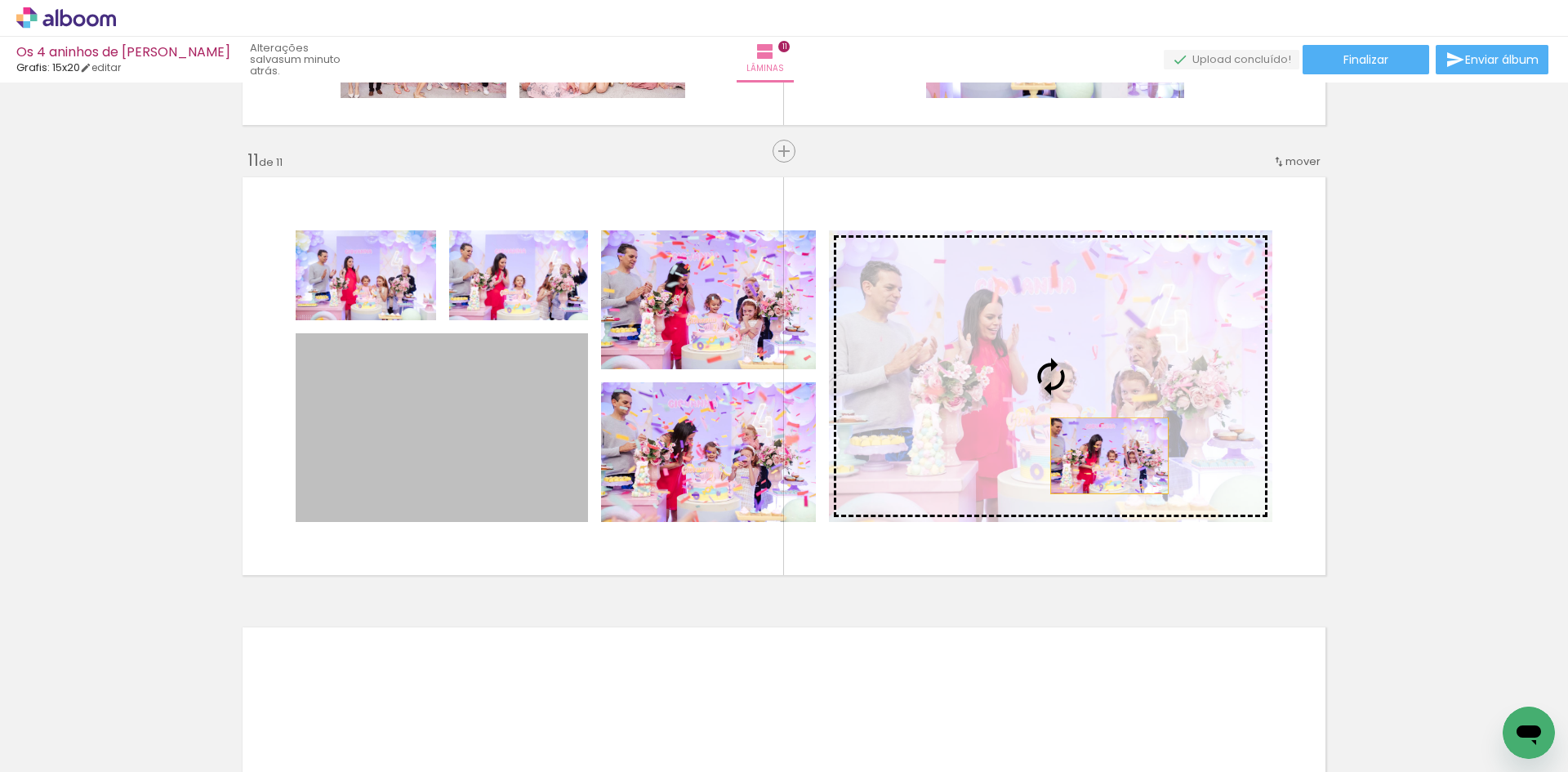
drag, startPoint x: 502, startPoint y: 486, endPoint x: 1103, endPoint y: 453, distance: 601.9
click at [0, 0] on slot at bounding box center [0, 0] width 0 height 0
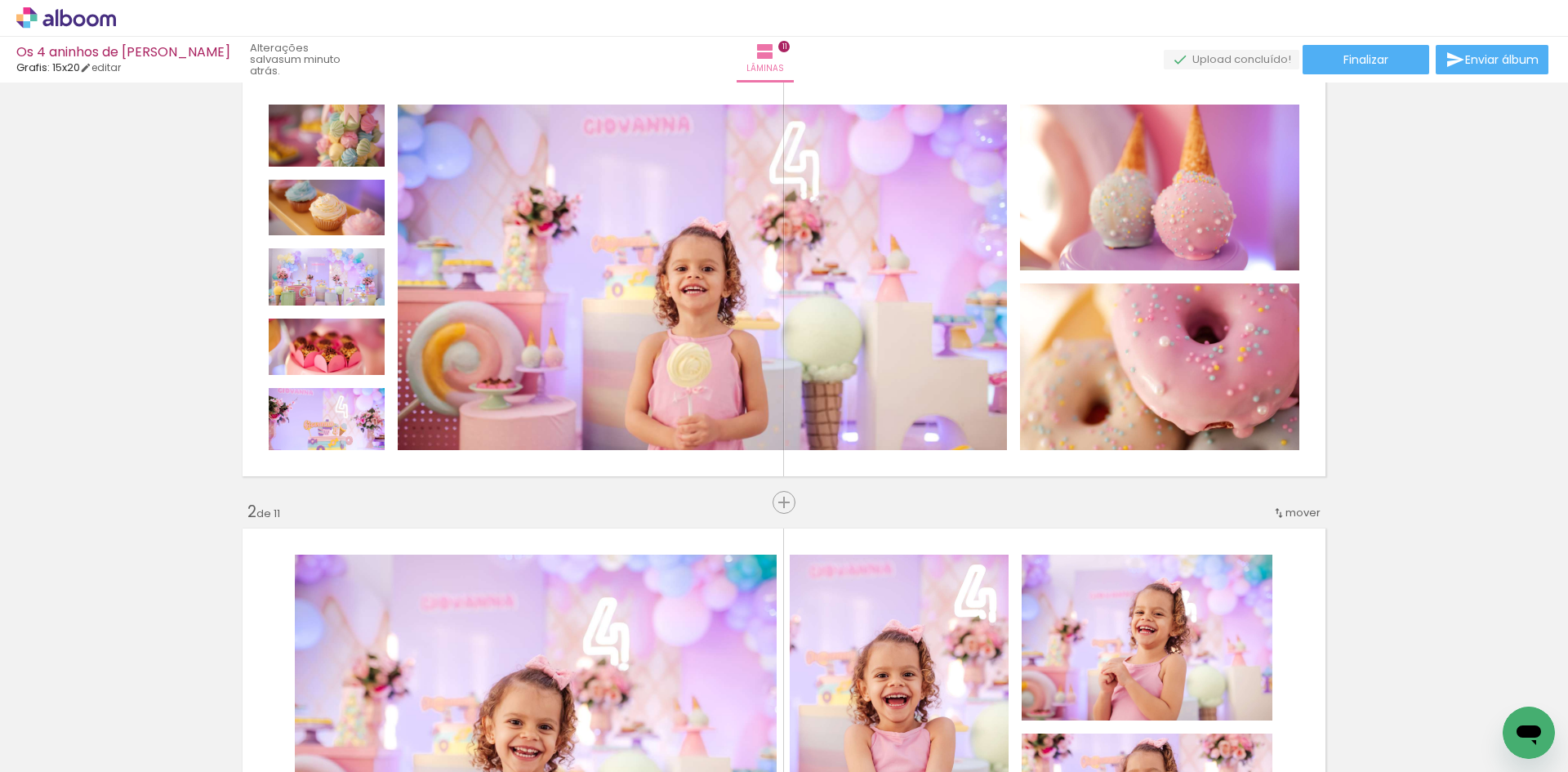
scroll to position [0, 0]
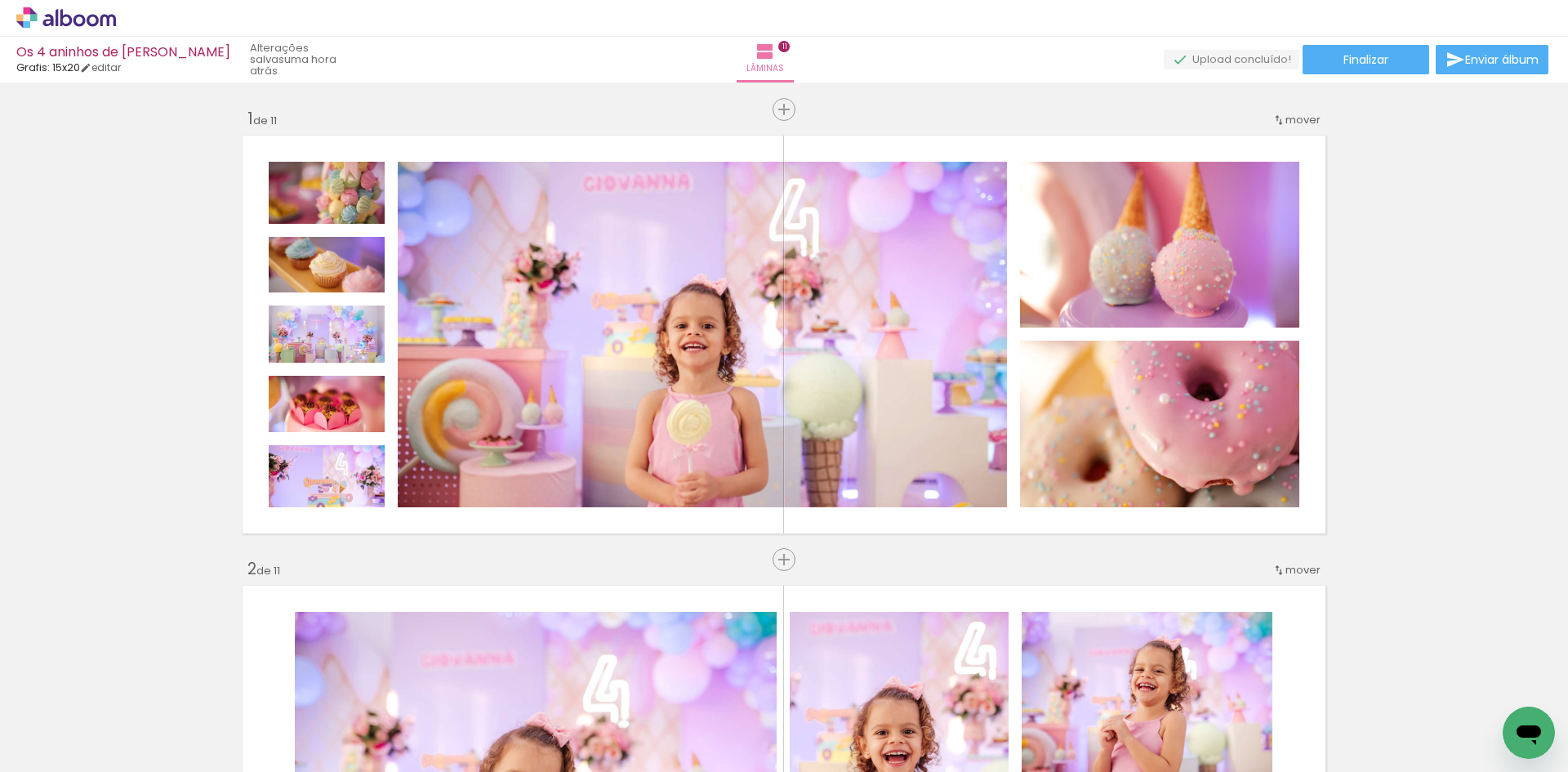
scroll to position [0, 3629]
